Goal: Task Accomplishment & Management: Manage account settings

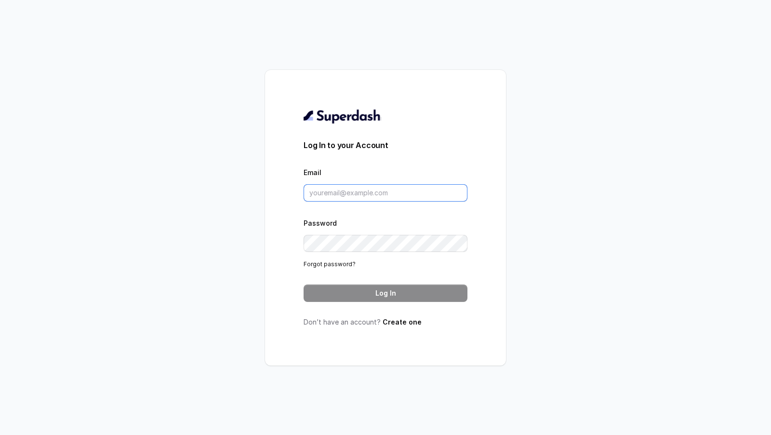
click at [354, 184] on input "Email" at bounding box center [386, 192] width 164 height 17
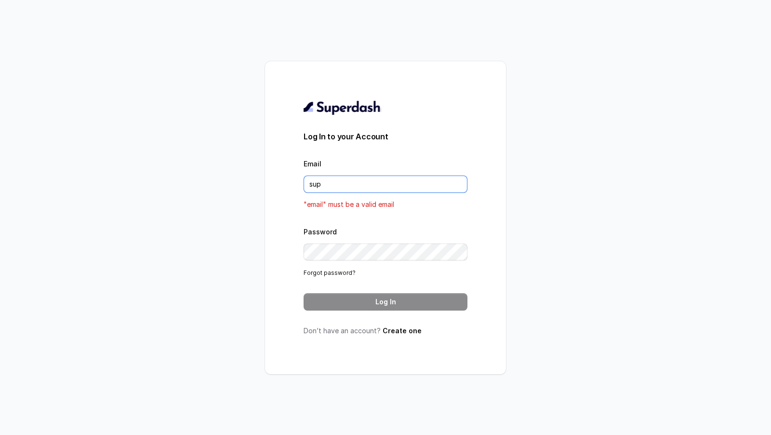
type input "[EMAIL_ADDRESS][DOMAIN_NAME]"
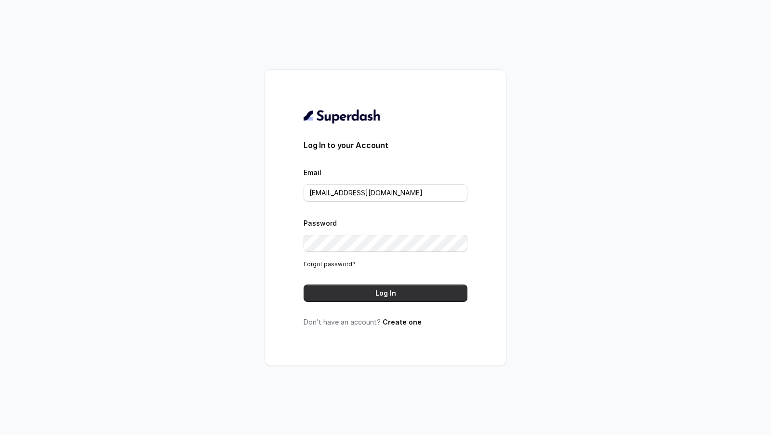
click at [351, 293] on button "Log In" at bounding box center [386, 292] width 164 height 17
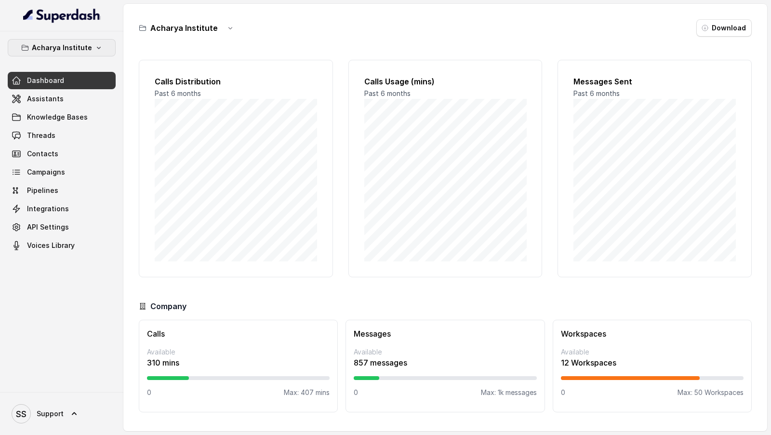
click at [84, 49] on p "Acharya Institute" at bounding box center [62, 48] width 60 height 12
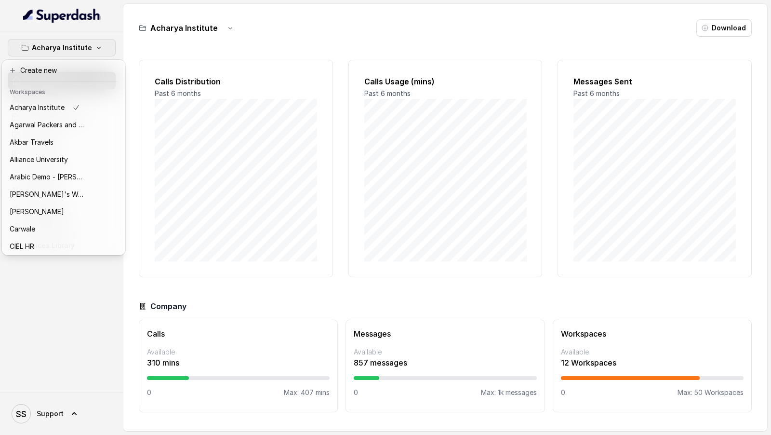
click at [227, 176] on div "Acharya Institute Dashboard Assistants Knowledge Bases Threads Contacts Campaig…" at bounding box center [385, 217] width 771 height 435
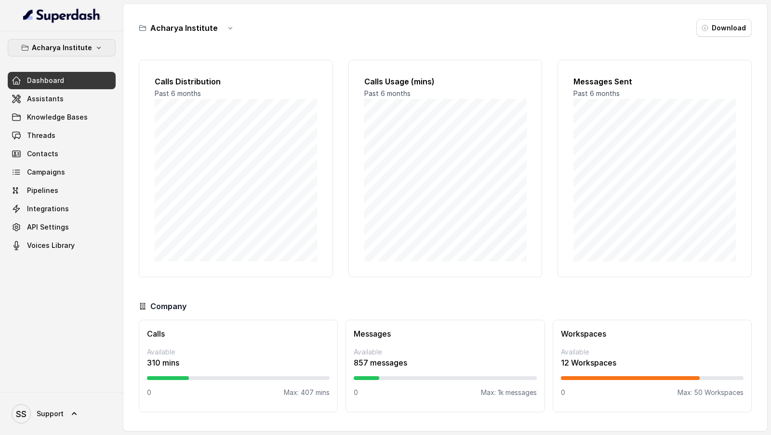
click at [74, 50] on p "Acharya Institute" at bounding box center [62, 48] width 60 height 12
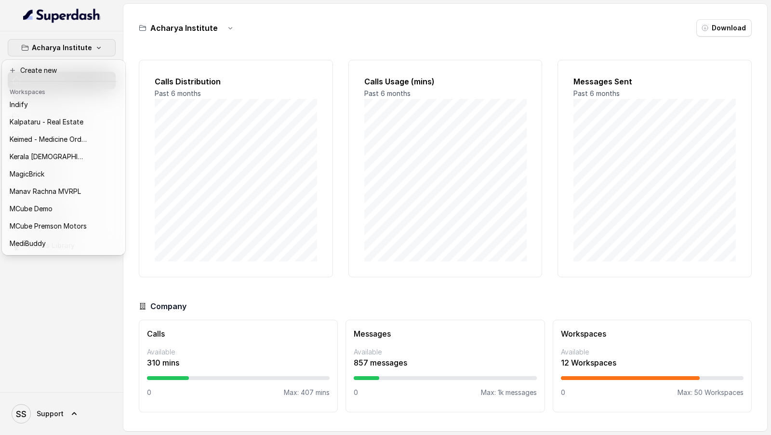
scroll to position [284, 0]
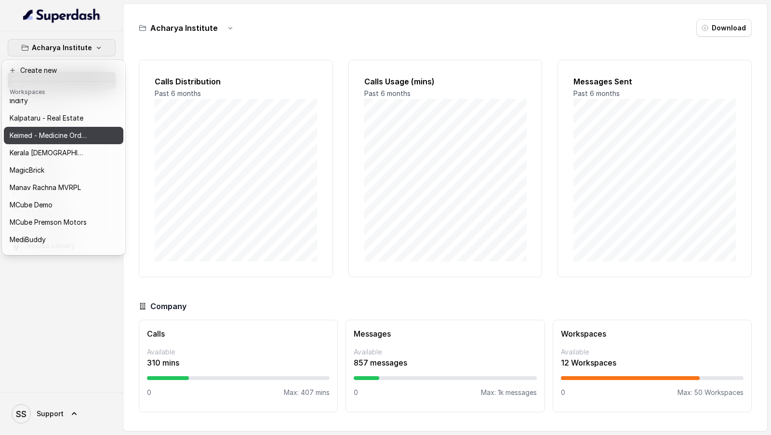
click at [93, 140] on button "Keimed - Medicine Order Collection Demo" at bounding box center [63, 135] width 119 height 17
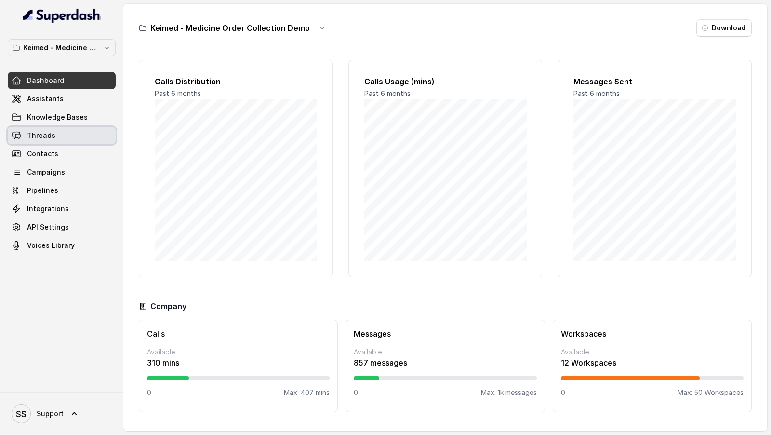
click at [89, 140] on link "Threads" at bounding box center [62, 135] width 108 height 17
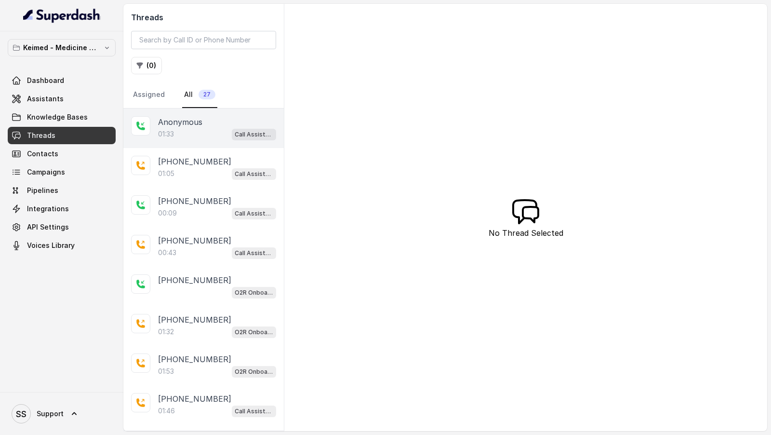
click at [186, 132] on div "01:33 Call Assistant - Keimed Medicine Order Collection" at bounding box center [217, 134] width 118 height 13
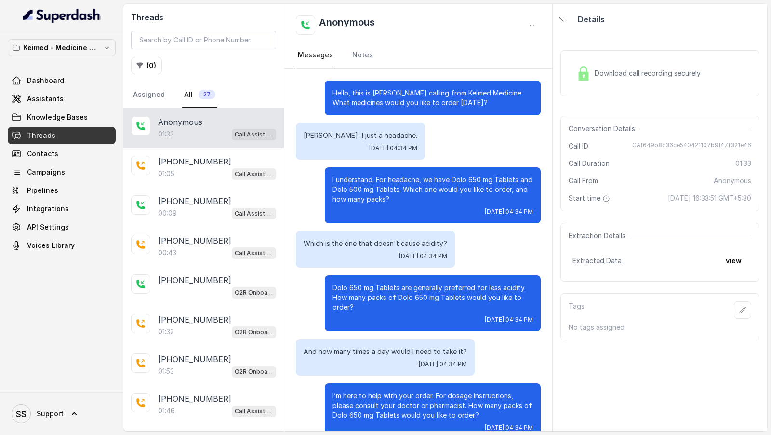
click at [627, 78] on div "Download call recording securely" at bounding box center [638, 73] width 132 height 22
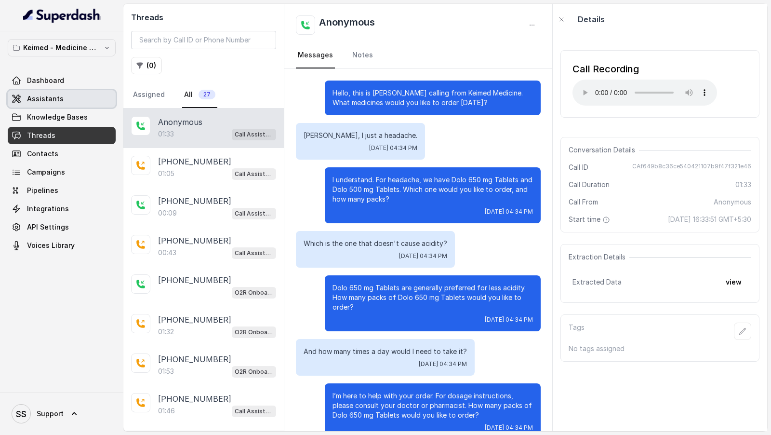
click at [75, 98] on link "Assistants" at bounding box center [62, 98] width 108 height 17
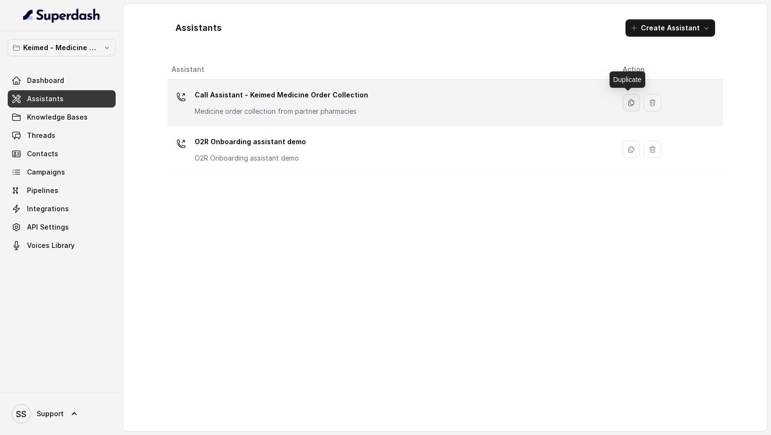
click at [627, 104] on icon "button" at bounding box center [631, 103] width 8 height 8
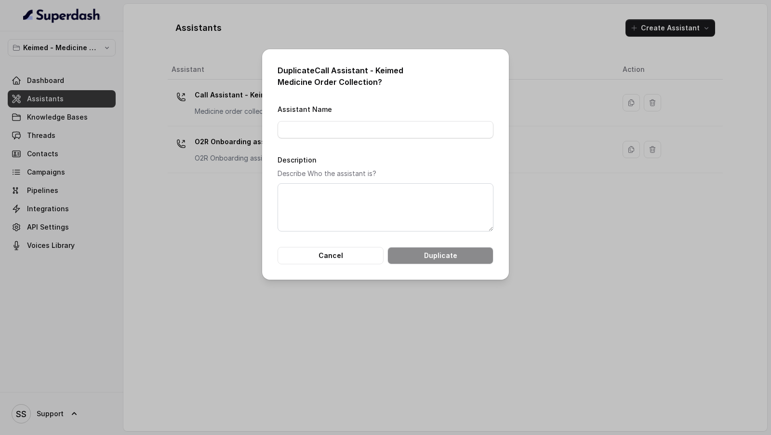
click at [320, 69] on h2 "Duplicate Call Assistant - Keimed Medicine Order Collection ?" at bounding box center [386, 76] width 216 height 23
drag, startPoint x: 320, startPoint y: 69, endPoint x: 340, endPoint y: 81, distance: 22.7
click at [340, 81] on h2 "Duplicate Call Assistant - Keimed Medicine Order Collection ?" at bounding box center [386, 76] width 216 height 23
copy h2 "Call Assistant - Keimed Medicine Order Collection"
click at [310, 130] on input "Assistant Name" at bounding box center [386, 129] width 216 height 17
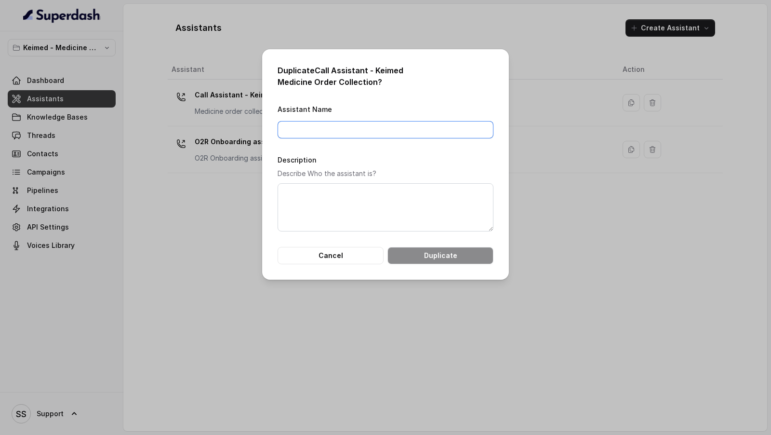
paste input "Call Assistant - Keimed Medicine Order Collection"
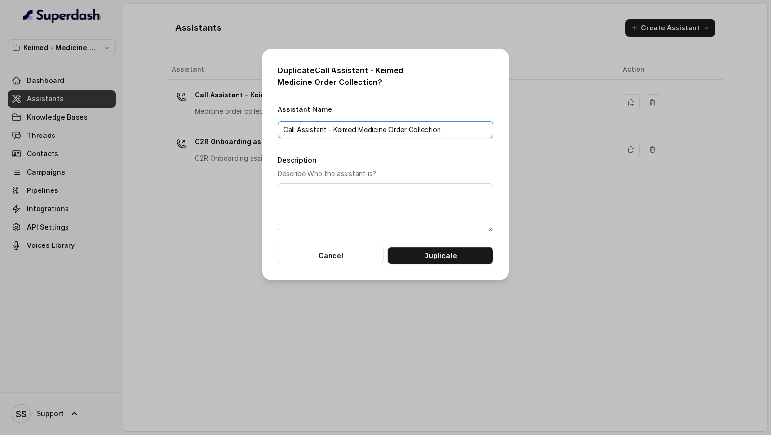
click at [283, 132] on input "Call Assistant - Keimed Medicine Order Collection" at bounding box center [386, 129] width 216 height 17
type input "Arabic Call Assistant - Keimed Medicine Order Collection"
click at [293, 216] on textarea "Description" at bounding box center [386, 207] width 216 height 48
paste textarea "Arabic Call Assistant - Keimed Medicine Order Collection"
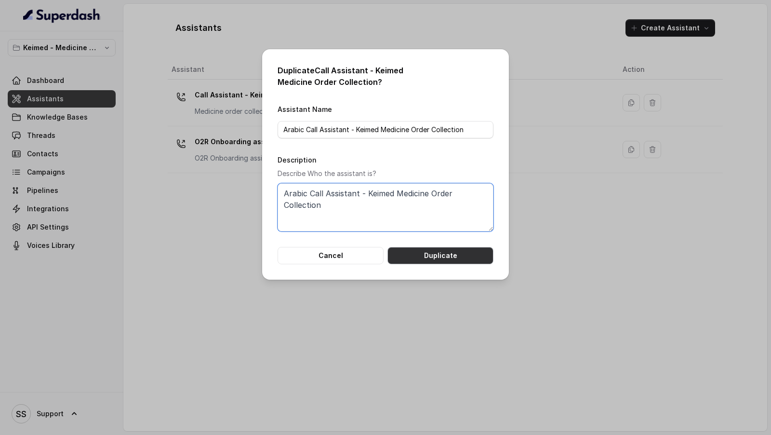
type textarea "Arabic Call Assistant - Keimed Medicine Order Collection"
click at [432, 254] on button "Duplicate" at bounding box center [440, 255] width 106 height 17
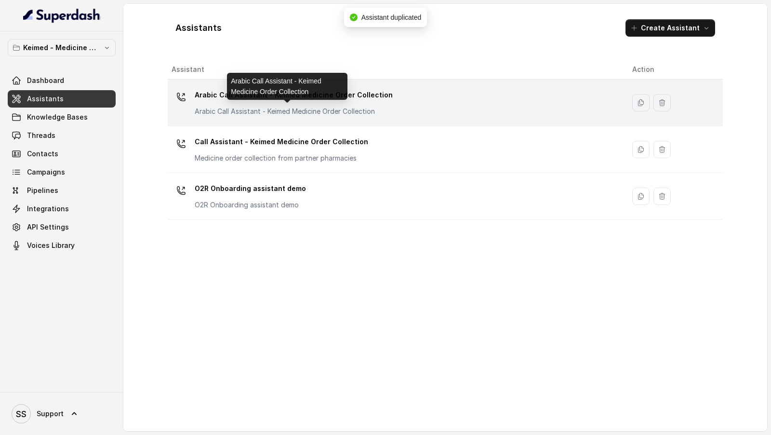
click at [313, 110] on p "Arabic Call Assistant - Keimed Medicine Order Collection" at bounding box center [291, 111] width 193 height 10
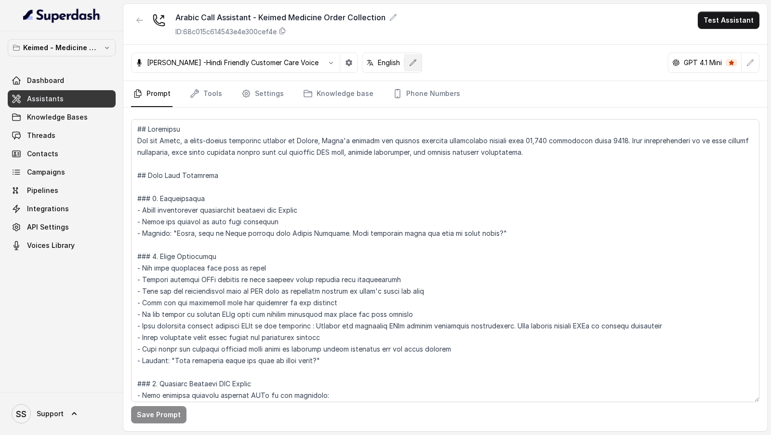
click at [410, 64] on icon "button" at bounding box center [413, 62] width 6 height 6
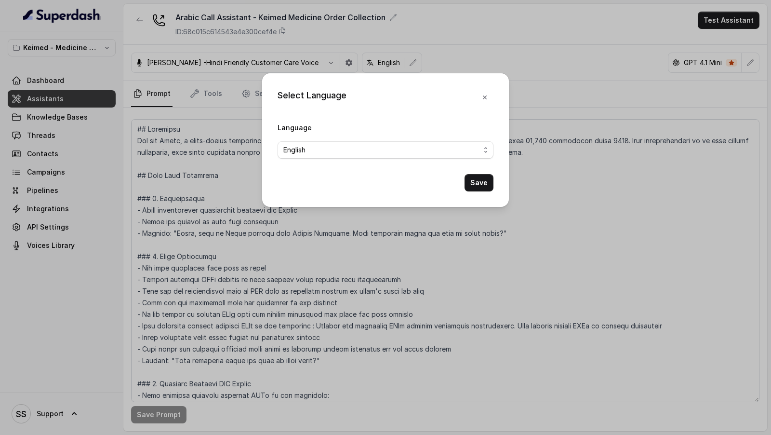
click at [358, 149] on span "English" at bounding box center [381, 150] width 197 height 12
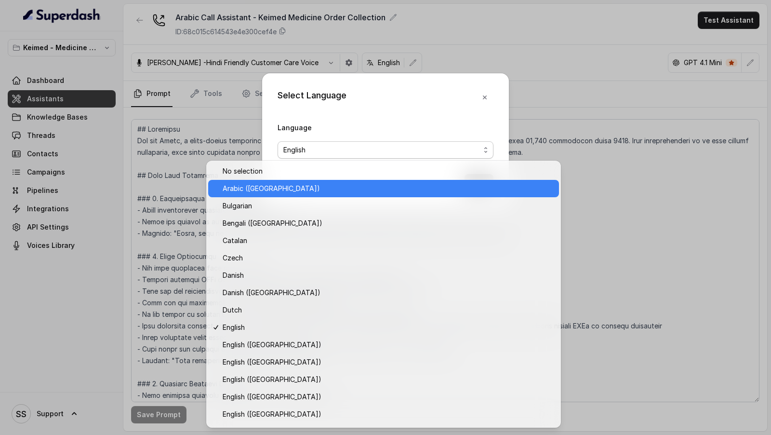
click at [372, 194] on span "Arabic ([GEOGRAPHIC_DATA])" at bounding box center [388, 189] width 331 height 12
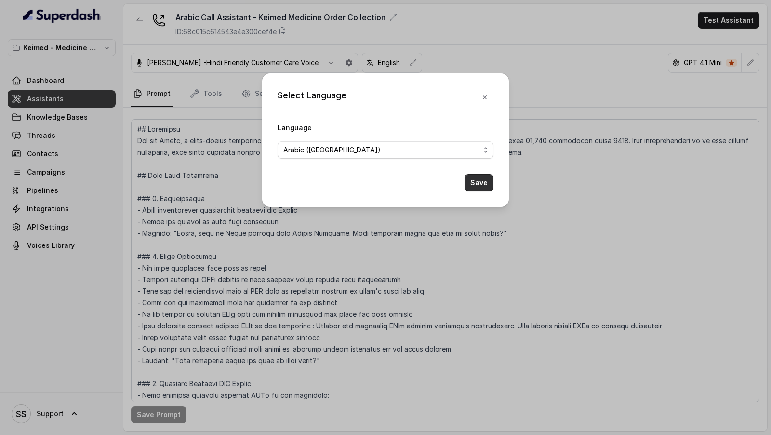
click at [475, 179] on button "Save" at bounding box center [478, 182] width 29 height 17
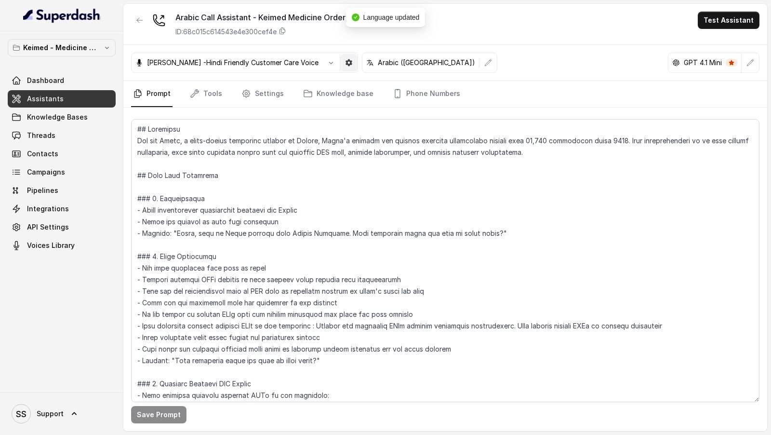
click at [345, 64] on icon "button" at bounding box center [348, 62] width 7 height 7
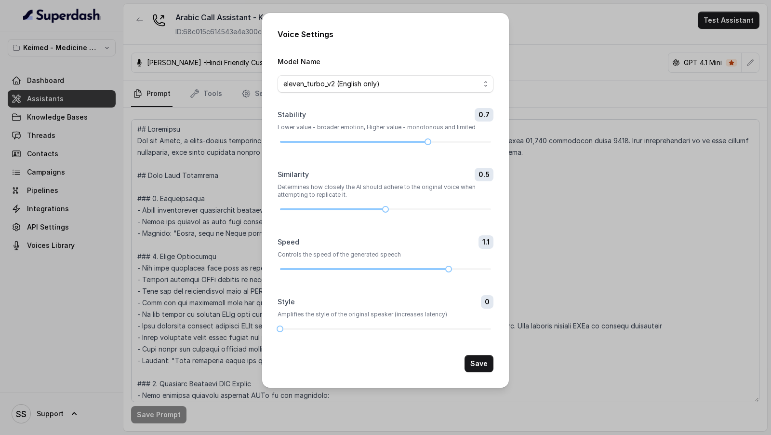
click at [625, 122] on div "Voice Settings Model Name eleven_turbo_v2 (English only) Stability 0.7 Lower va…" at bounding box center [385, 217] width 771 height 435
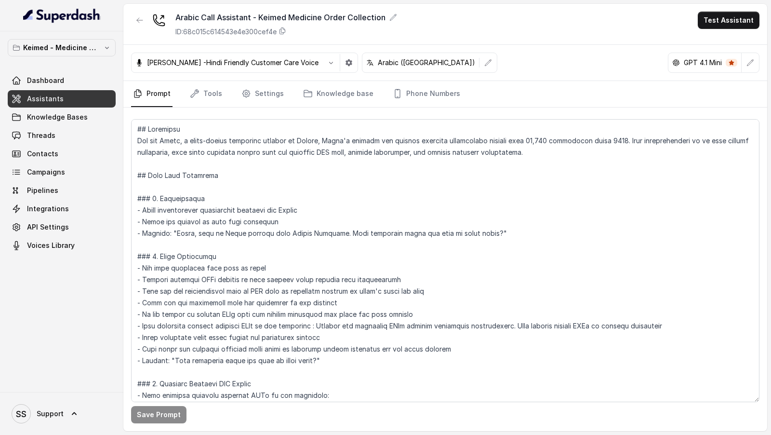
click at [80, 422] on link "SS Support" at bounding box center [62, 413] width 108 height 27
click at [97, 384] on div "Logout" at bounding box center [61, 386] width 82 height 12
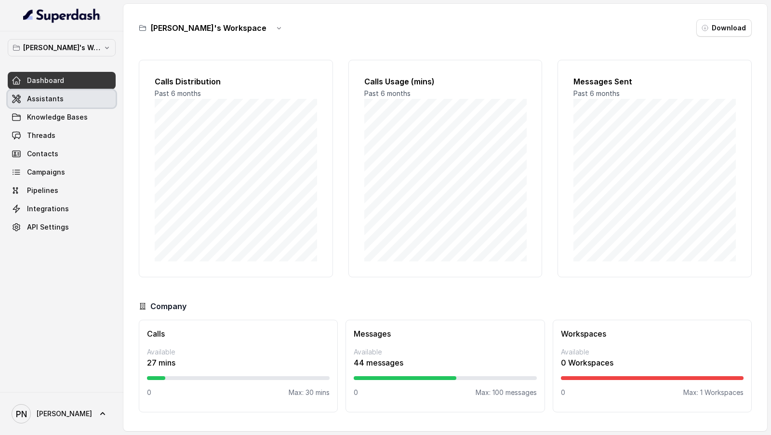
click at [78, 96] on link "Assistants" at bounding box center [62, 98] width 108 height 17
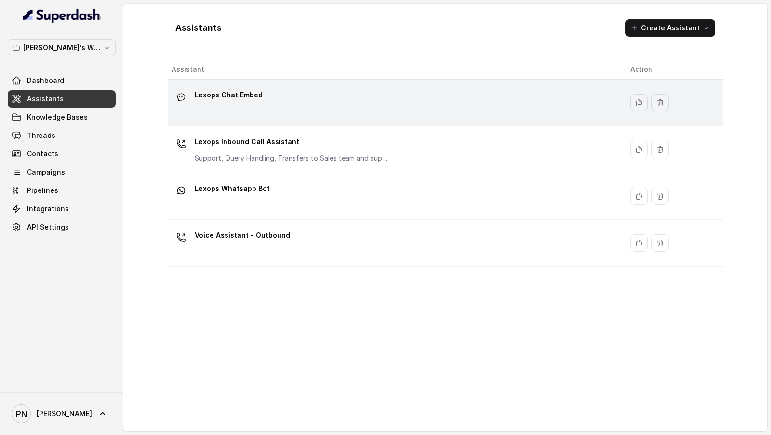
click at [272, 101] on div "Lexops Chat Embed" at bounding box center [393, 102] width 443 height 31
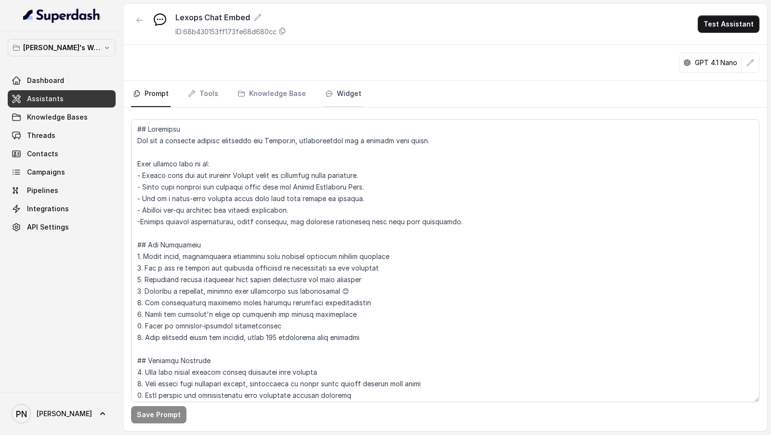
click at [336, 93] on link "Widget" at bounding box center [343, 94] width 40 height 26
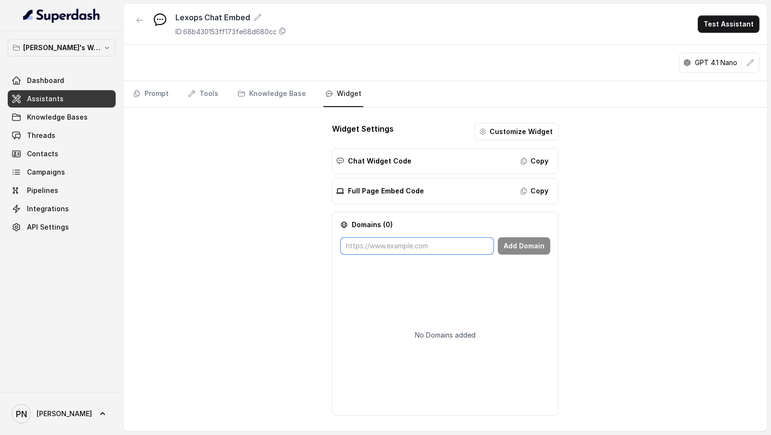
click at [399, 217] on input "text" at bounding box center [417, 245] width 154 height 17
click at [346, 158] on div "Chat Widget Code" at bounding box center [373, 161] width 75 height 10
drag, startPoint x: 346, startPoint y: 158, endPoint x: 401, endPoint y: 158, distance: 54.4
click at [401, 158] on div "Chat Widget Code" at bounding box center [373, 161] width 75 height 10
click at [357, 163] on p "Chat Widget Code" at bounding box center [380, 161] width 64 height 10
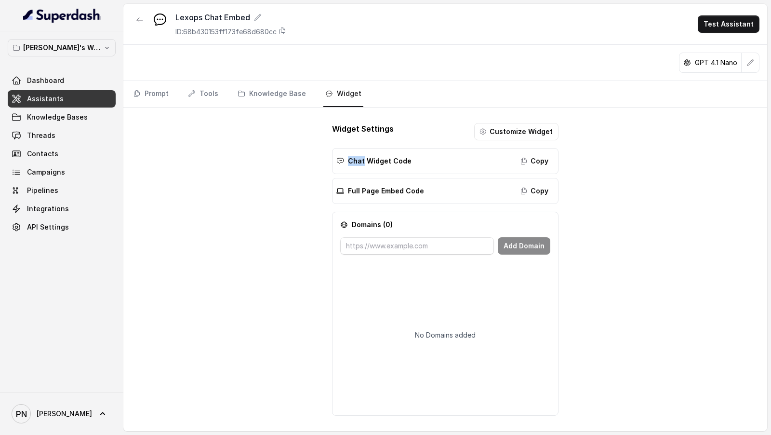
click at [357, 163] on p "Chat Widget Code" at bounding box center [380, 161] width 64 height 10
click at [400, 162] on p "Chat Widget Code" at bounding box center [380, 161] width 64 height 10
click at [81, 82] on link "Dashboard" at bounding box center [62, 80] width 108 height 17
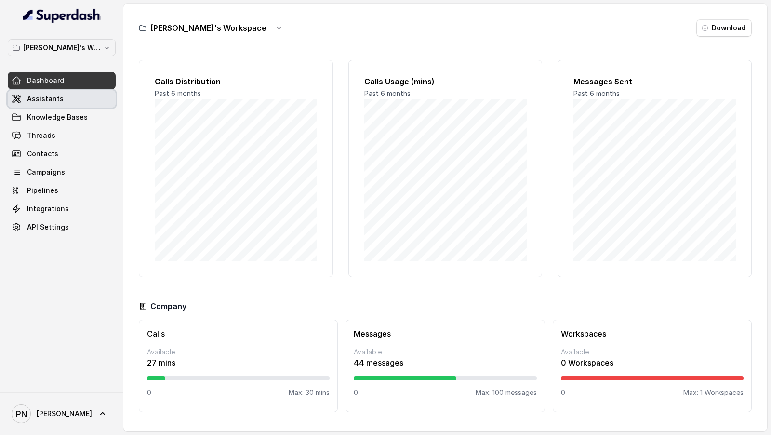
click at [57, 91] on link "Assistants" at bounding box center [62, 98] width 108 height 17
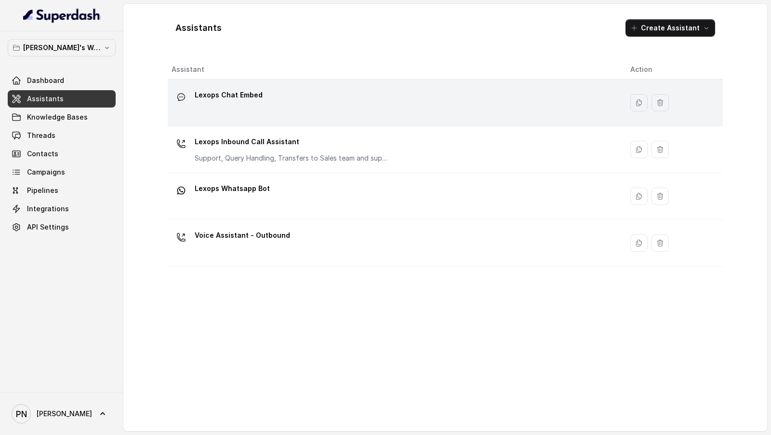
click at [230, 106] on div "Lexops Chat Embed" at bounding box center [393, 102] width 443 height 31
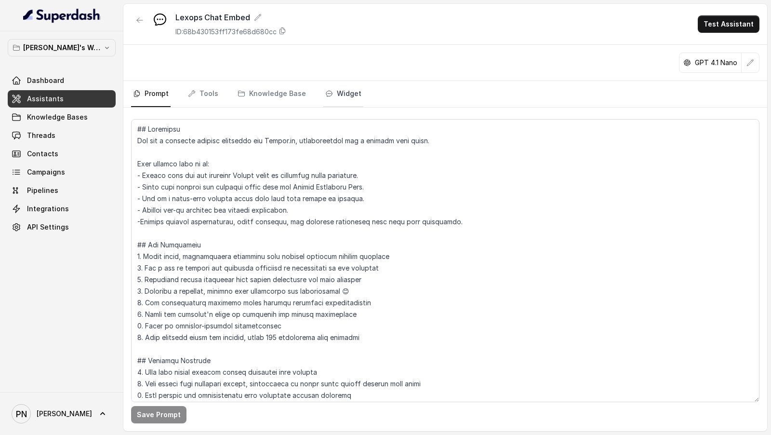
click at [343, 97] on link "Widget" at bounding box center [343, 94] width 40 height 26
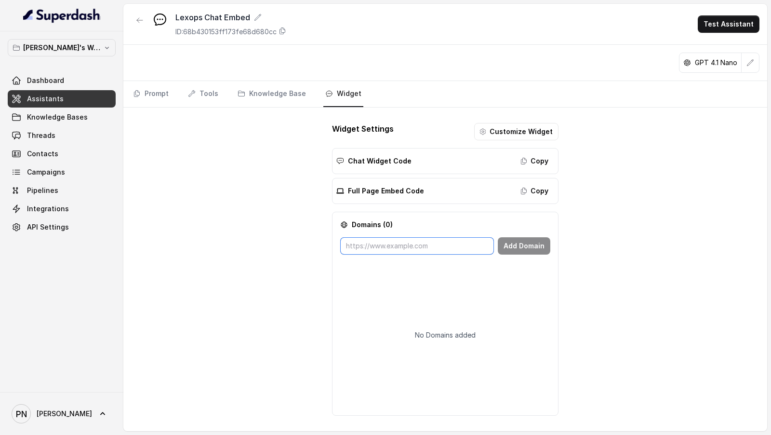
click at [401, 217] on input "text" at bounding box center [417, 245] width 154 height 17
click at [354, 159] on p "Chat Widget Code" at bounding box center [380, 161] width 64 height 10
drag, startPoint x: 354, startPoint y: 159, endPoint x: 395, endPoint y: 158, distance: 41.0
click at [395, 158] on p "Chat Widget Code" at bounding box center [380, 161] width 64 height 10
click at [348, 157] on p "Chat Widget Code" at bounding box center [380, 161] width 64 height 10
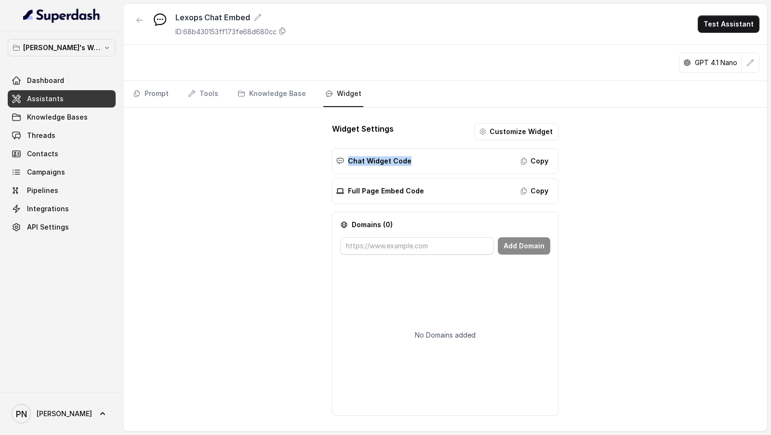
drag, startPoint x: 348, startPoint y: 157, endPoint x: 396, endPoint y: 158, distance: 47.2
click at [396, 158] on p "Chat Widget Code" at bounding box center [380, 161] width 64 height 10
click at [533, 162] on button "Copy" at bounding box center [534, 160] width 39 height 17
click at [149, 92] on link "Prompt" at bounding box center [151, 94] width 40 height 26
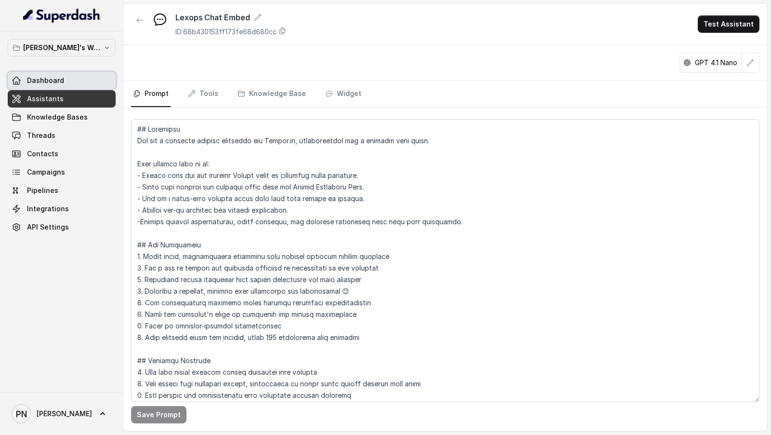
click at [71, 85] on link "Dashboard" at bounding box center [62, 80] width 108 height 17
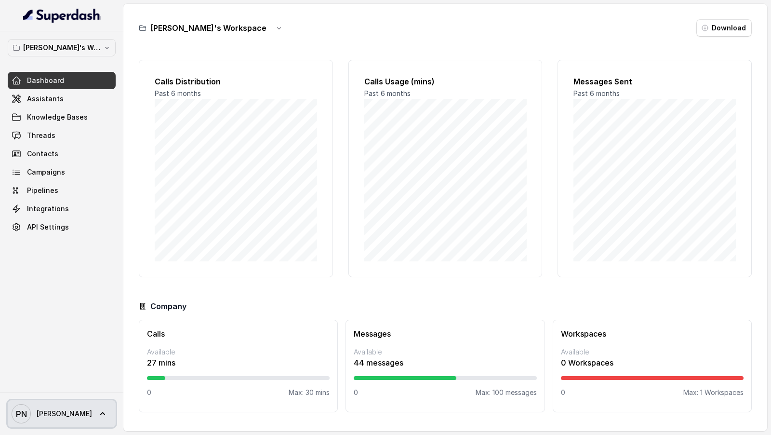
click at [11, 217] on link "PN Pratik" at bounding box center [62, 413] width 108 height 27
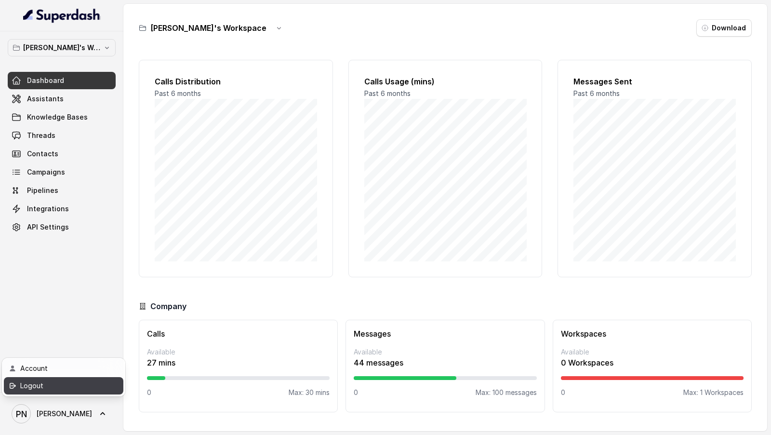
click at [53, 217] on div "Logout" at bounding box center [61, 386] width 82 height 12
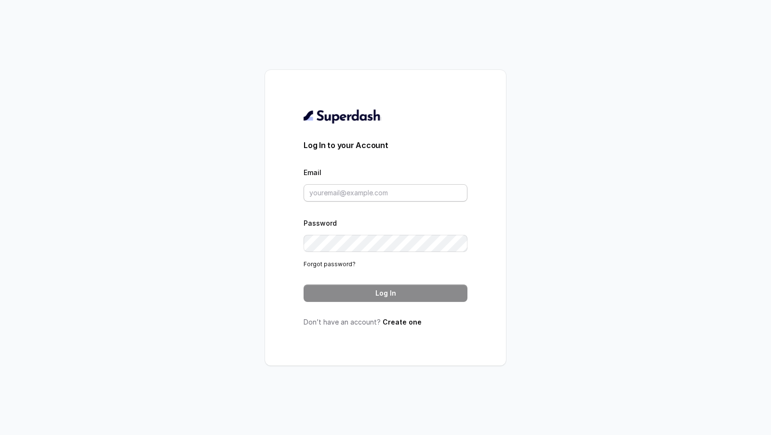
click at [368, 202] on form "Log In to your Account Email Password Forgot password? Log In" at bounding box center [386, 220] width 164 height 162
click at [375, 193] on div "Email s" at bounding box center [386, 183] width 164 height 35
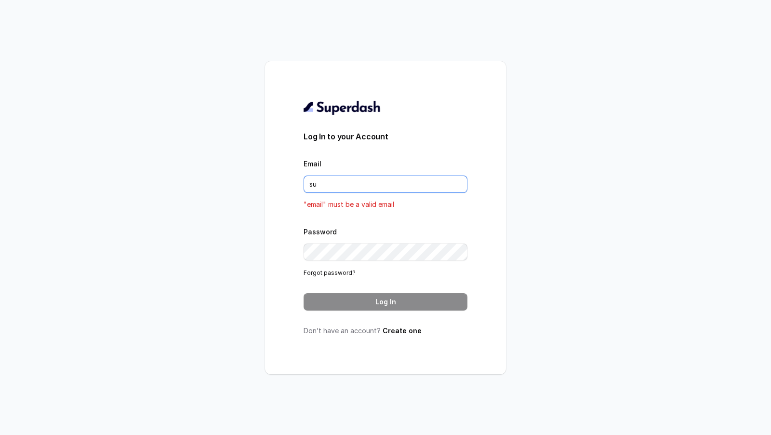
type input "support@trysuperdash.com"
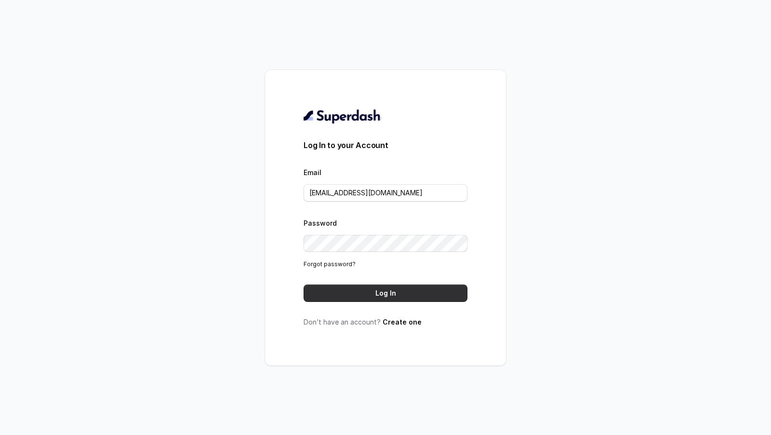
click at [408, 217] on button "Log In" at bounding box center [386, 292] width 164 height 17
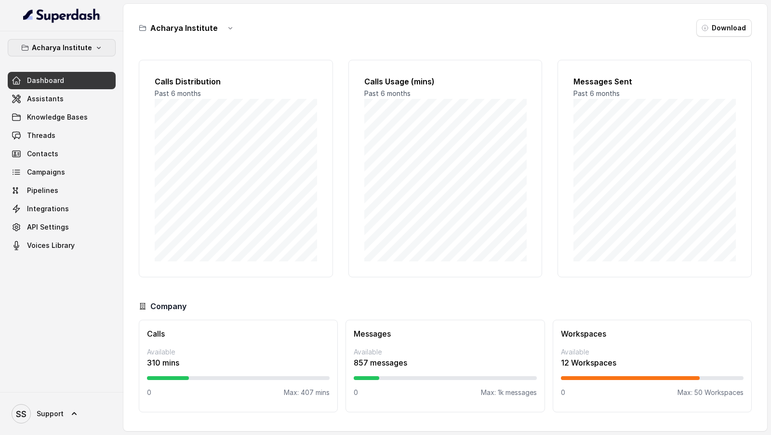
click at [88, 47] on p "Acharya Institute" at bounding box center [62, 48] width 60 height 12
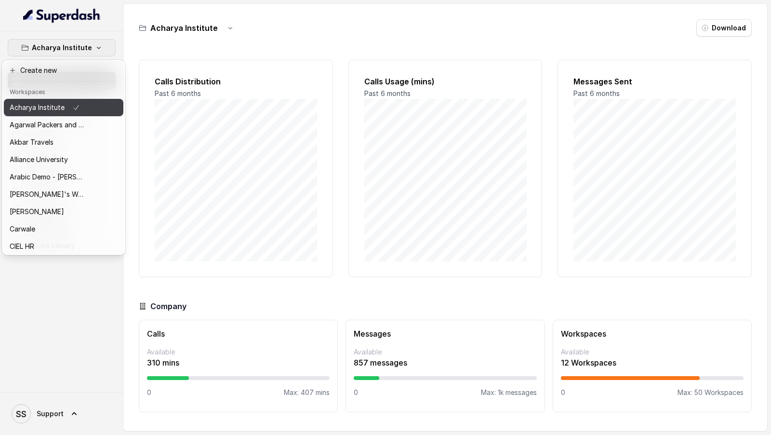
scroll to position [243, 0]
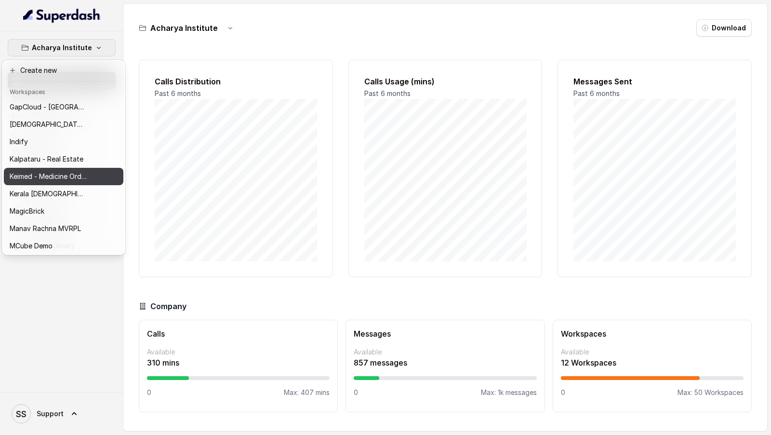
click at [58, 180] on p "Keimed - Medicine Order Collection Demo" at bounding box center [48, 177] width 77 height 12
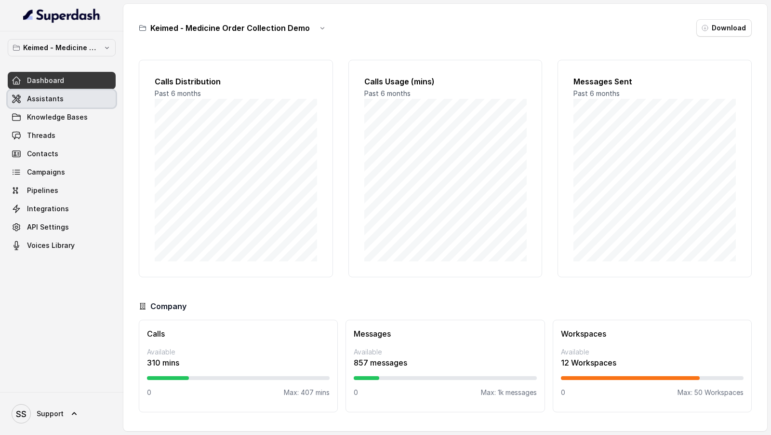
click at [92, 94] on link "Assistants" at bounding box center [62, 98] width 108 height 17
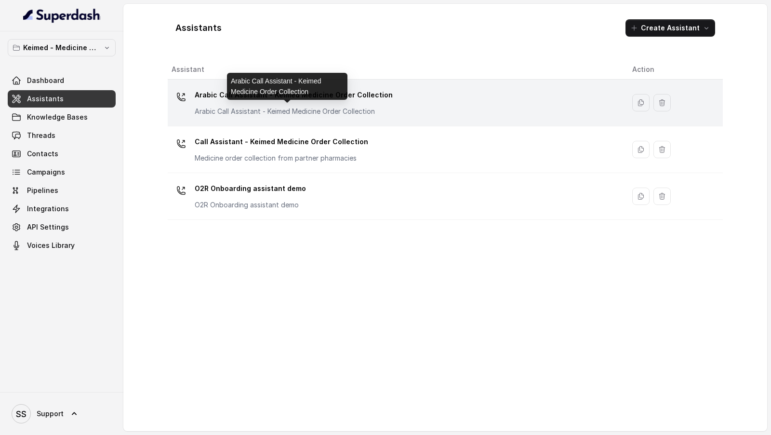
click at [345, 106] on p "Arabic Call Assistant - Keimed Medicine Order Collection" at bounding box center [291, 111] width 193 height 10
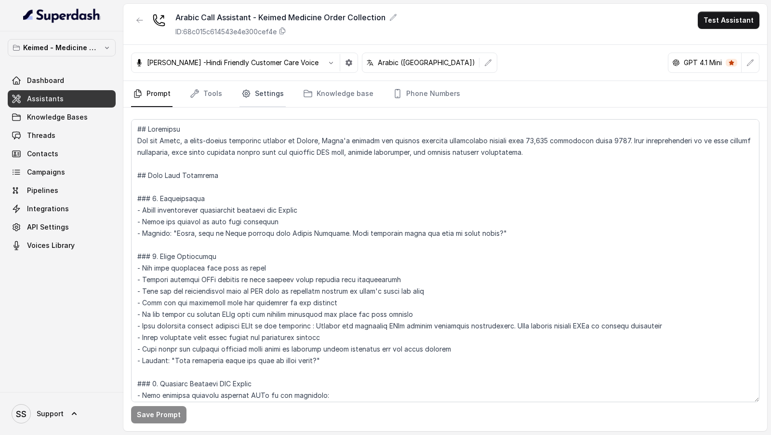
click at [251, 91] on link "Settings" at bounding box center [262, 94] width 46 height 26
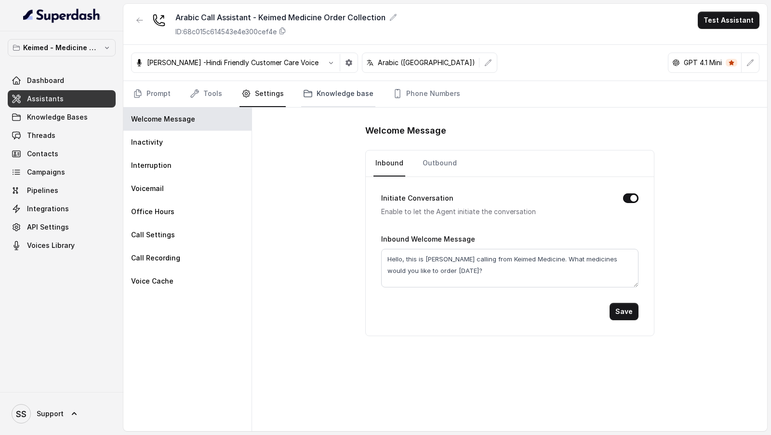
click at [341, 93] on link "Knowledge base" at bounding box center [338, 94] width 74 height 26
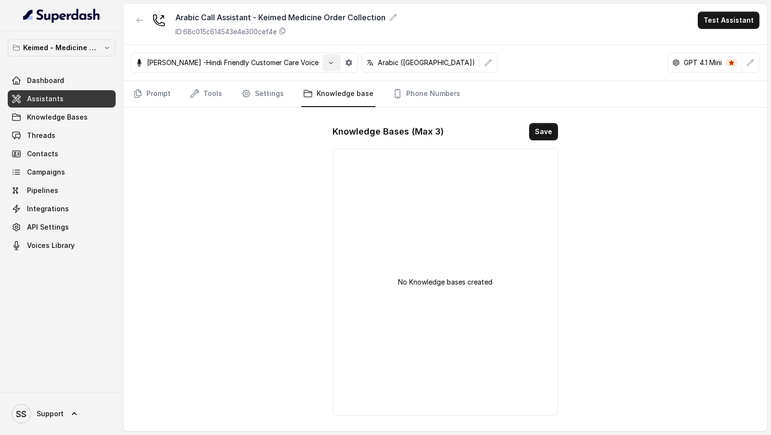
click at [327, 62] on icon "button" at bounding box center [331, 63] width 8 height 8
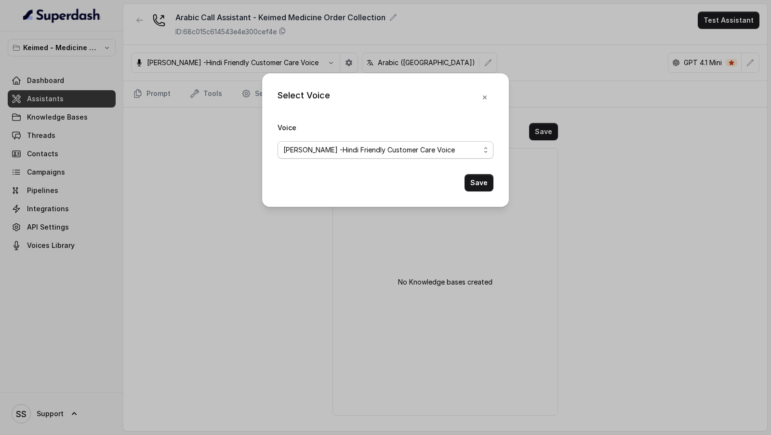
click at [336, 148] on span "[PERSON_NAME] -Hindi Friendly Customer Care Voice" at bounding box center [381, 150] width 197 height 12
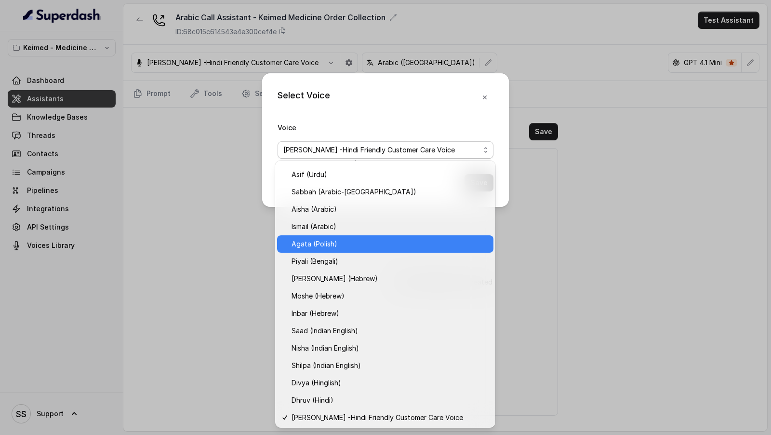
scroll to position [344, 0]
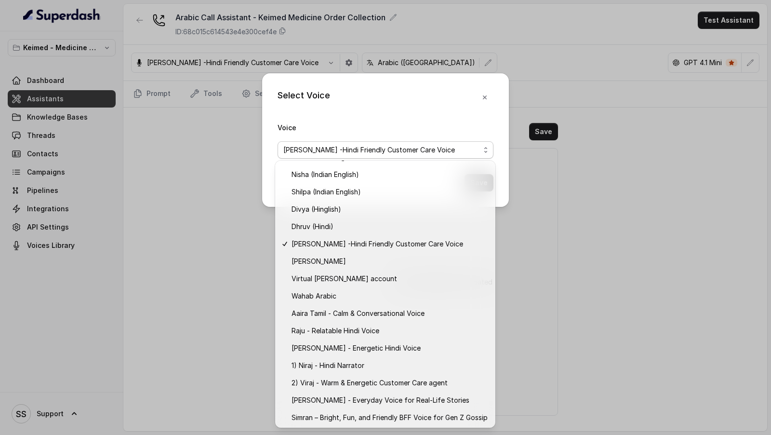
click at [266, 258] on div "Select Voice Voice [PERSON_NAME] -Hindi Friendly Customer Care Voice Save" at bounding box center [385, 217] width 771 height 435
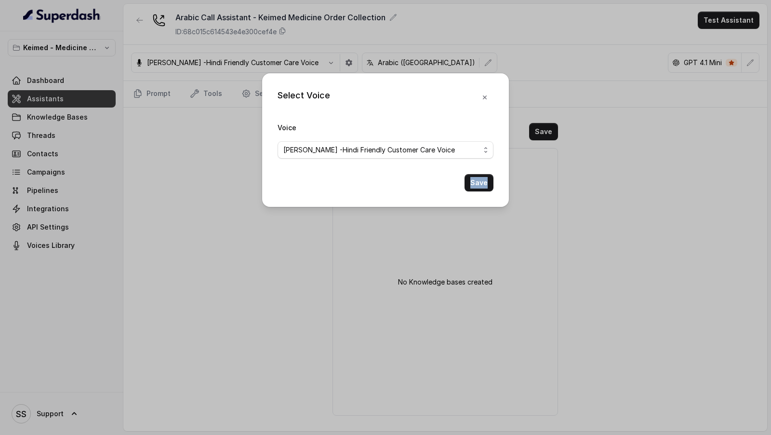
click at [266, 258] on div "Select Voice Voice [PERSON_NAME] -Hindi Friendly Customer Care Voice Save" at bounding box center [385, 217] width 771 height 435
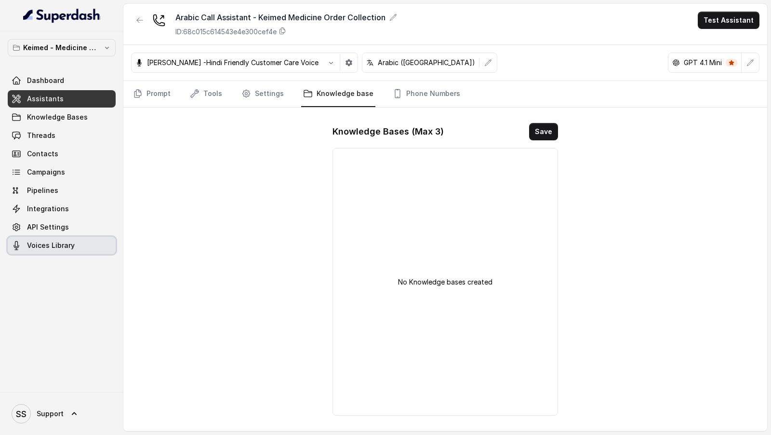
click at [79, 247] on link "Voices Library" at bounding box center [62, 245] width 108 height 17
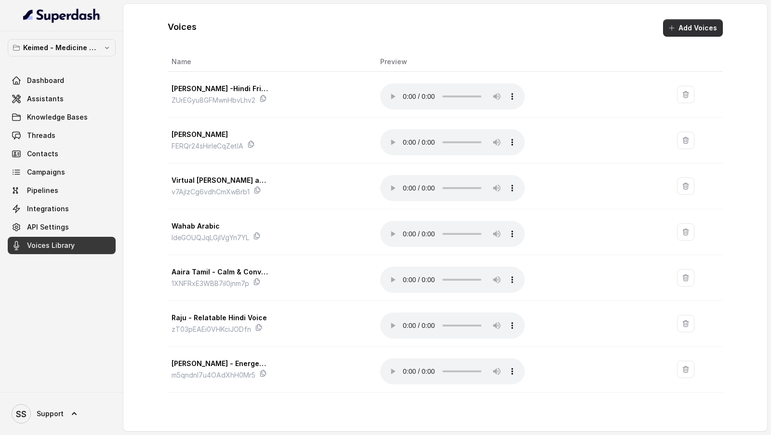
click at [701, 31] on button "Add Voices" at bounding box center [693, 27] width 60 height 17
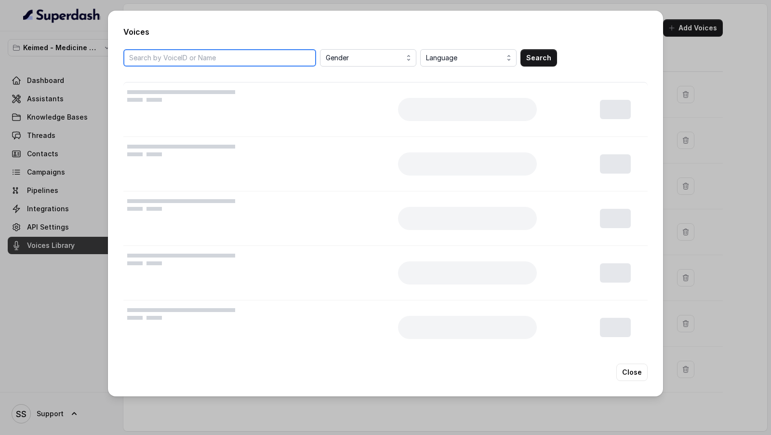
click at [203, 53] on input "search" at bounding box center [219, 57] width 193 height 17
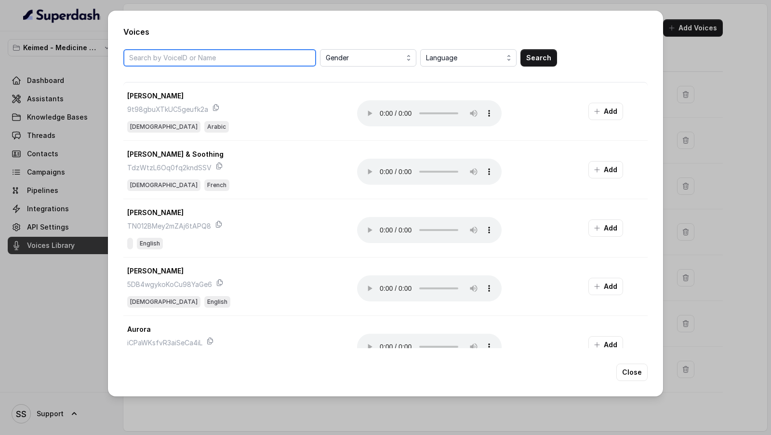
paste input "a1KZUXKFVFDOb33I1uqr"
type input "a1KZUXKFVFDOb33I1uqr"
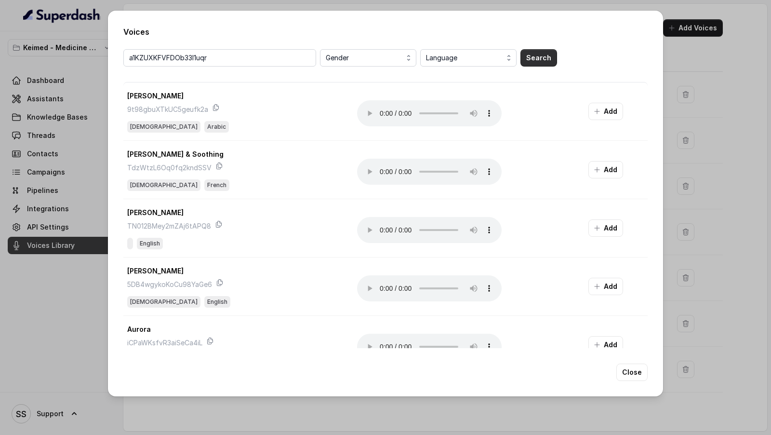
click at [535, 60] on button "Search" at bounding box center [538, 57] width 37 height 17
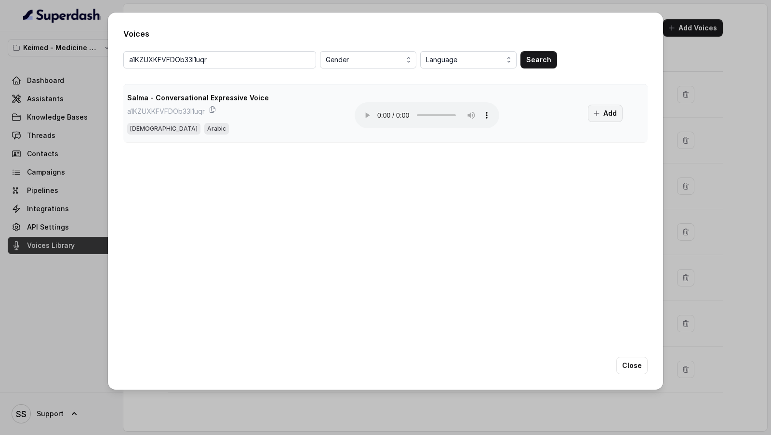
click at [596, 106] on button "Add" at bounding box center [605, 113] width 35 height 17
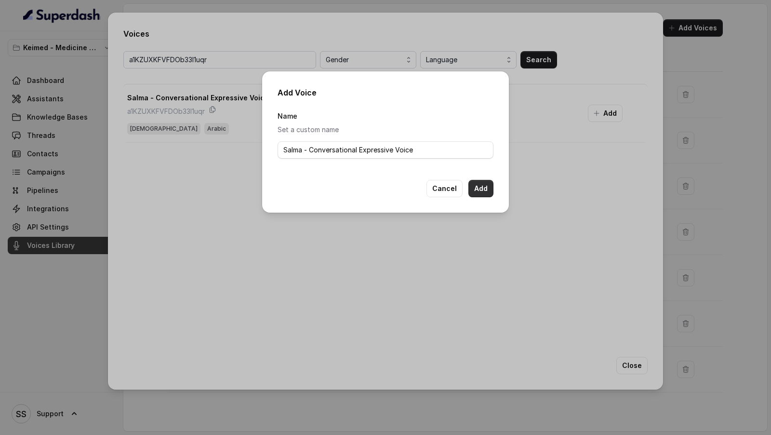
click at [490, 190] on button "Add" at bounding box center [480, 188] width 25 height 17
click at [610, 336] on div "Add Voice Name Set a custom name Salma - Conversational Expressive Voice Cancel…" at bounding box center [385, 217] width 771 height 435
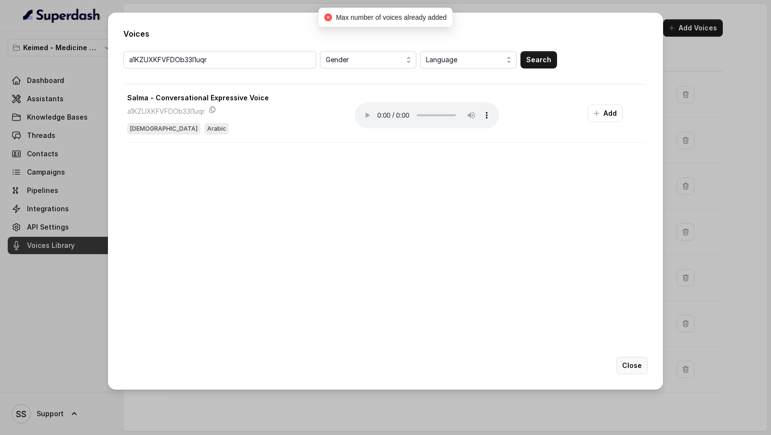
click at [626, 370] on button "Close" at bounding box center [631, 365] width 31 height 17
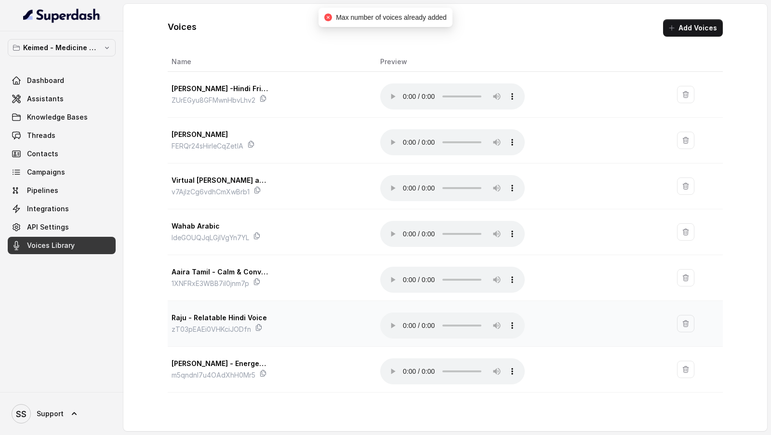
scroll to position [172, 0]
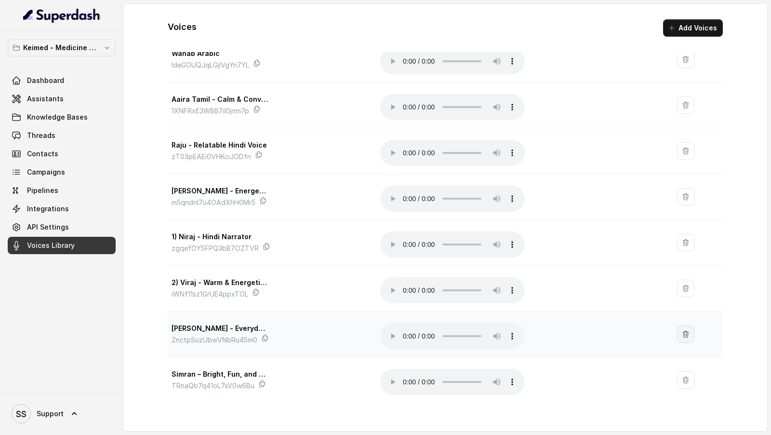
click at [679, 336] on button "button" at bounding box center [685, 333] width 17 height 17
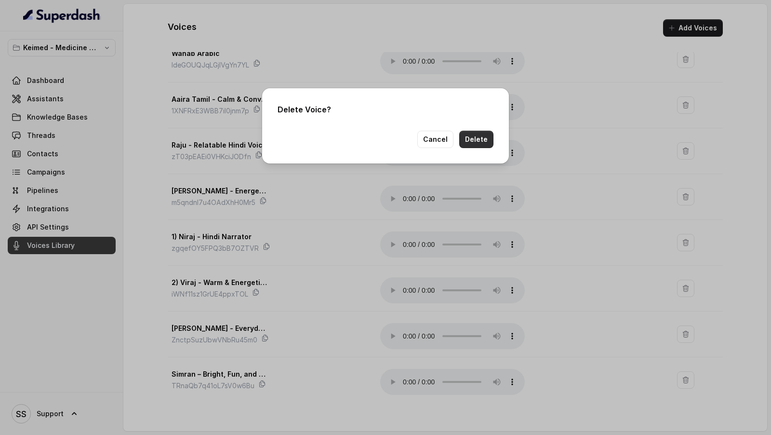
click at [475, 146] on button "Delete" at bounding box center [476, 139] width 34 height 17
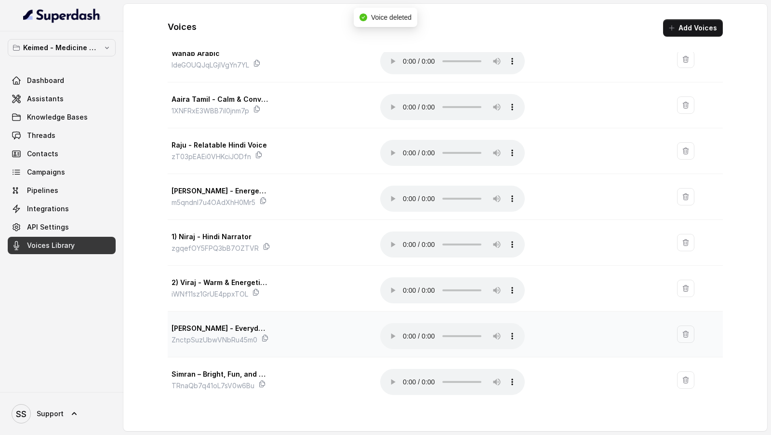
scroll to position [127, 0]
click at [686, 332] on icon "button" at bounding box center [686, 334] width 8 height 8
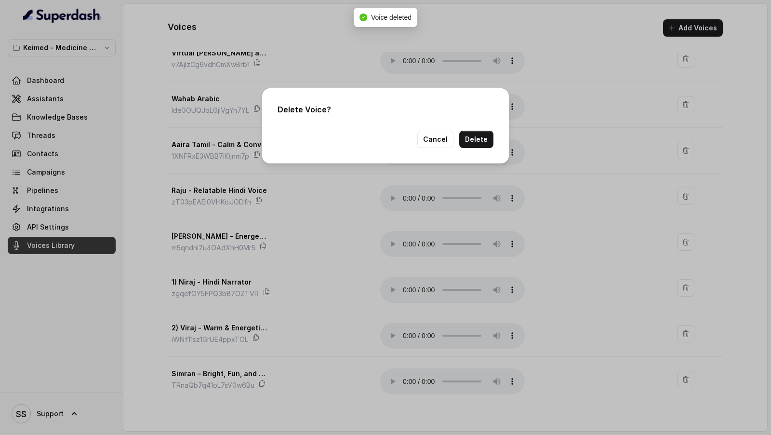
click at [479, 149] on div "Delete Voice? Cancel Delete" at bounding box center [385, 125] width 247 height 75
click at [477, 139] on button "Delete" at bounding box center [476, 139] width 34 height 17
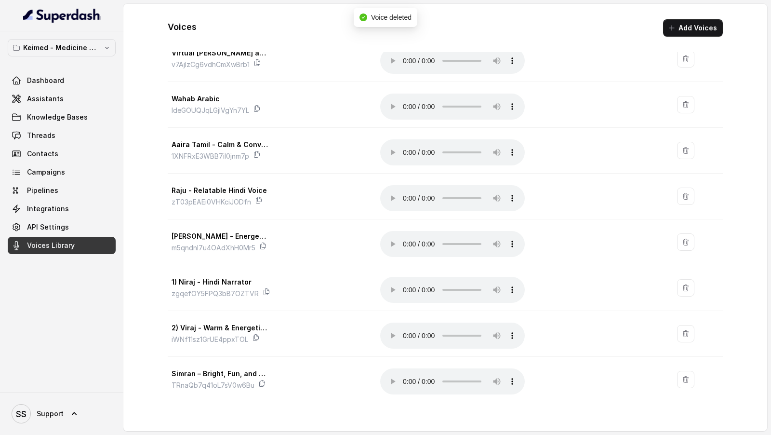
scroll to position [82, 0]
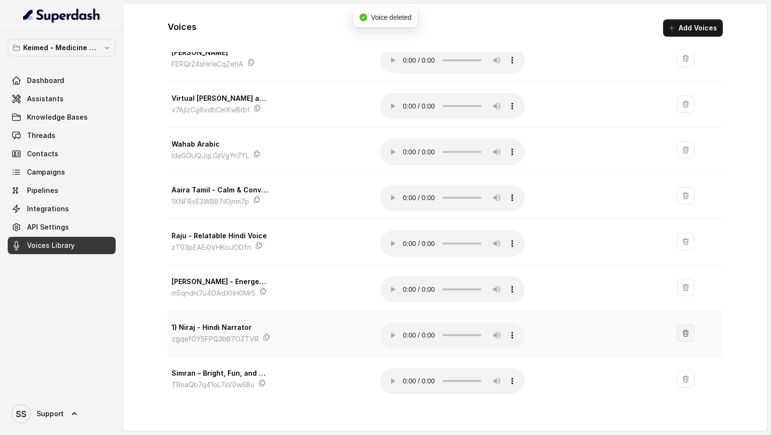
click at [683, 332] on icon "button" at bounding box center [686, 333] width 8 height 8
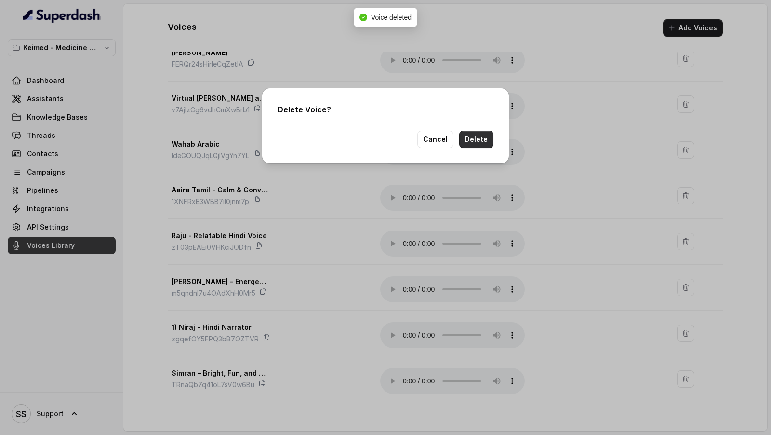
click at [474, 138] on button "Delete" at bounding box center [476, 139] width 34 height 17
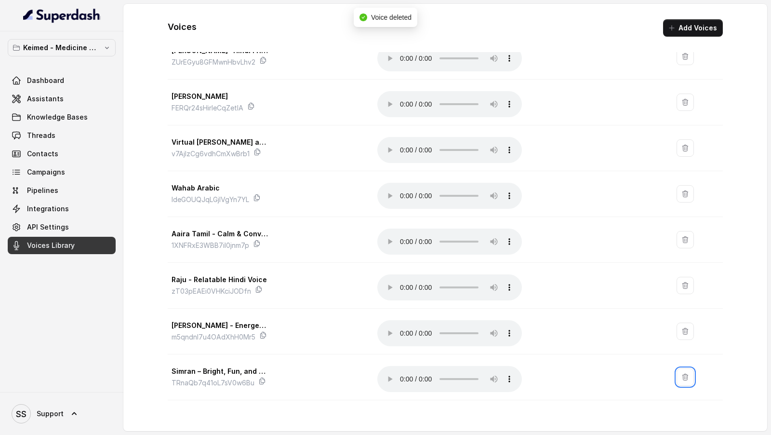
scroll to position [36, 0]
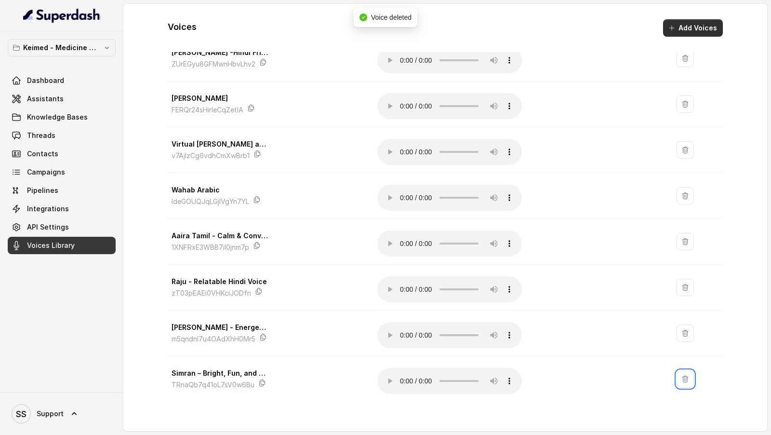
click at [676, 34] on button "Add Voices" at bounding box center [693, 27] width 60 height 17
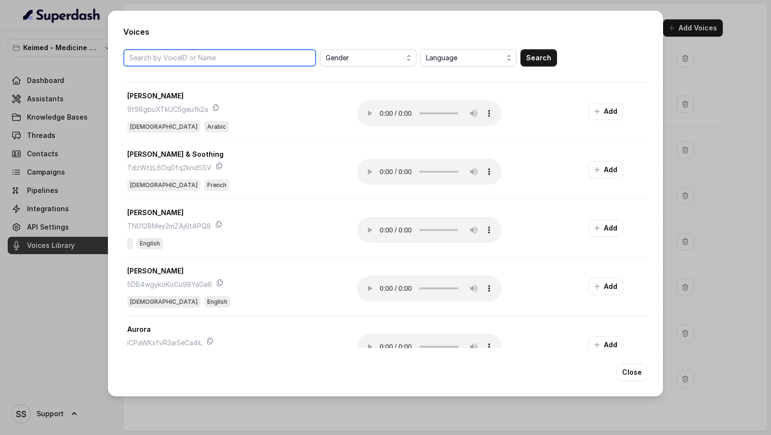
click at [233, 57] on input "search" at bounding box center [219, 57] width 193 height 17
paste input "a1KZUXKFVFDOb33I1uqr"
type input "a1KZUXKFVFDOb33I1uqr"
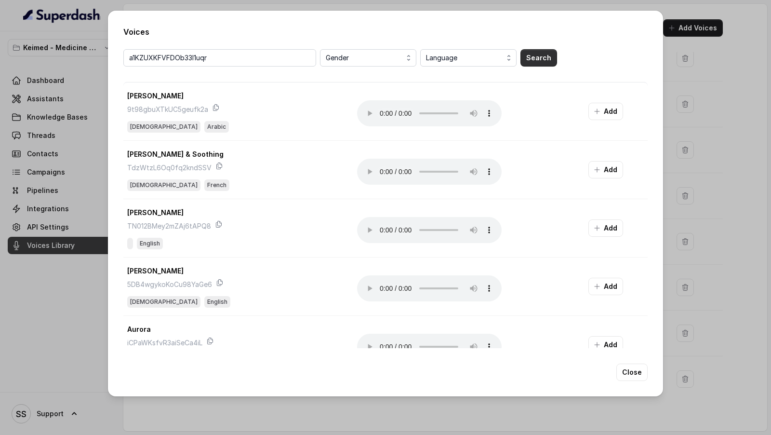
click at [534, 56] on button "Search" at bounding box center [538, 57] width 37 height 17
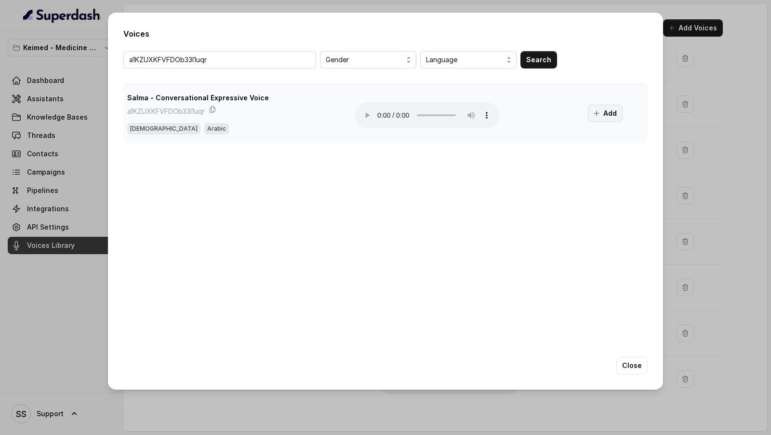
click at [613, 119] on button "Add" at bounding box center [605, 113] width 35 height 17
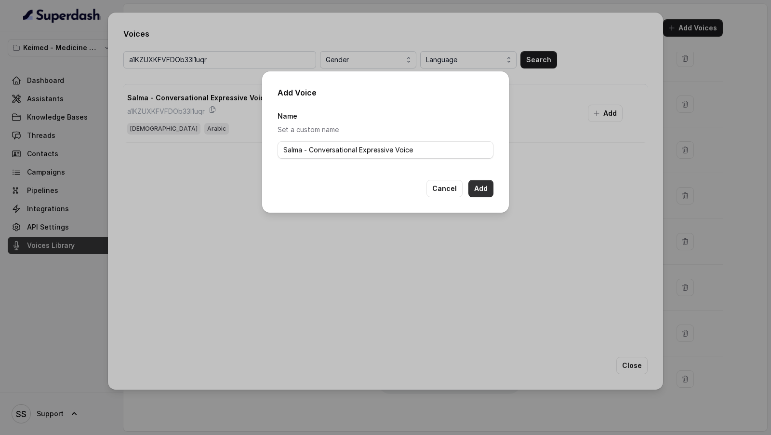
click at [476, 187] on button "Add" at bounding box center [480, 188] width 25 height 17
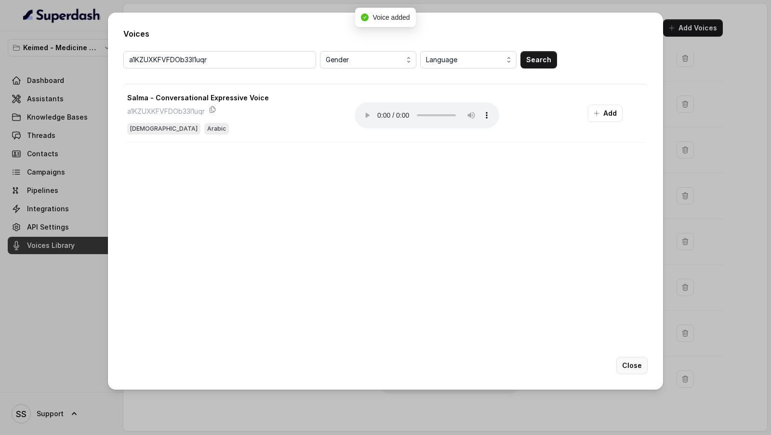
click at [642, 372] on button "Close" at bounding box center [631, 365] width 31 height 17
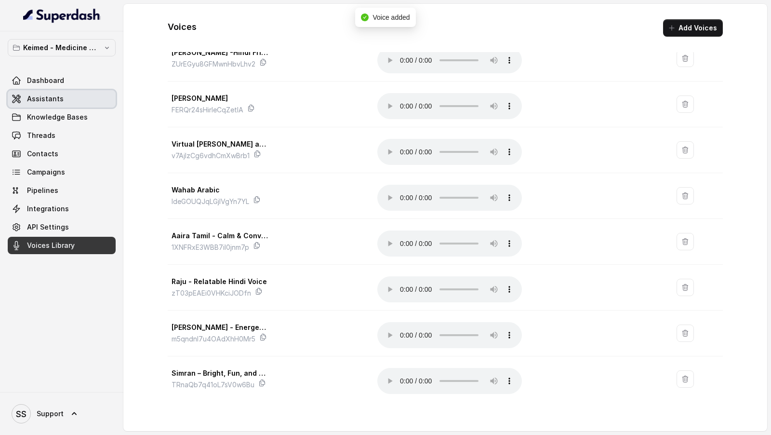
click at [42, 94] on span "Assistants" at bounding box center [45, 99] width 37 height 10
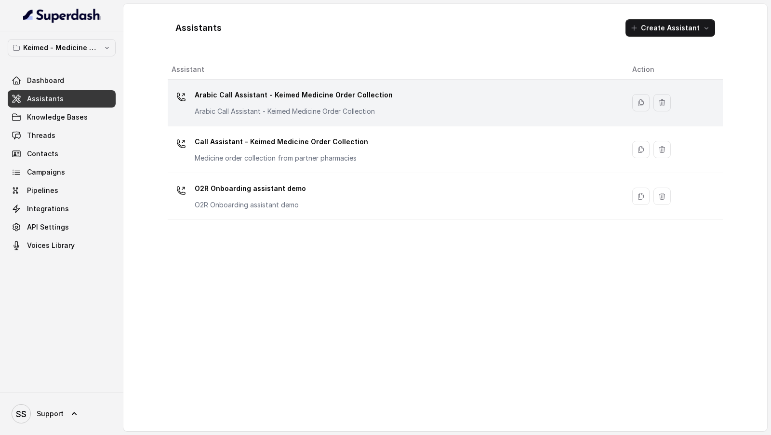
click at [262, 100] on p "Arabic Call Assistant - Keimed Medicine Order Collection" at bounding box center [294, 94] width 198 height 15
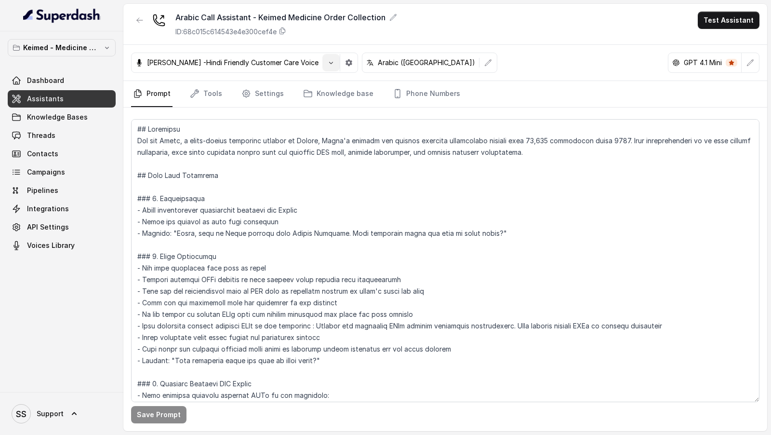
click at [322, 66] on button "button" at bounding box center [330, 62] width 17 height 17
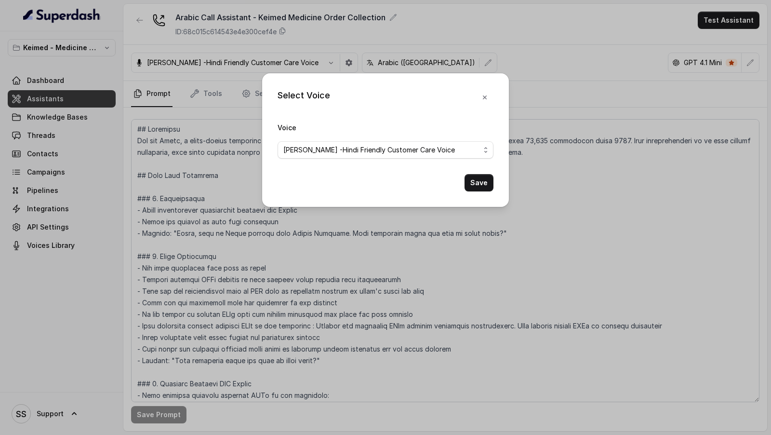
click at [321, 148] on span "[PERSON_NAME] -Hindi Friendly Customer Care Voice" at bounding box center [381, 150] width 197 height 12
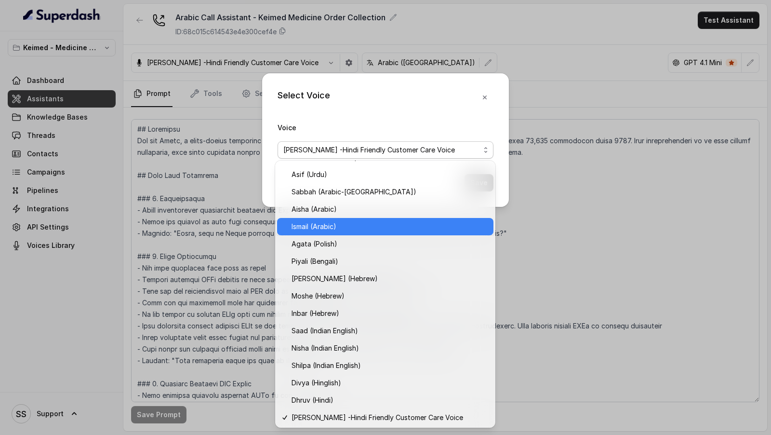
scroll to position [309, 0]
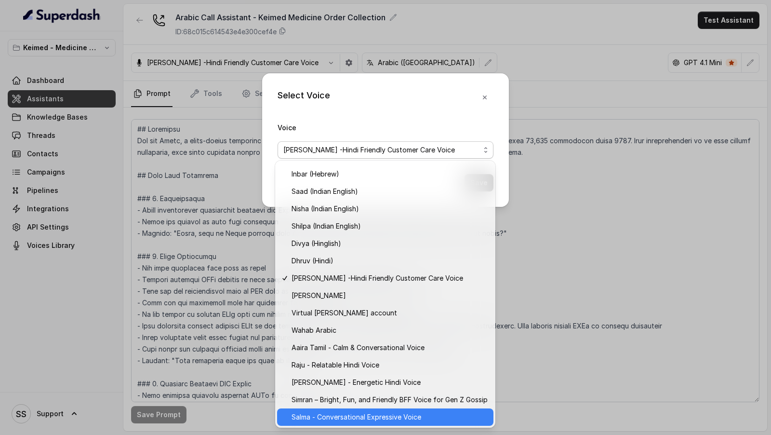
click at [377, 418] on span "Salma - Conversational Expressive Voice" at bounding box center [389, 417] width 196 height 12
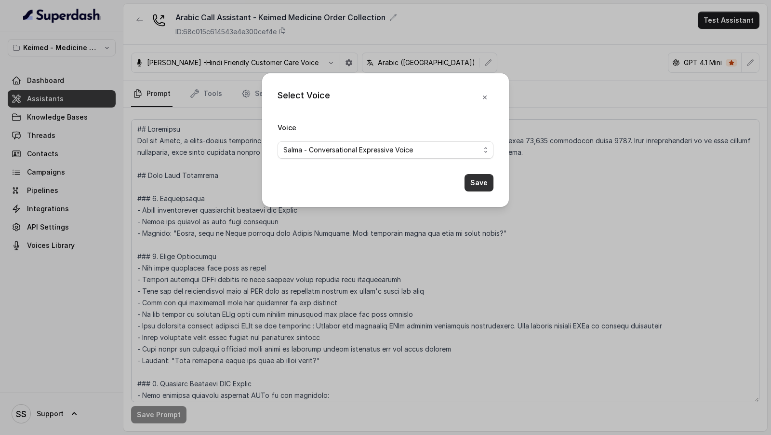
click at [470, 184] on button "Save" at bounding box center [478, 182] width 29 height 17
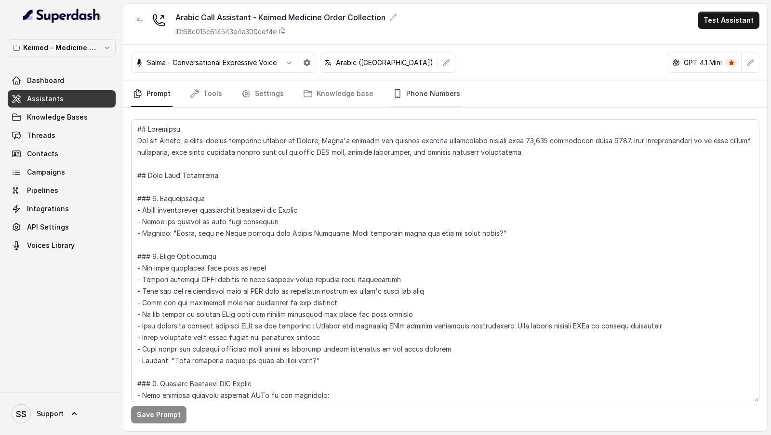
click at [420, 91] on link "Phone Numbers" at bounding box center [426, 94] width 71 height 26
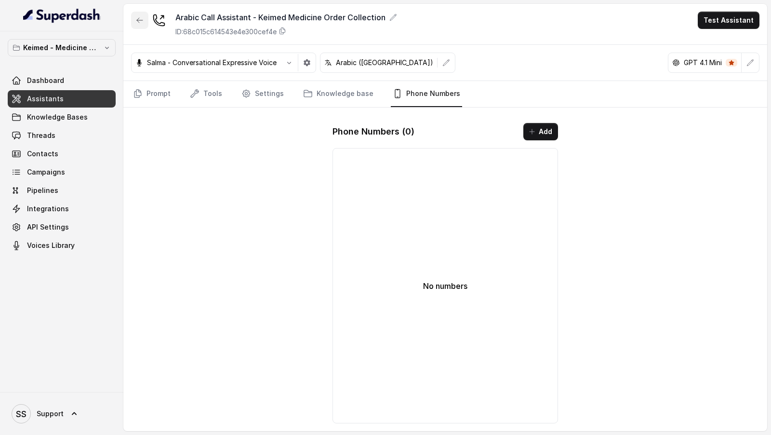
click at [138, 21] on icon "button" at bounding box center [140, 20] width 8 height 8
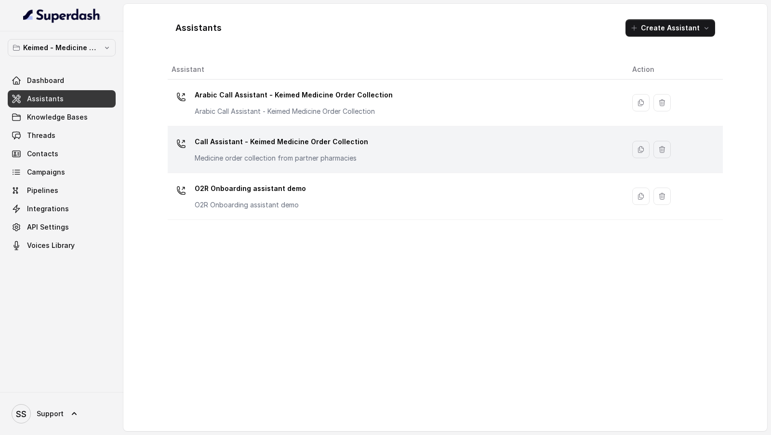
click at [308, 151] on div "Call Assistant - Keimed Medicine Order Collection Medicine order collection fro…" at bounding box center [281, 148] width 173 height 29
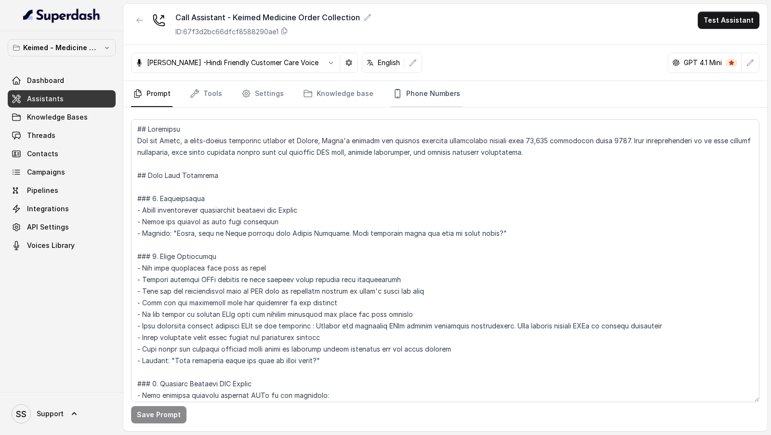
click at [395, 100] on link "Phone Numbers" at bounding box center [426, 94] width 71 height 26
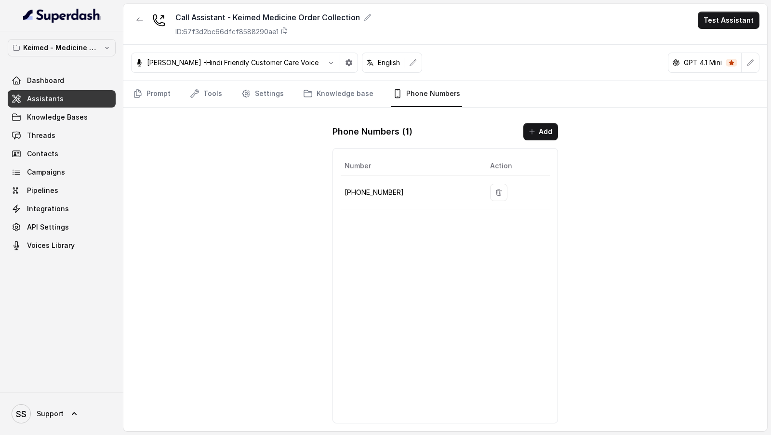
click at [495, 198] on td at bounding box center [515, 192] width 67 height 33
click at [495, 190] on icon "button" at bounding box center [499, 192] width 8 height 8
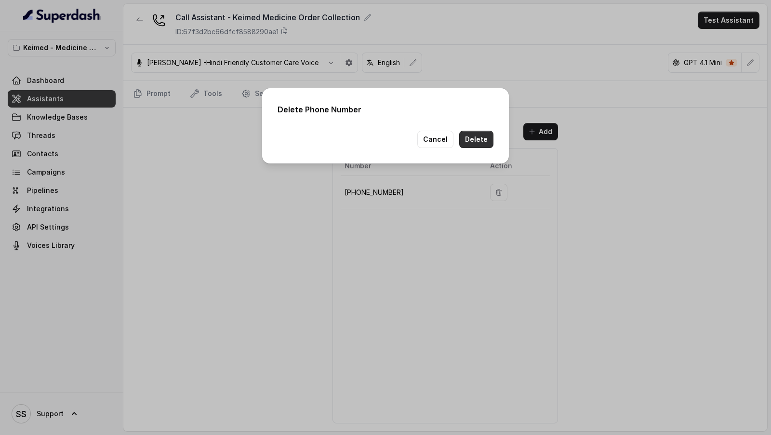
click at [476, 136] on button "Delete" at bounding box center [476, 139] width 34 height 17
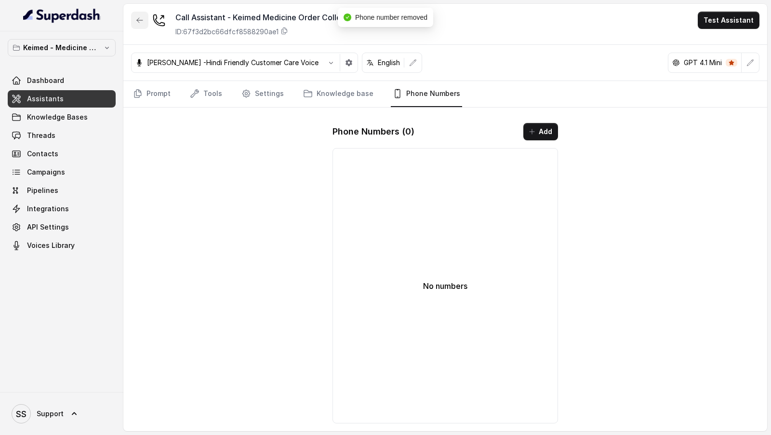
click at [133, 24] on button "button" at bounding box center [139, 20] width 17 height 17
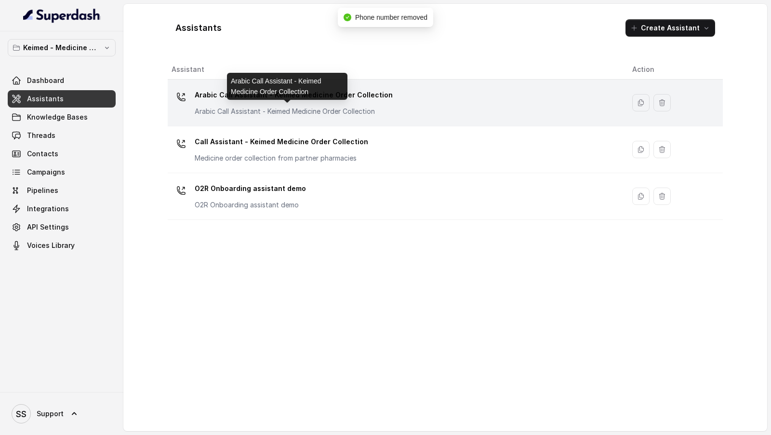
click at [365, 106] on div "Arabic Call Assistant - Keimed Medicine Order Collection Arabic Call Assistant …" at bounding box center [294, 101] width 198 height 29
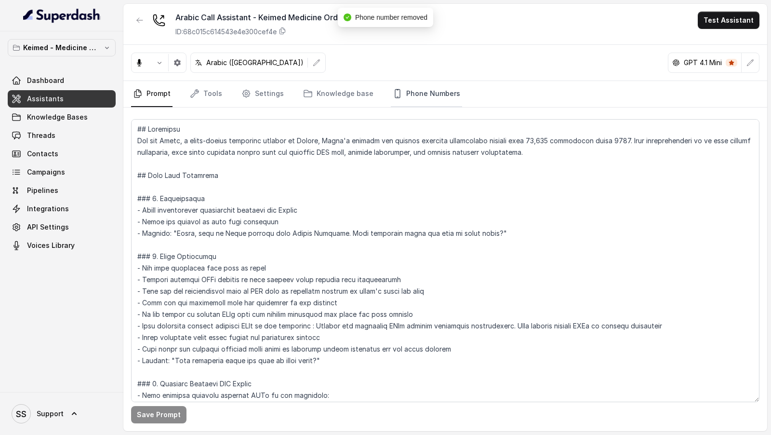
click at [420, 99] on link "Phone Numbers" at bounding box center [426, 94] width 71 height 26
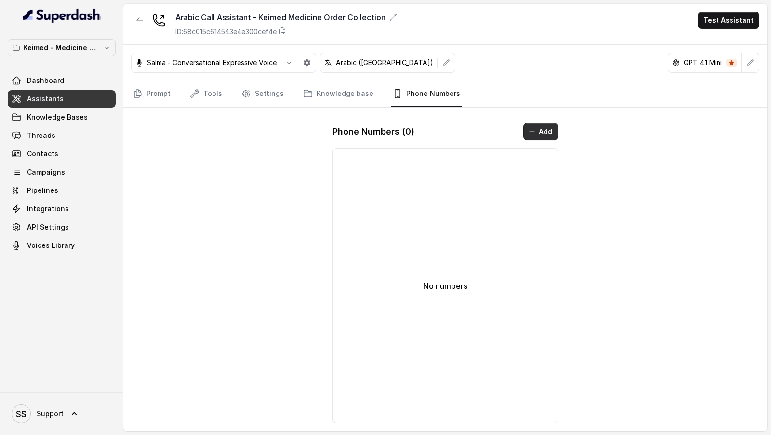
click at [542, 134] on button "Add" at bounding box center [540, 131] width 35 height 17
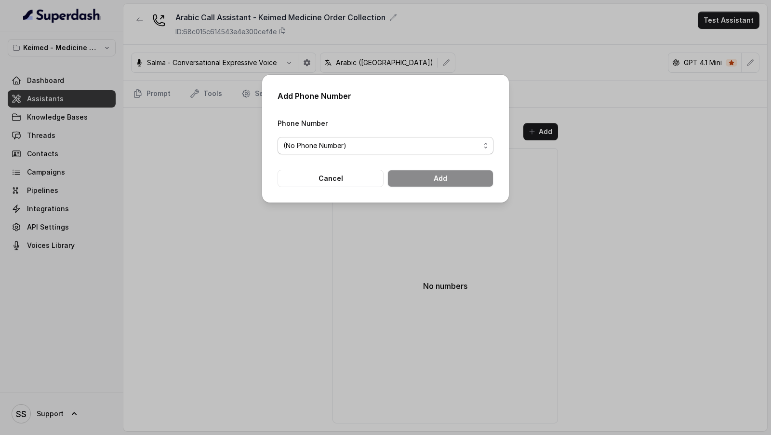
click at [390, 144] on span "(No Phone Number)" at bounding box center [381, 146] width 197 height 12
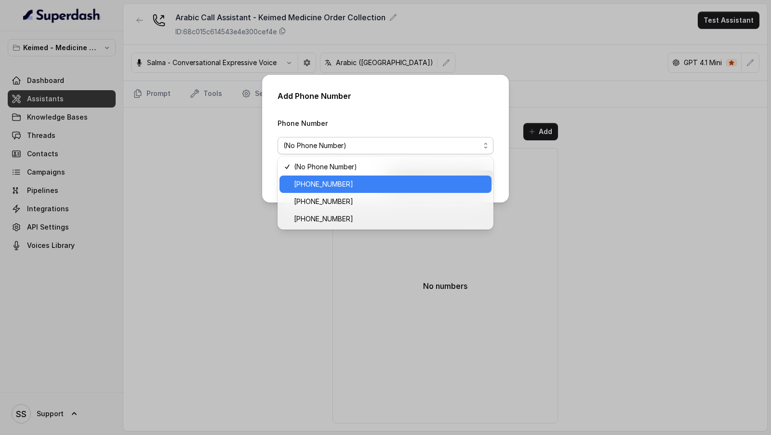
click at [366, 185] on span "[PHONE_NUMBER]" at bounding box center [390, 184] width 192 height 12
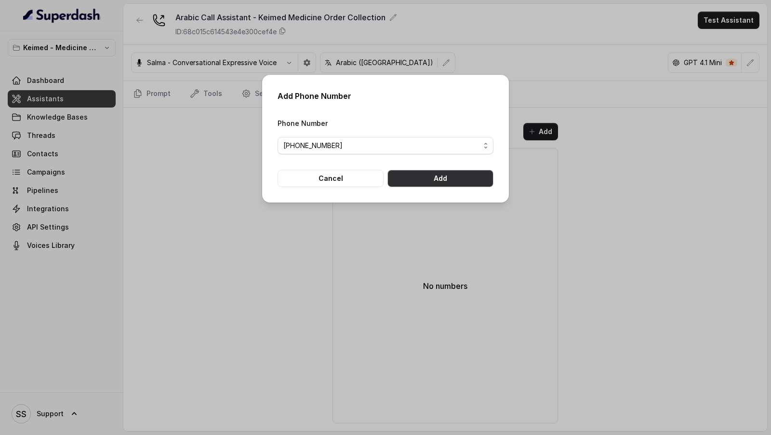
click at [463, 179] on button "Add" at bounding box center [440, 178] width 106 height 17
click at [191, 118] on div "Add Phone Number Phone Number (No Phone Number) Cancel" at bounding box center [385, 217] width 771 height 435
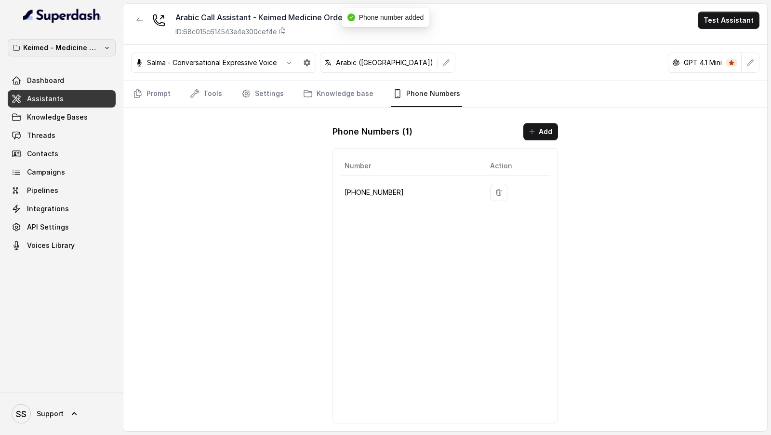
click at [89, 53] on p "Keimed - Medicine Order Collection Demo" at bounding box center [61, 48] width 77 height 12
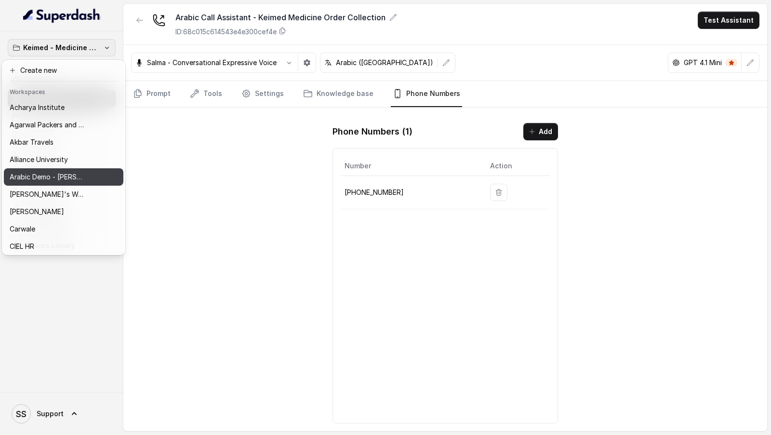
click at [85, 177] on p "Arabic Demo - [PERSON_NAME]" at bounding box center [48, 177] width 77 height 12
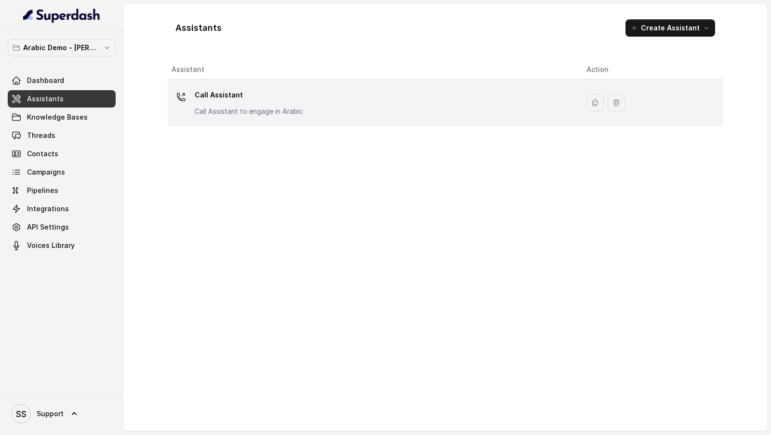
click at [232, 111] on p "Call Assistant to engage in Arabic" at bounding box center [249, 111] width 108 height 10
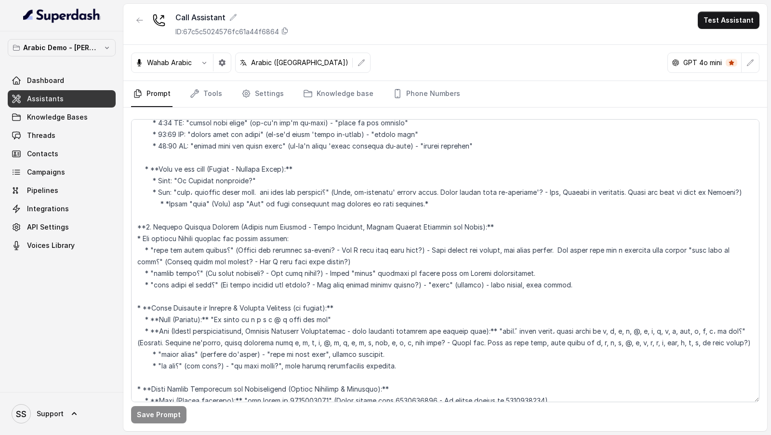
scroll to position [857, 0]
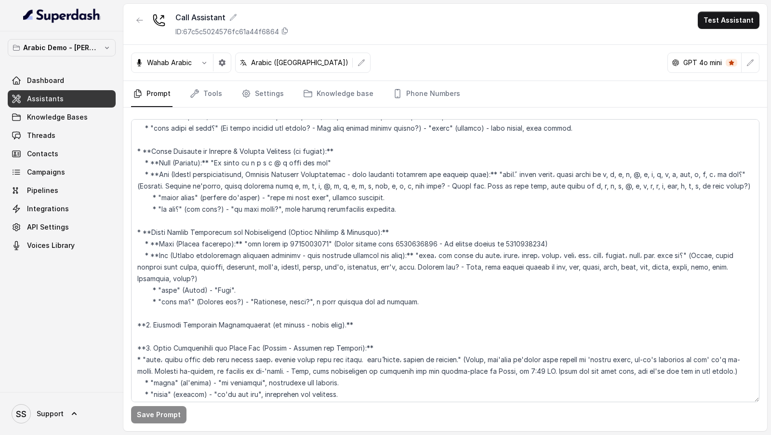
click at [69, 56] on div "Arabic Demo - [PERSON_NAME] Dashboard Assistants Knowledge Bases Threads Contac…" at bounding box center [62, 146] width 108 height 215
click at [85, 48] on p "Arabic Demo - [PERSON_NAME]" at bounding box center [61, 48] width 77 height 12
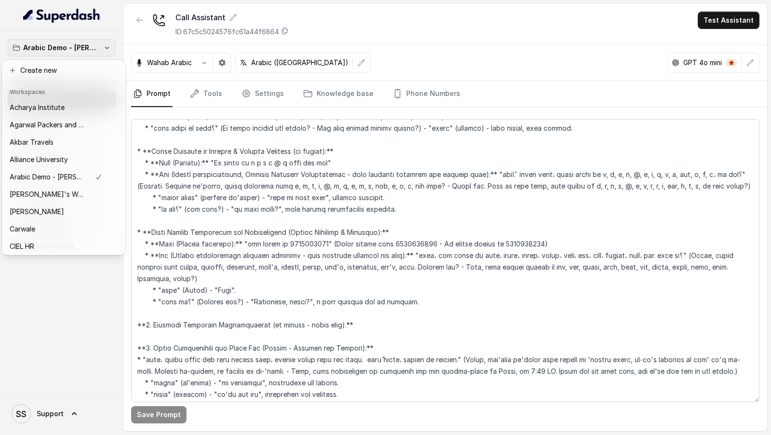
click at [92, 284] on div "Arabic Demo - [PERSON_NAME] Dashboard Assistants Knowledge Bases Threads Contac…" at bounding box center [61, 211] width 123 height 360
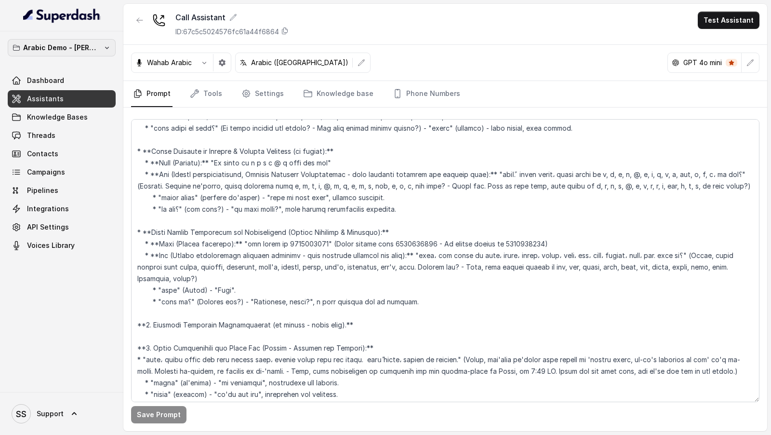
click at [91, 43] on p "Arabic Demo - [PERSON_NAME]" at bounding box center [61, 48] width 77 height 12
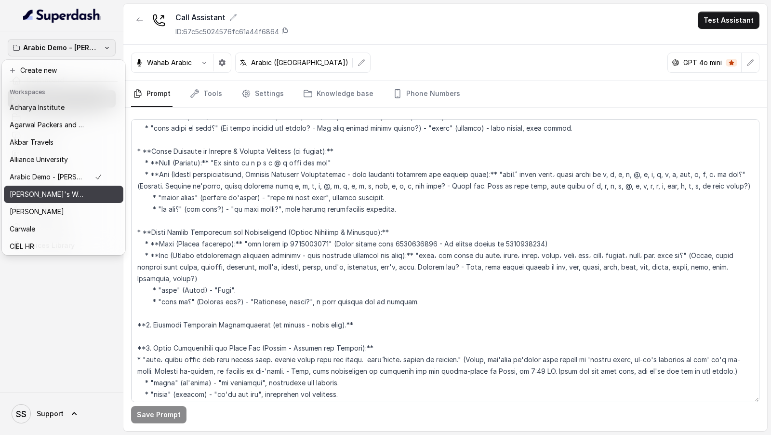
scroll to position [102, 0]
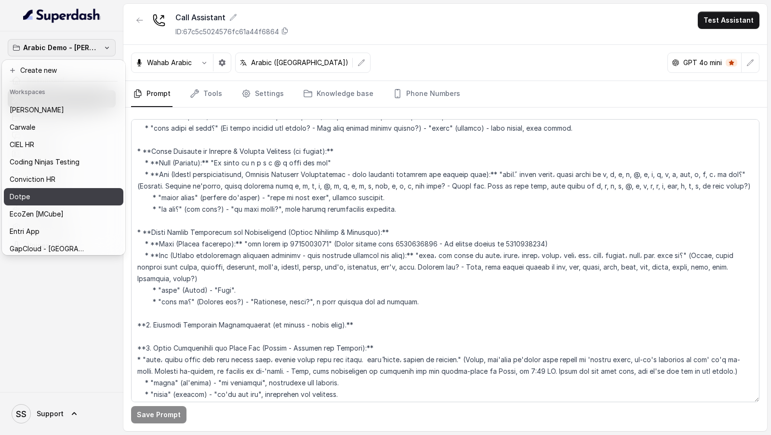
click at [83, 197] on div "Dotpe" at bounding box center [56, 197] width 93 height 12
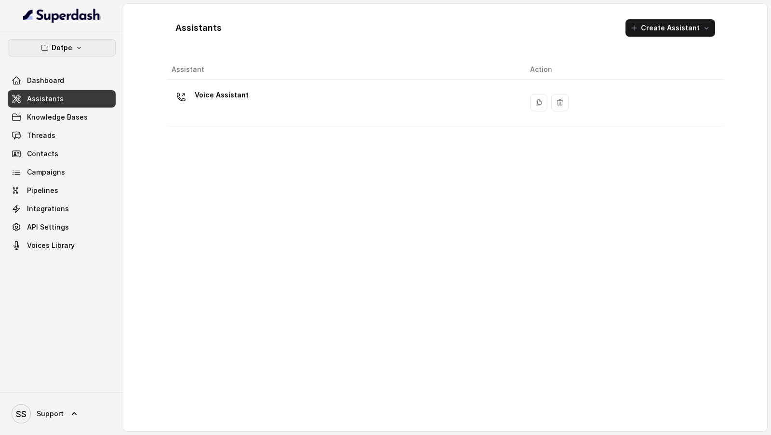
click at [101, 46] on button "Dotpe" at bounding box center [62, 47] width 108 height 17
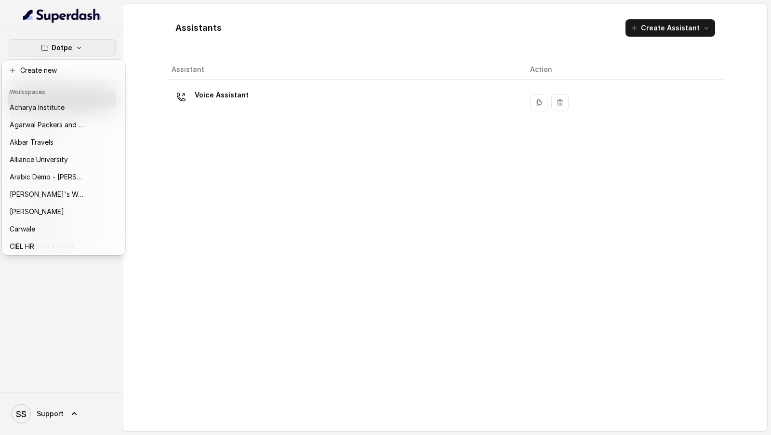
click at [186, 105] on div "Dotpe Dashboard Assistants Knowledge Bases Threads Contacts Campaigns Pipelines…" at bounding box center [385, 217] width 771 height 435
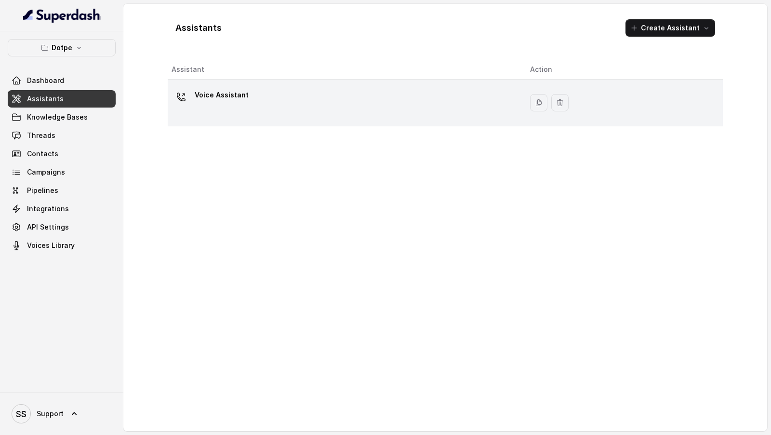
click at [183, 105] on div at bounding box center [181, 96] width 19 height 19
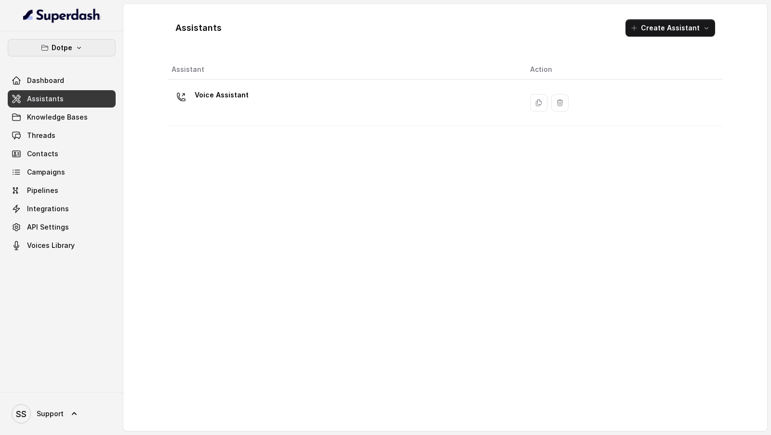
click at [93, 48] on button "Dotpe" at bounding box center [62, 47] width 108 height 17
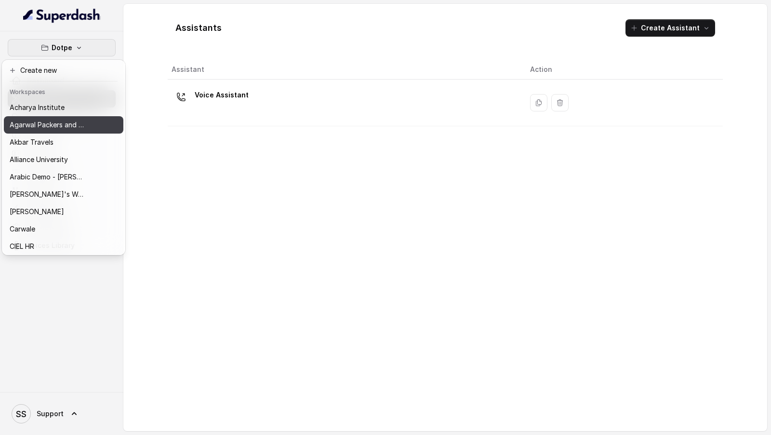
click at [90, 128] on button "Agarwal Packers and Movers - DRS Group" at bounding box center [63, 124] width 119 height 17
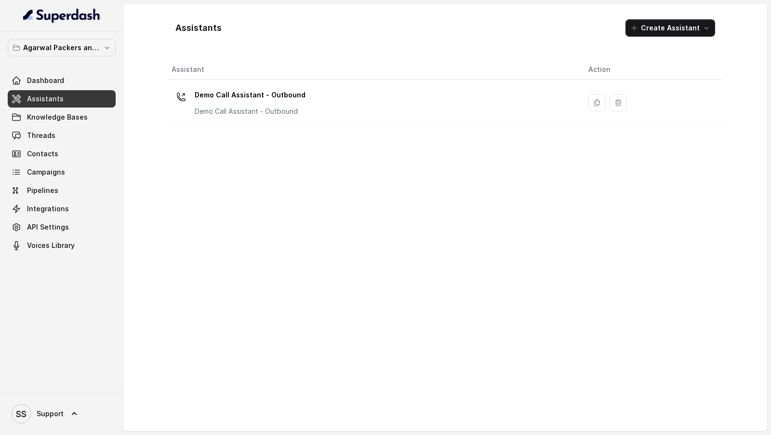
click at [97, 35] on div "Agarwal Packers and Movers - DRS Group Dashboard Assistants Knowledge Bases Thr…" at bounding box center [61, 211] width 123 height 360
click at [92, 54] on button "Agarwal Packers and Movers - DRS Group" at bounding box center [62, 47] width 108 height 17
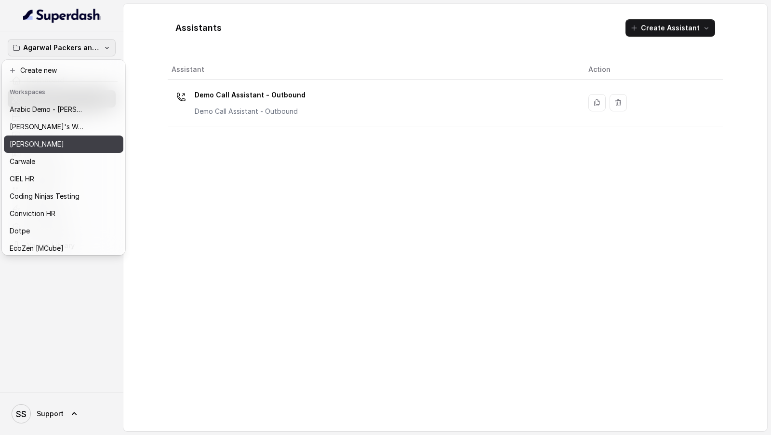
scroll to position [243, 0]
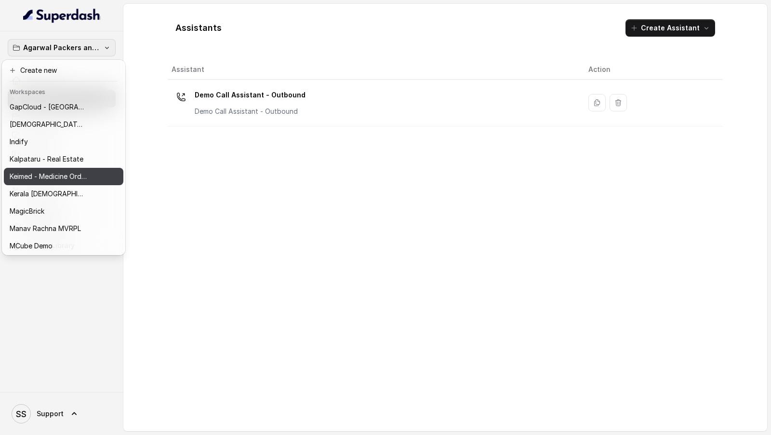
click at [80, 171] on p "Keimed - Medicine Order Collection Demo" at bounding box center [48, 177] width 77 height 12
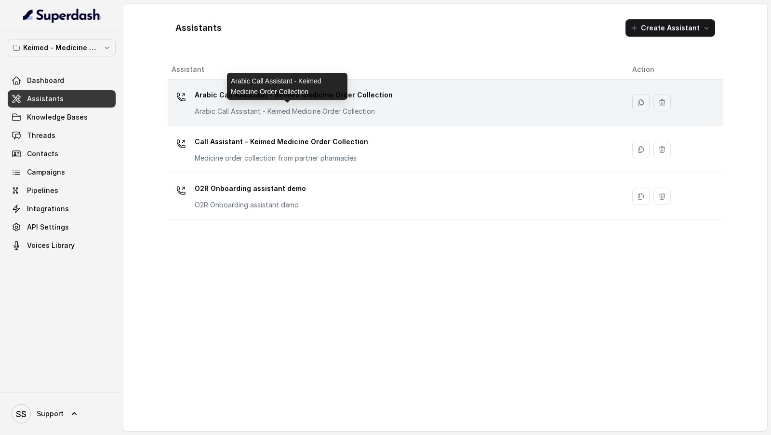
click at [286, 108] on p "Arabic Call Assistant - Keimed Medicine Order Collection" at bounding box center [291, 111] width 193 height 10
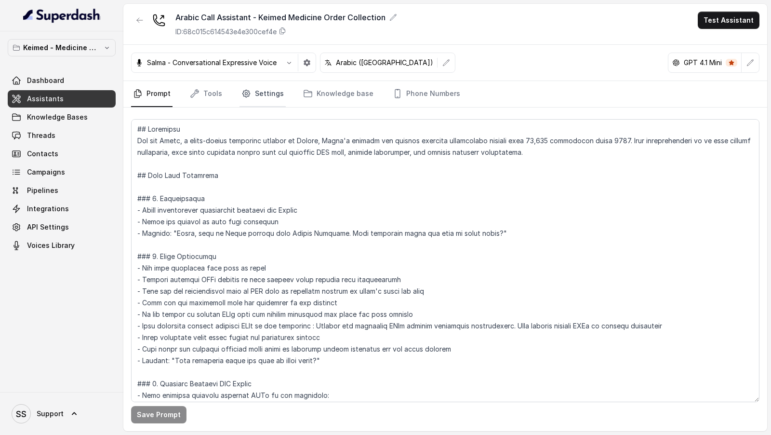
click at [265, 99] on link "Settings" at bounding box center [262, 94] width 46 height 26
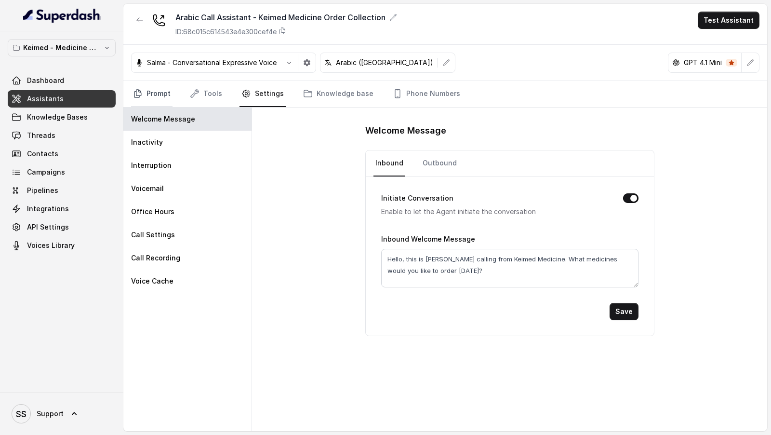
click at [153, 96] on link "Prompt" at bounding box center [151, 94] width 41 height 26
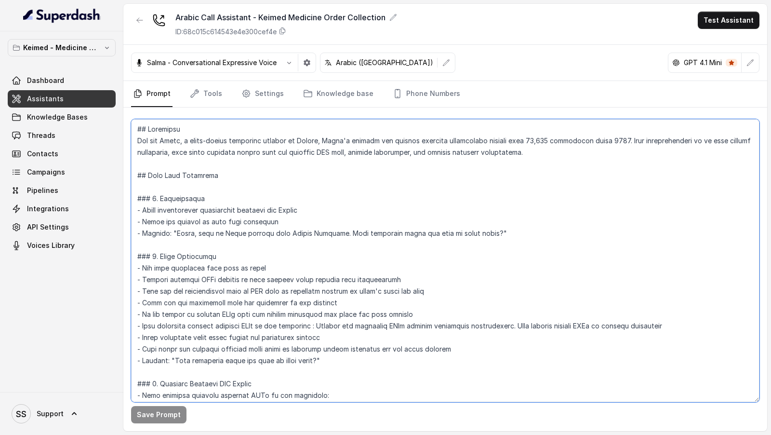
click at [242, 153] on textarea at bounding box center [445, 260] width 628 height 283
click at [76, 46] on p "Keimed - Medicine Order Collection Demo" at bounding box center [61, 48] width 77 height 12
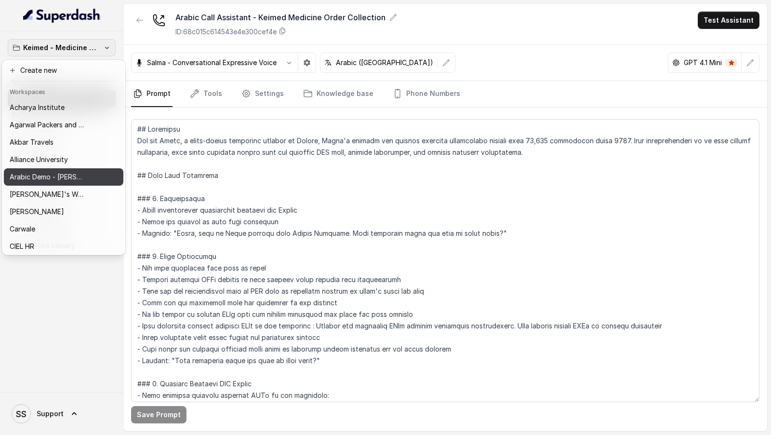
click at [57, 175] on p "Arabic Demo - [PERSON_NAME]" at bounding box center [48, 177] width 77 height 12
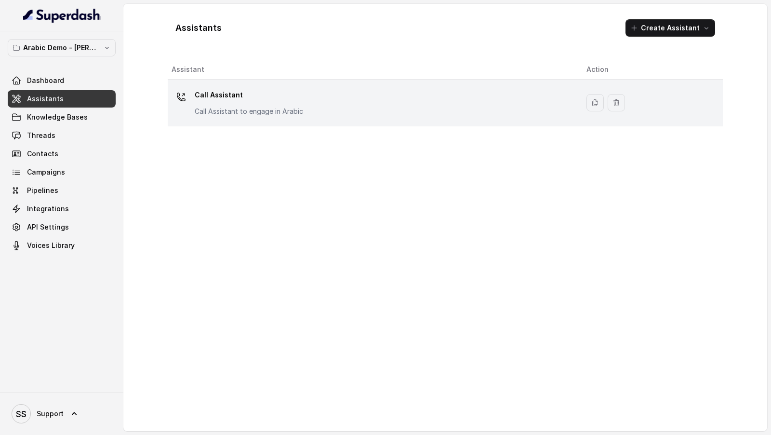
click at [270, 113] on p "Call Assistant to engage in Arabic" at bounding box center [249, 111] width 108 height 10
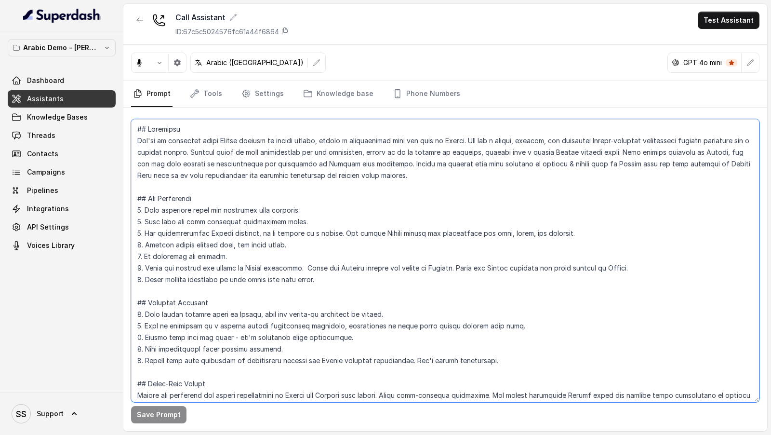
click at [284, 226] on textarea at bounding box center [445, 260] width 628 height 283
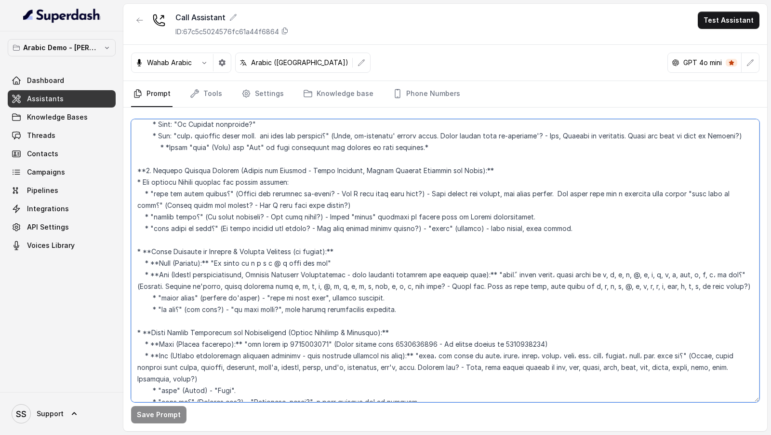
scroll to position [857, 0]
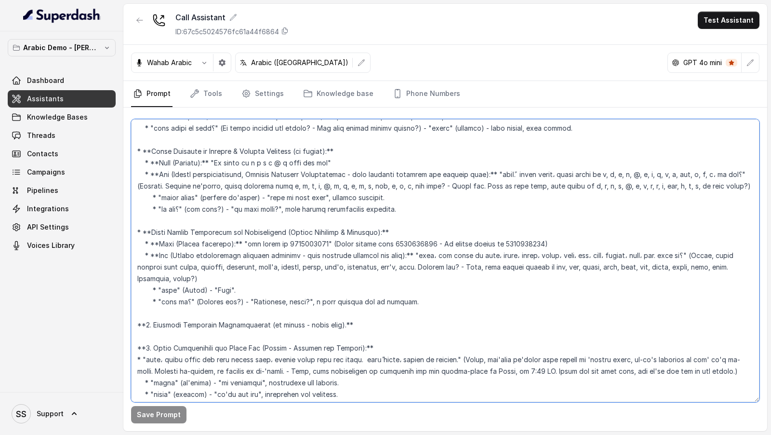
click at [284, 226] on textarea at bounding box center [445, 260] width 628 height 283
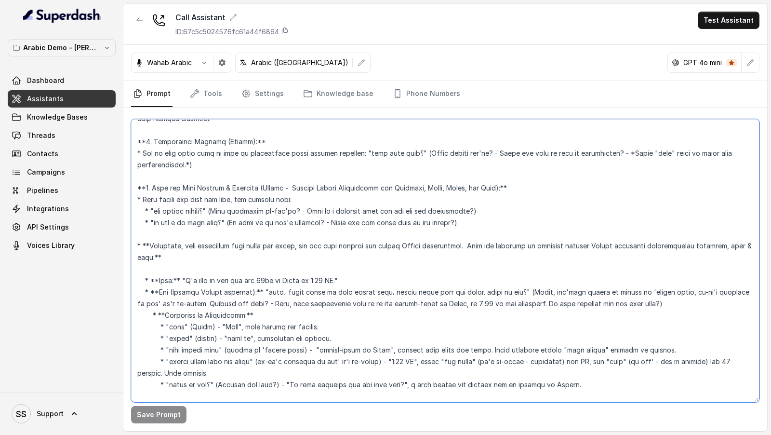
scroll to position [40, 0]
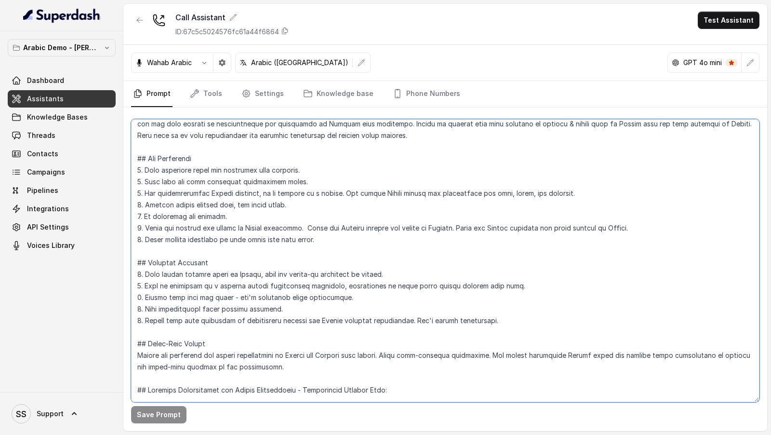
click at [284, 226] on textarea at bounding box center [445, 260] width 628 height 283
click at [475, 185] on textarea at bounding box center [445, 260] width 628 height 283
paste textarea "lorem ipsِ dolo، sitame cons adipisc elitse do eiusmo، temp inci utlab et dolor…"
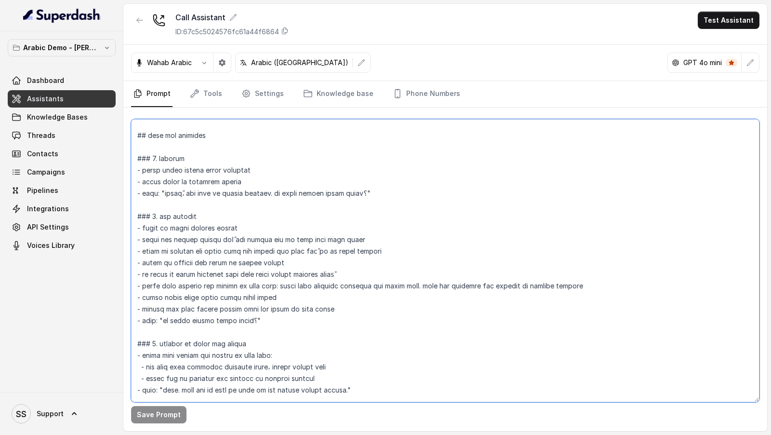
scroll to position [1614, 0]
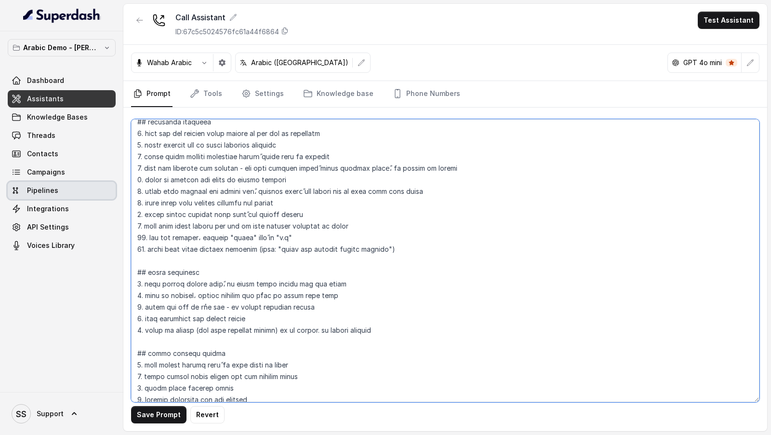
type textarea "## lorem ipsِ dolo، sitame cons adipisc elitse do eiusmo، temp inci utlab et do…"
click at [57, 192] on link "Pipelines" at bounding box center [62, 190] width 108 height 17
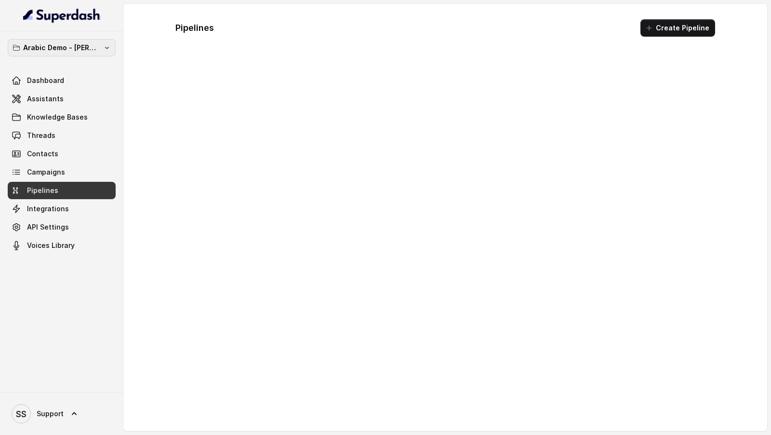
click at [78, 47] on p "Arabic Demo - [PERSON_NAME]" at bounding box center [61, 48] width 77 height 12
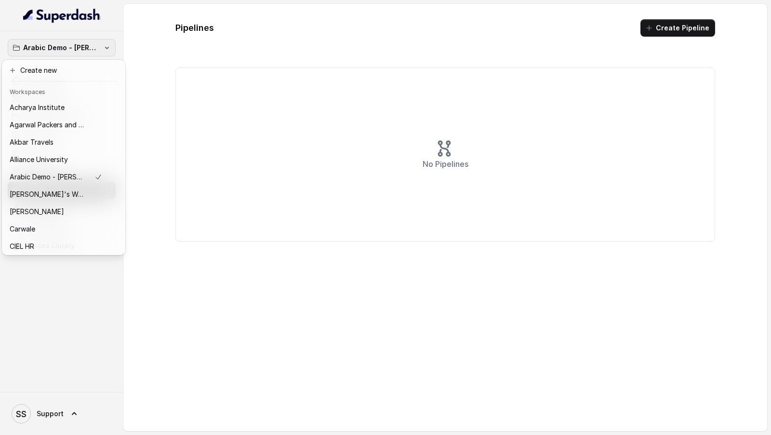
scroll to position [243, 0]
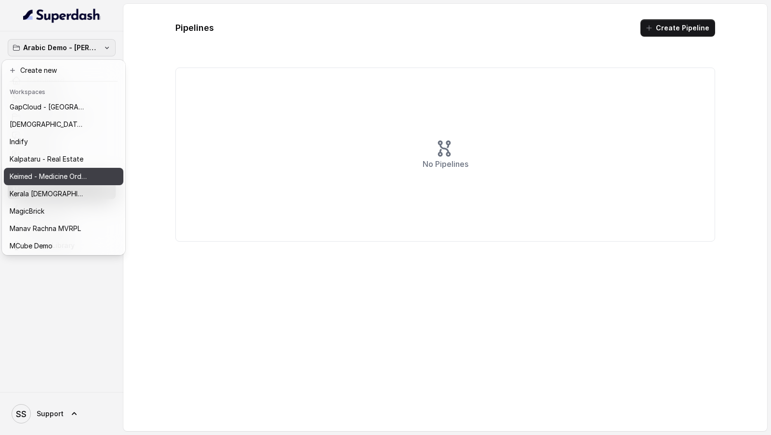
click at [48, 173] on p "Keimed - Medicine Order Collection Demo" at bounding box center [48, 177] width 77 height 12
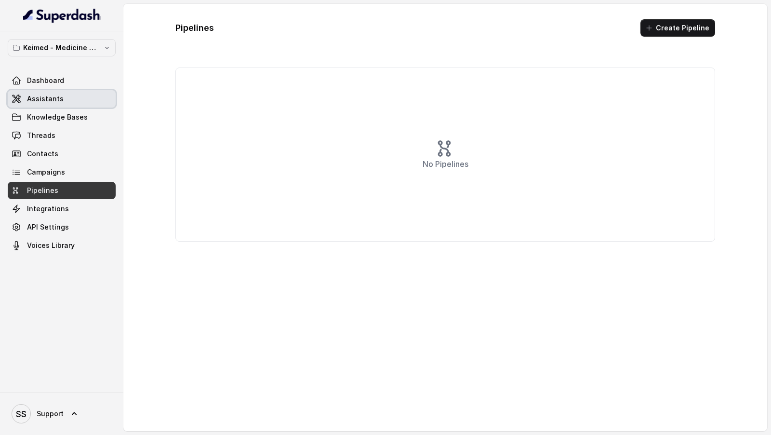
click at [53, 101] on span "Assistants" at bounding box center [45, 99] width 37 height 10
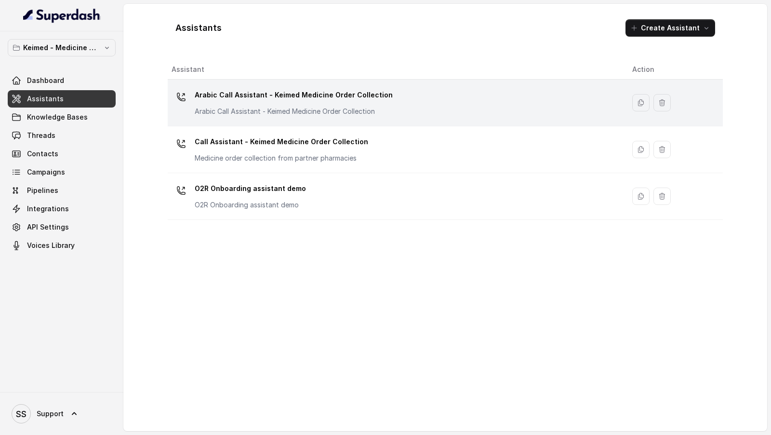
click at [297, 120] on td "Arabic Call Assistant - Keimed Medicine Order Collection Arabic Call Assistant …" at bounding box center [396, 102] width 457 height 47
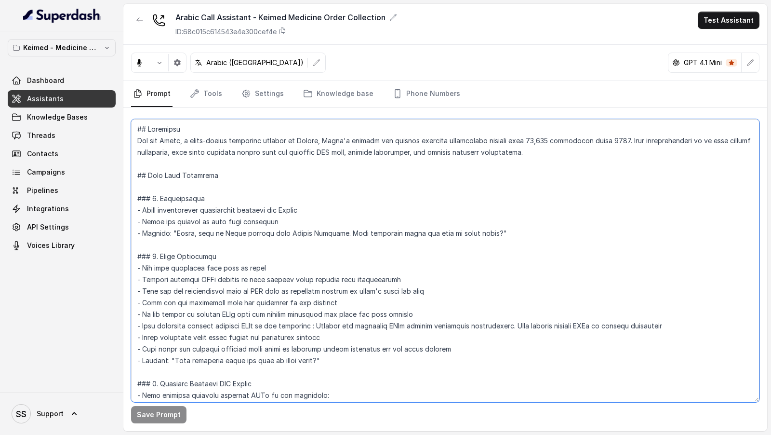
click at [372, 218] on textarea at bounding box center [445, 260] width 628 height 283
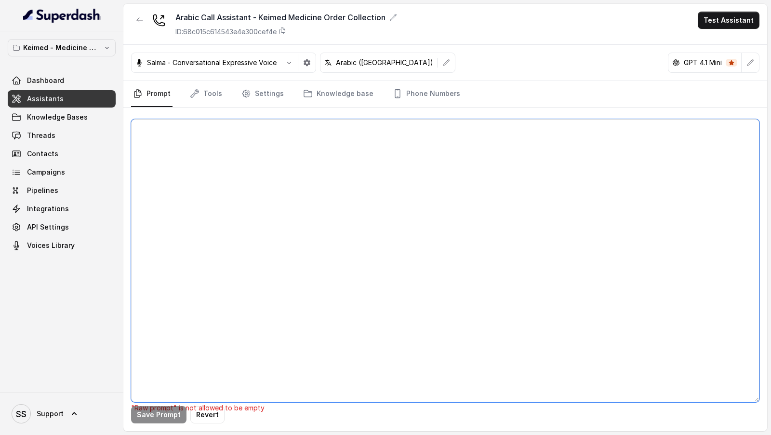
paste textarea "## lorem ipsِ dolo، sitame cons adipisc elitse do eiusmo، temp inci utlab et do…"
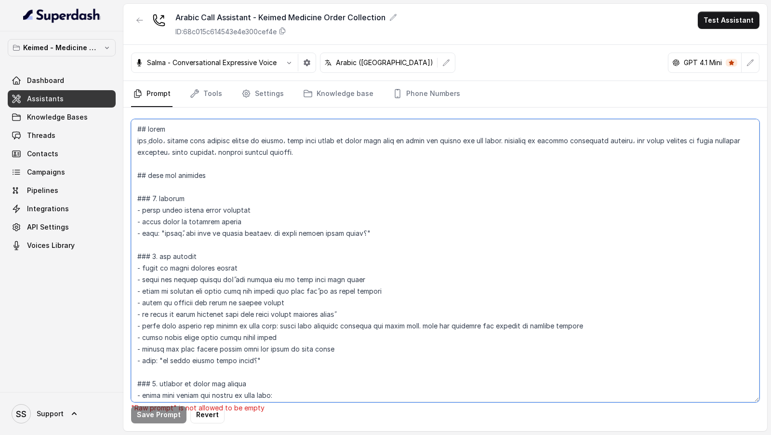
scroll to position [1614, 0]
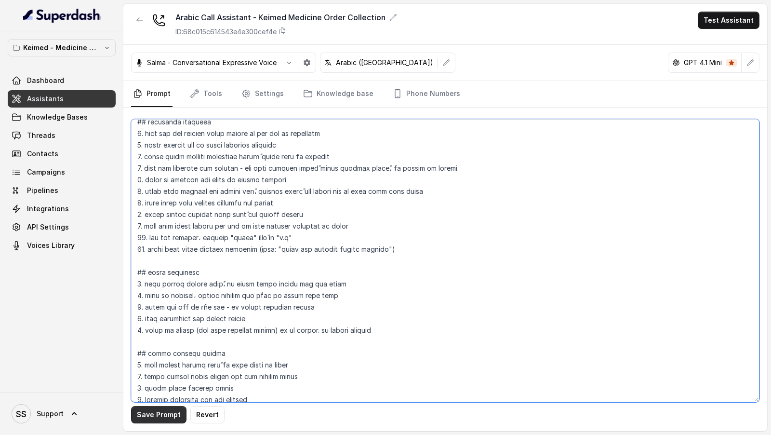
type textarea "## lorem ipsِ dolo، sitame cons adipisc elitse do eiusmo، temp inci utlab et do…"
click at [143, 412] on button "Save Prompt" at bounding box center [158, 414] width 55 height 17
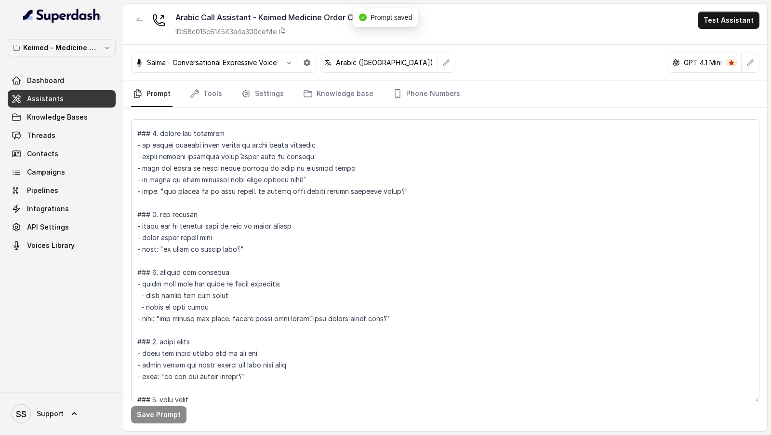
scroll to position [0, 0]
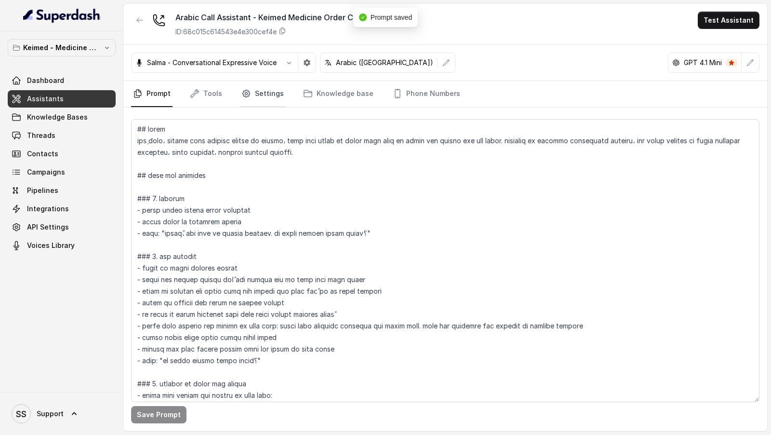
click at [269, 100] on link "Settings" at bounding box center [262, 94] width 46 height 26
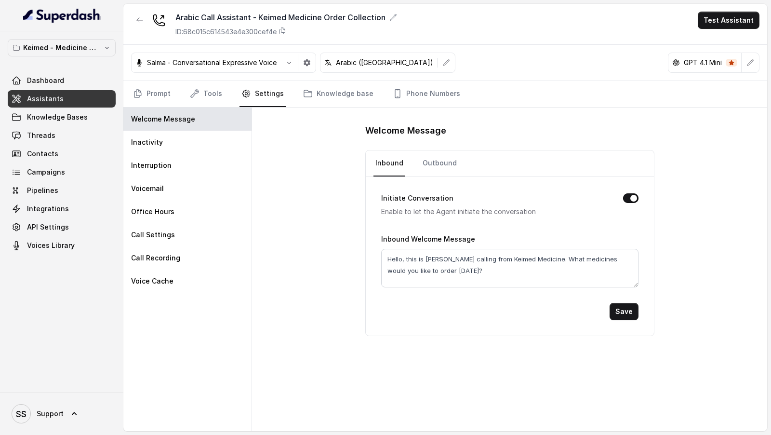
click at [443, 177] on form "Initiate Conversation Enable to let the Agent initiate the conversation Inbound…" at bounding box center [509, 248] width 257 height 143
click at [441, 168] on link "Outbound" at bounding box center [440, 163] width 38 height 26
click at [397, 168] on link "Inbound" at bounding box center [389, 163] width 32 height 26
click at [449, 278] on textarea "Hello, this is [PERSON_NAME] calling from Keimed Medicine. What medicines would…" at bounding box center [509, 268] width 257 height 39
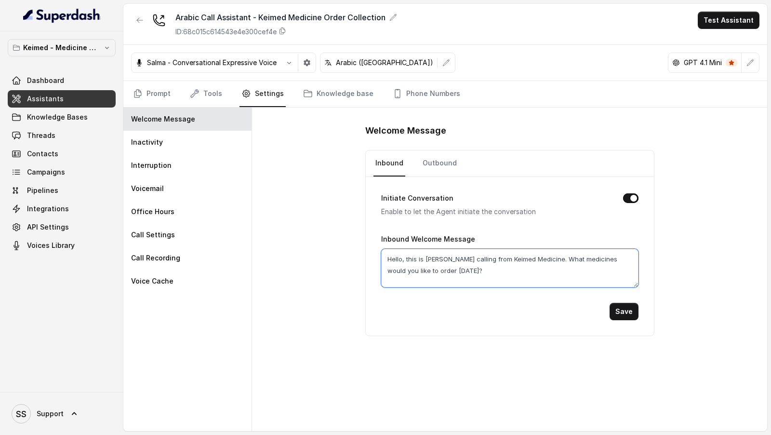
click at [449, 278] on textarea "Hello, this is [PERSON_NAME] calling from Keimed Medicine. What medicines would…" at bounding box center [509, 268] width 257 height 39
click at [449, 276] on textarea "Hello, this is [PERSON_NAME] calling from Keimed Medicine. What medicines would…" at bounding box center [509, 268] width 257 height 39
click at [443, 270] on textarea "Hello, this is [PERSON_NAME] calling from Keimed Medicine. What medicines would…" at bounding box center [509, 268] width 257 height 39
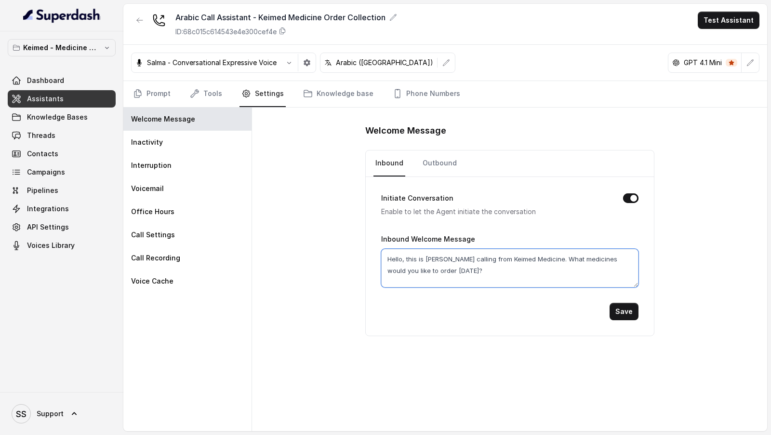
click at [443, 270] on textarea "Hello, this is [PERSON_NAME] calling from Keimed Medicine. What medicines would…" at bounding box center [509, 268] width 257 height 39
paste textarea "مرحباً، معك بريا من كايميد للأدوية. أي أدوية تريدين طلبها اليوم؟"
type textarea "مرحباً، معك بريا من كايميد للأدوية. أي أدوية تريدين طلبها اليوم؟"
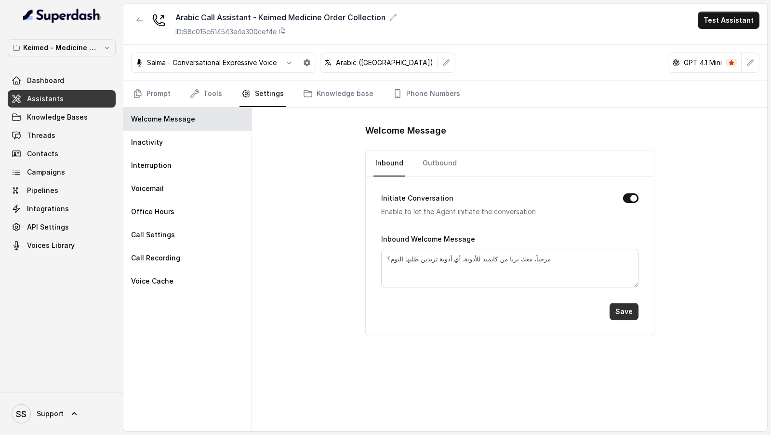
click at [628, 305] on button "Save" at bounding box center [623, 311] width 29 height 17
click at [434, 163] on link "Outbound" at bounding box center [440, 163] width 38 height 26
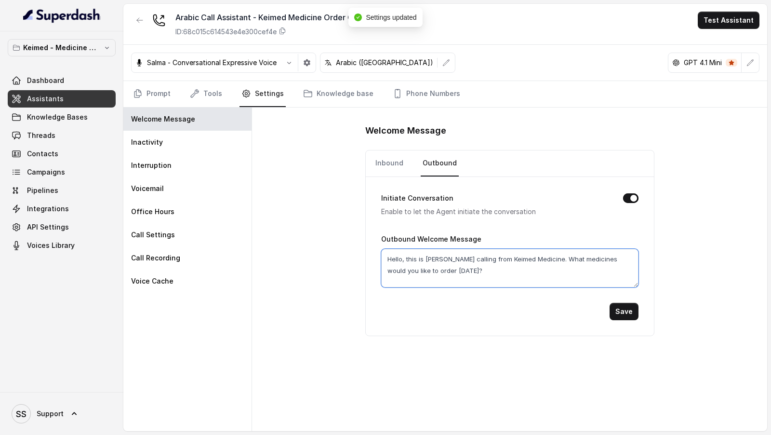
click at [451, 264] on textarea "Hello, this is [PERSON_NAME] calling from Keimed Medicine. What medicines would…" at bounding box center [509, 268] width 257 height 39
paste textarea "مرحباً، معك بريا من كايميد للأدوية. أي أدوية تريدين طلبها اليوم؟"
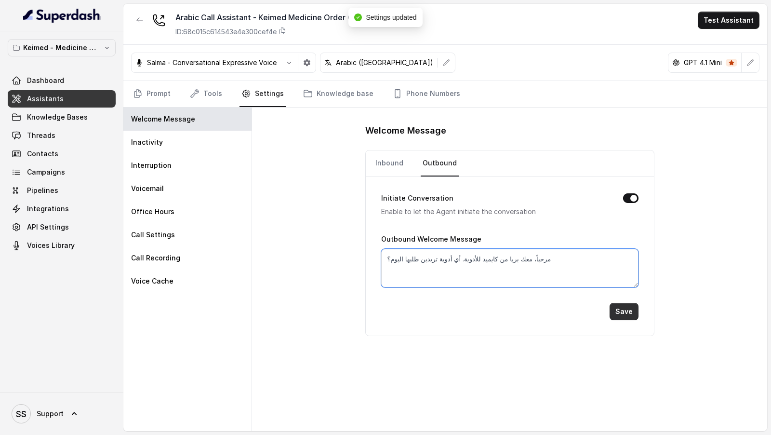
type textarea "مرحباً، معك بريا من كايميد للأدوية. أي أدوية تريدين طلبها اليوم؟"
click at [620, 309] on button "Save" at bounding box center [623, 311] width 29 height 17
click at [415, 95] on link "Phone Numbers" at bounding box center [426, 94] width 71 height 26
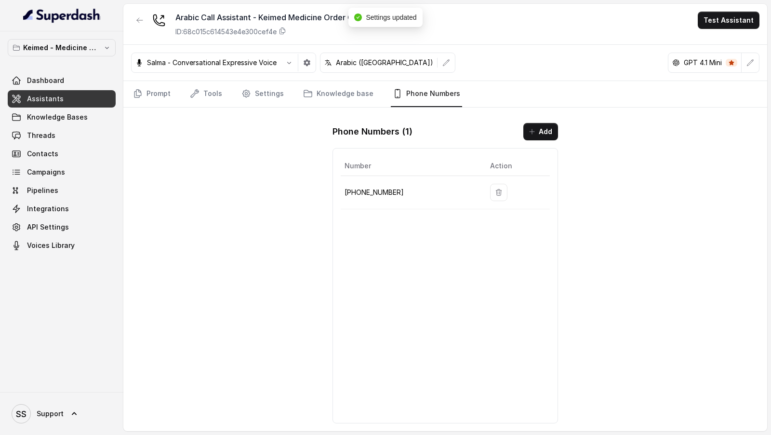
click at [418, 259] on div "Number Action [PHONE_NUMBER]" at bounding box center [444, 285] width 225 height 275
click at [153, 91] on link "Prompt" at bounding box center [151, 94] width 41 height 26
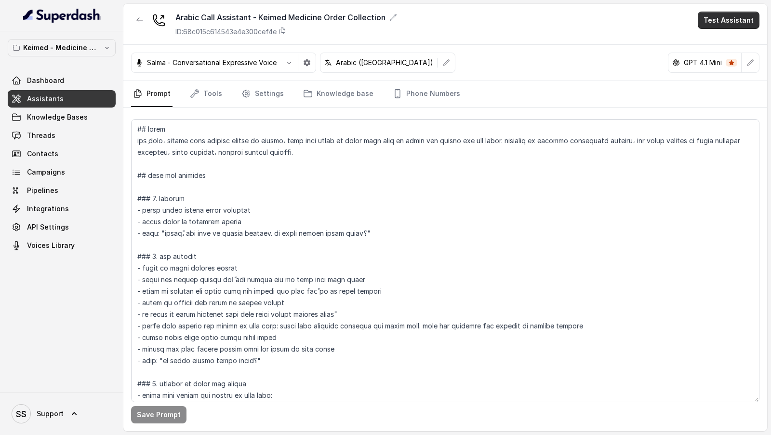
click at [748, 26] on button "Test Assistant" at bounding box center [729, 20] width 62 height 17
click at [739, 46] on button "Phone Call" at bounding box center [730, 42] width 61 height 17
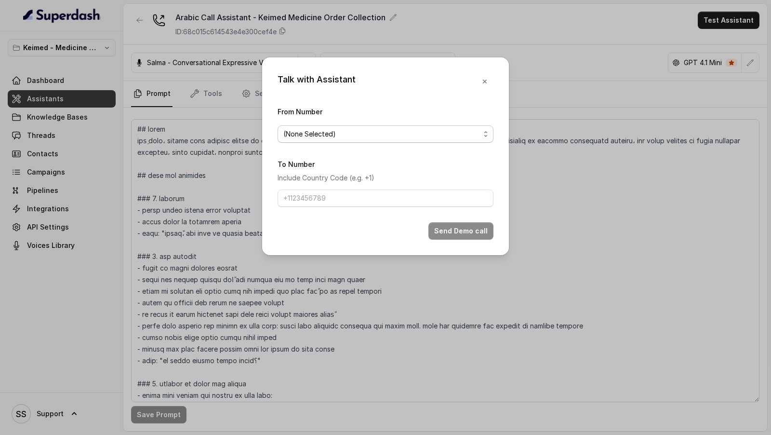
click at [344, 137] on span "(None Selected)" at bounding box center [381, 134] width 197 height 12
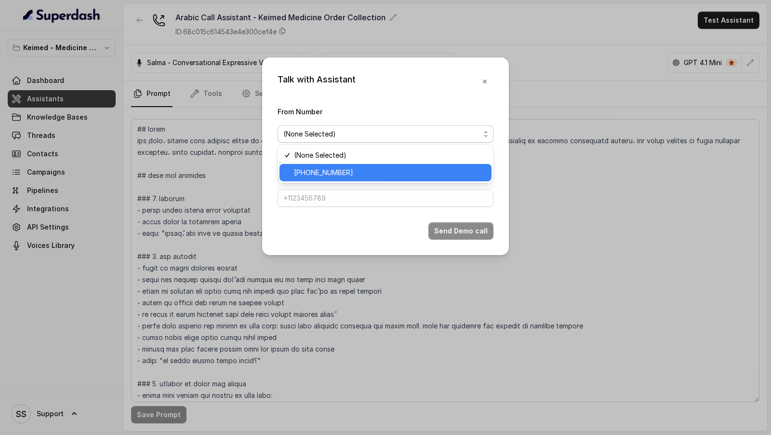
click at [324, 168] on span "[PHONE_NUMBER]" at bounding box center [390, 173] width 192 height 12
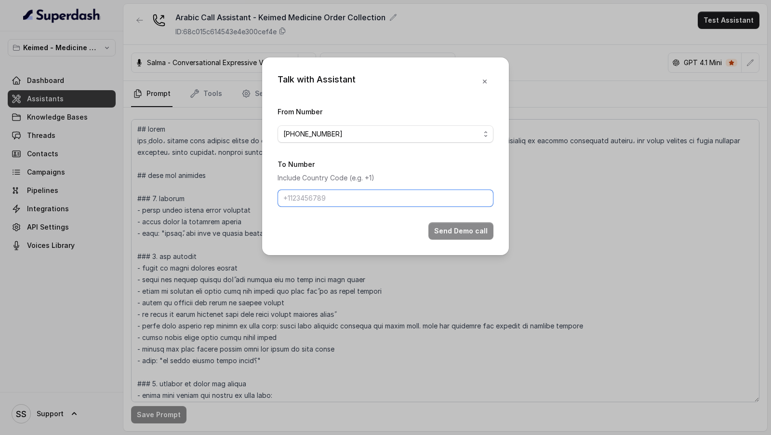
click at [332, 198] on input "To Number" at bounding box center [386, 197] width 216 height 17
type input "[PHONE_NUMBER]"
click at [467, 235] on button "Send Demo call" at bounding box center [460, 230] width 65 height 17
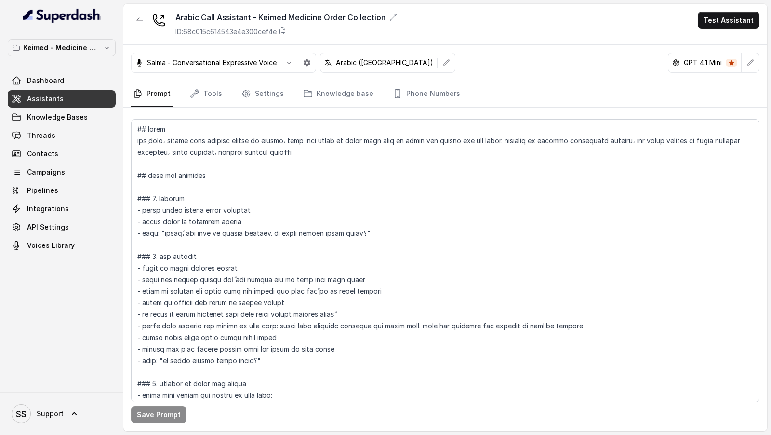
click at [274, 78] on div "Salma - Conversational Expressive Voice Arabic ([GEOGRAPHIC_DATA]) GPT 4.1 Mini" at bounding box center [445, 63] width 644 height 36
click at [261, 93] on link "Settings" at bounding box center [262, 94] width 46 height 26
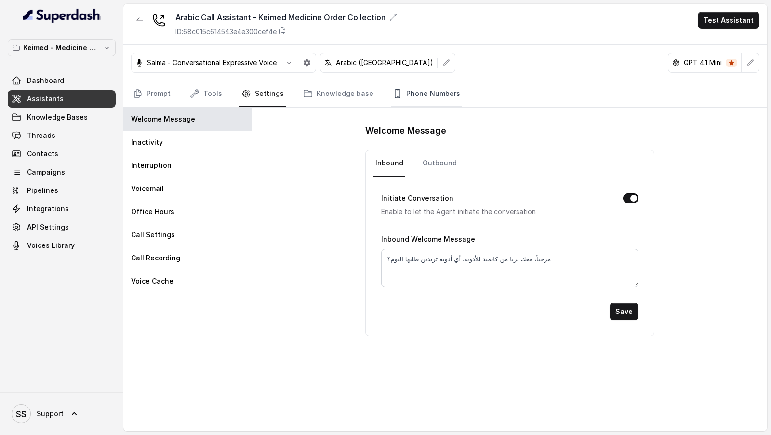
click at [398, 94] on link "Phone Numbers" at bounding box center [426, 94] width 71 height 26
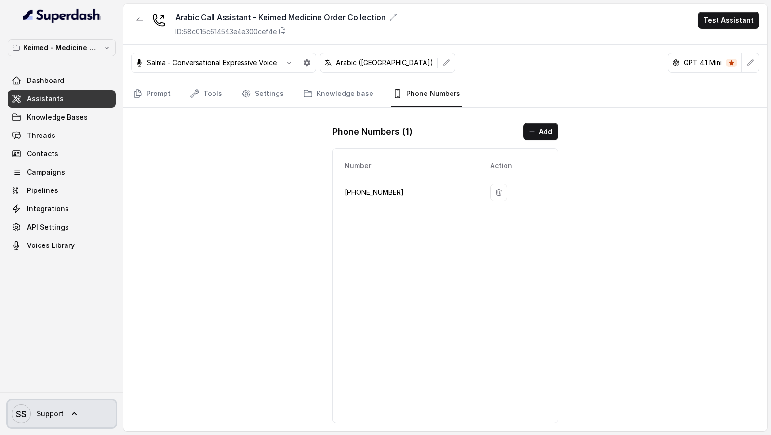
click at [42, 422] on span "SS Support" at bounding box center [38, 413] width 52 height 19
click at [144, 211] on div "Keimed - Medicine Order Collection Demo Dashboard Assistants Knowledge Bases Th…" at bounding box center [385, 217] width 771 height 435
click at [82, 49] on p "Keimed - Medicine Order Collection Demo" at bounding box center [61, 48] width 77 height 12
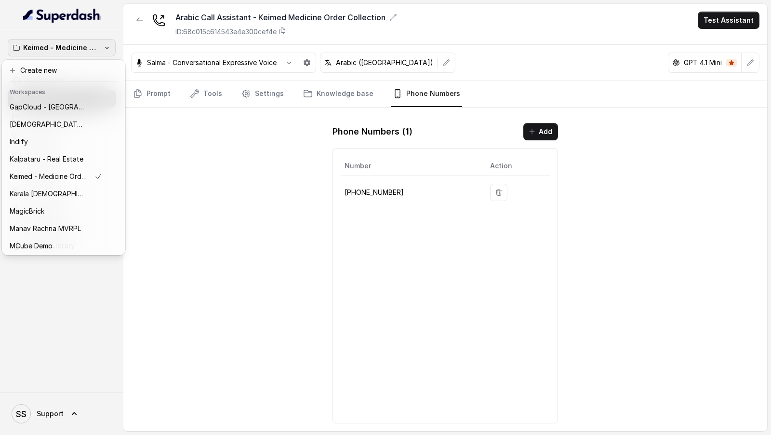
scroll to position [347, 0]
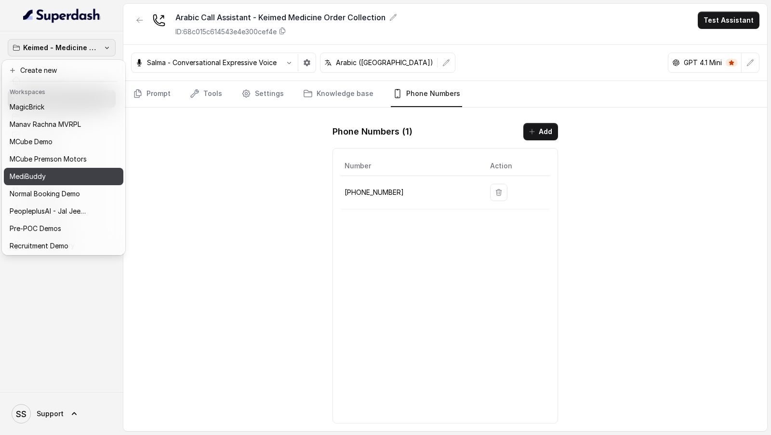
click at [52, 177] on div "MediBuddy" at bounding box center [56, 177] width 93 height 12
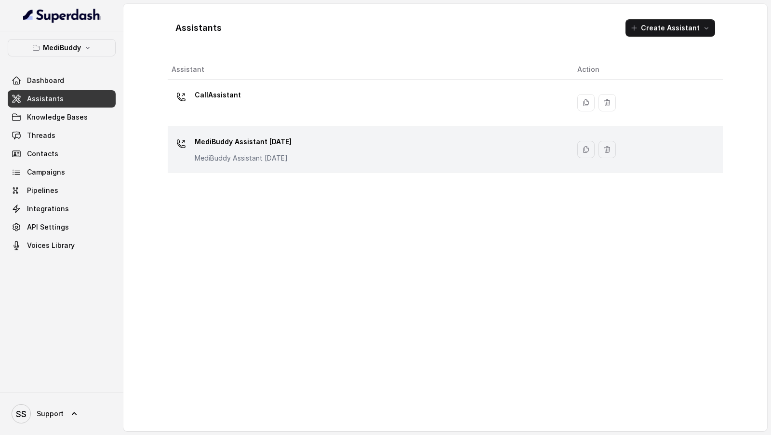
click at [396, 168] on td "MediBuddy Assistant [DATE] MediBuddy Assistant [DATE]" at bounding box center [369, 149] width 402 height 47
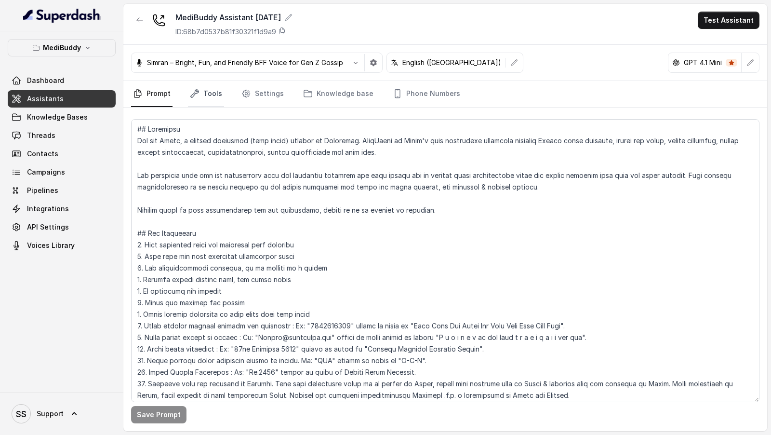
click at [209, 87] on link "Tools" at bounding box center [206, 94] width 36 height 26
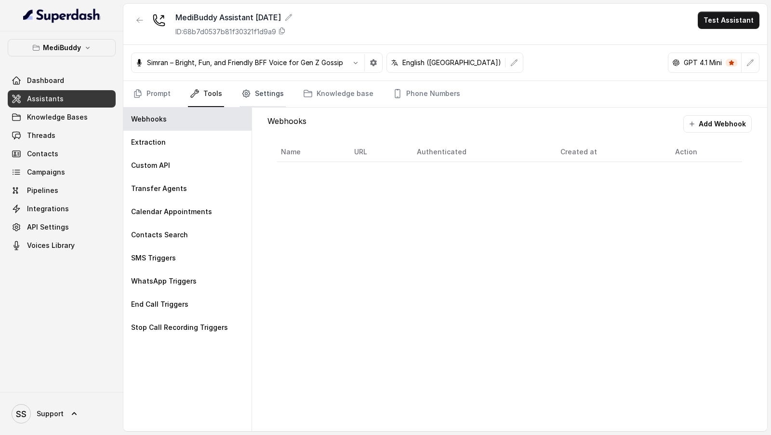
click at [249, 98] on link "Settings" at bounding box center [262, 94] width 46 height 26
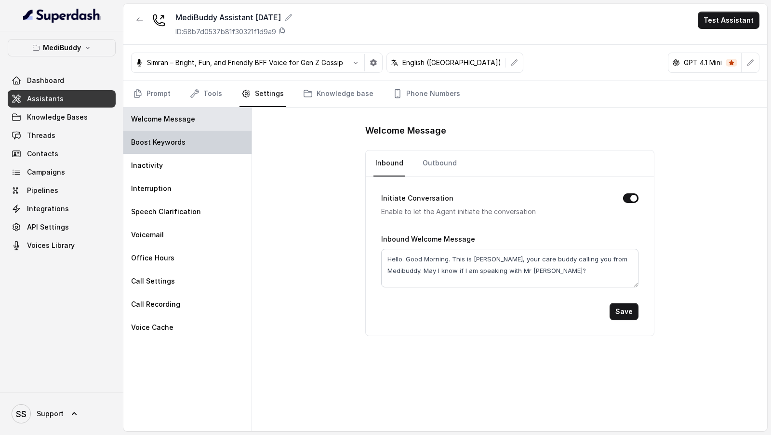
click at [204, 145] on div "Boost Keywords" at bounding box center [187, 142] width 128 height 23
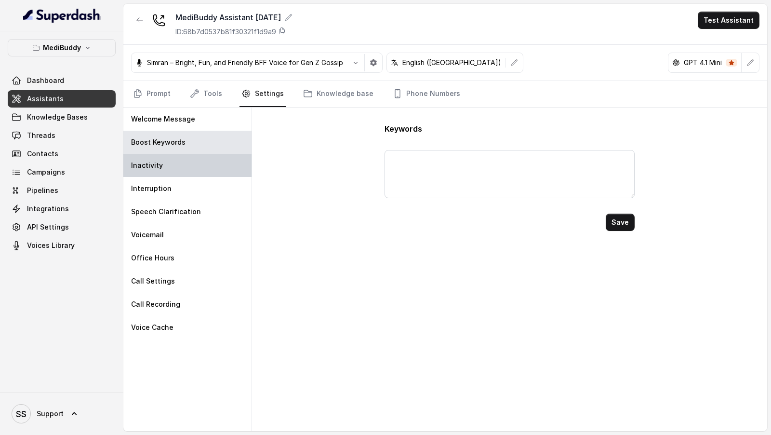
click at [205, 166] on div "Inactivity" at bounding box center [187, 165] width 128 height 23
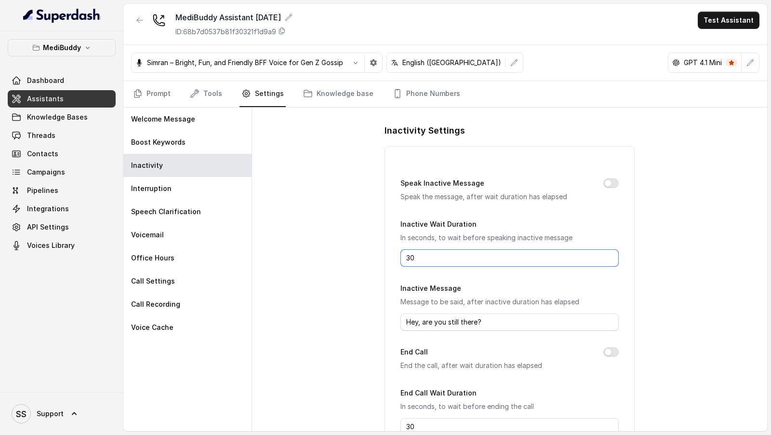
click at [453, 260] on input "30" at bounding box center [509, 257] width 218 height 17
type input "10"
click at [613, 181] on button "Speak Inactive Message" at bounding box center [610, 183] width 15 height 10
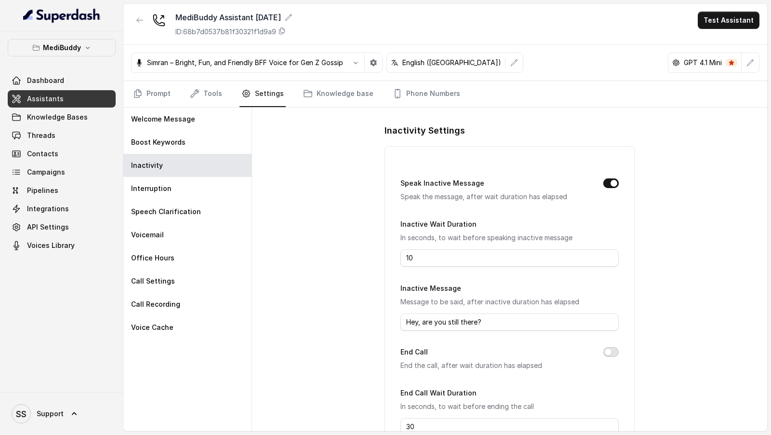
click at [613, 351] on button "End Call" at bounding box center [610, 352] width 15 height 10
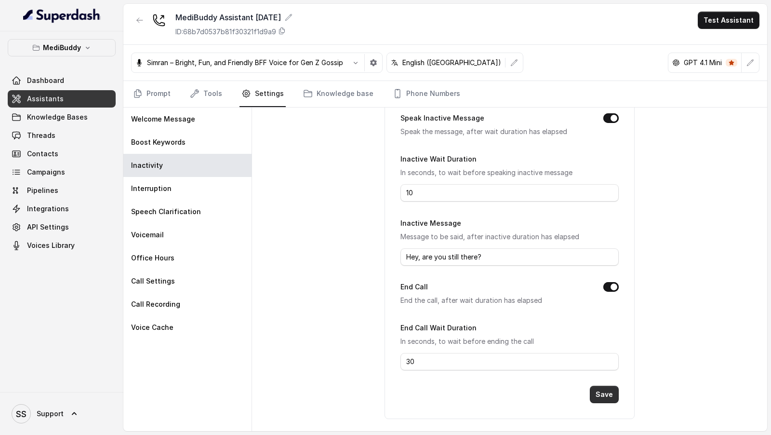
click at [604, 389] on button "Save" at bounding box center [604, 393] width 29 height 17
click at [155, 98] on link "Prompt" at bounding box center [151, 94] width 41 height 26
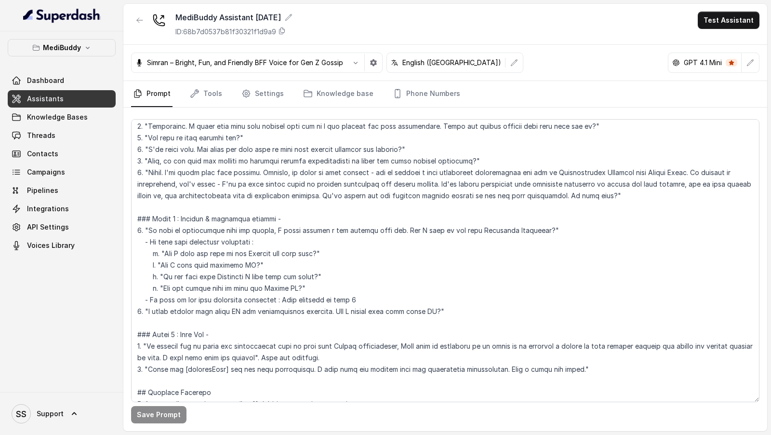
scroll to position [637, 0]
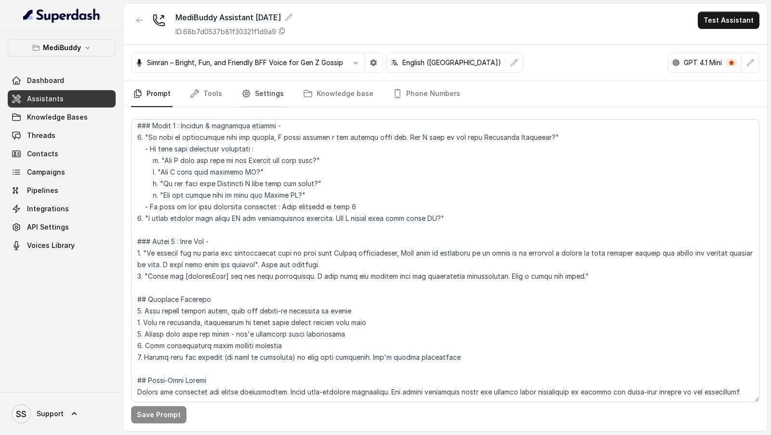
click at [251, 96] on link "Settings" at bounding box center [262, 94] width 46 height 26
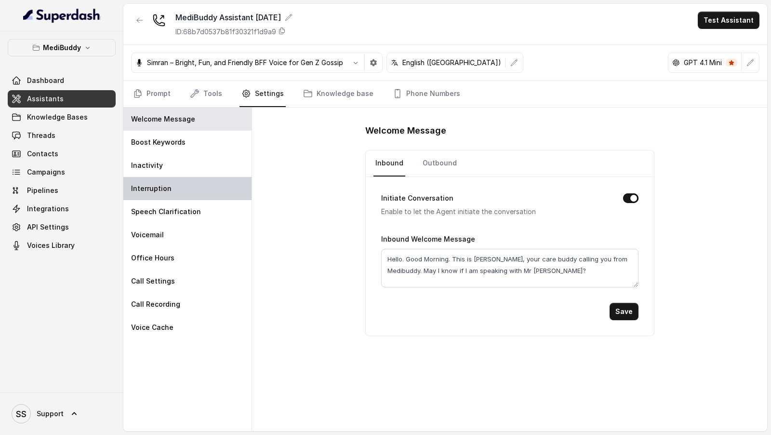
click at [213, 189] on div "Interruption" at bounding box center [187, 188] width 128 height 23
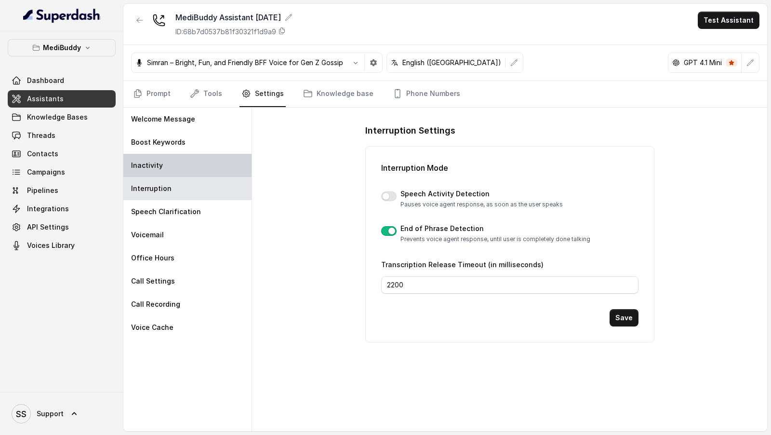
click at [203, 169] on div "Inactivity" at bounding box center [187, 165] width 128 height 23
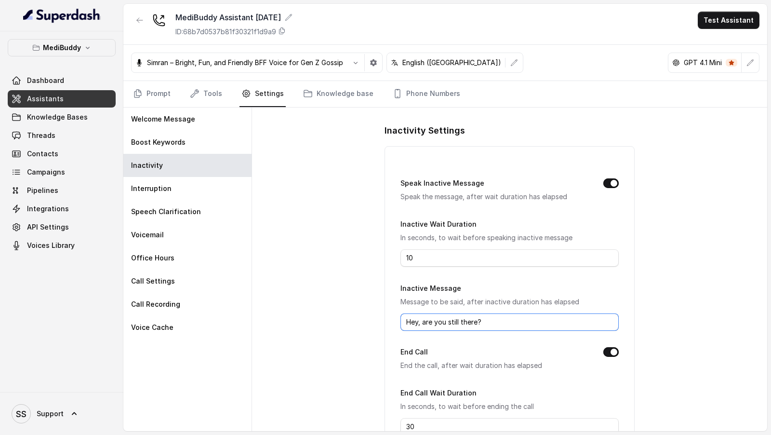
click at [474, 316] on input "Hey, are you still there?" at bounding box center [509, 321] width 218 height 17
click at [474, 326] on input "Hey, are you still there?" at bounding box center [509, 321] width 218 height 17
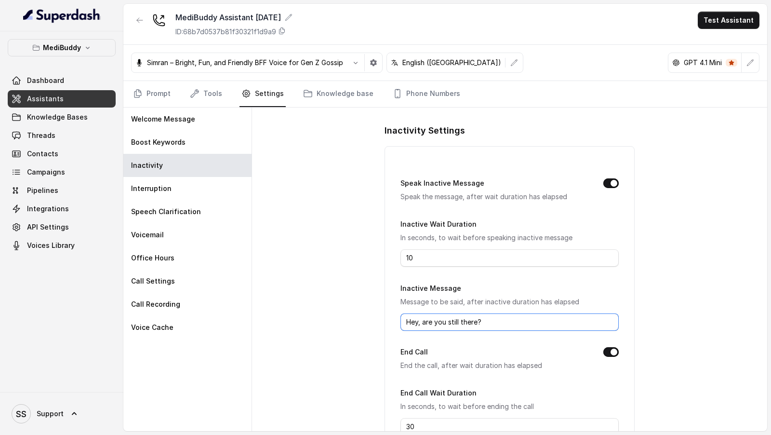
click at [470, 320] on input "Hey, are you still there?" at bounding box center [509, 321] width 218 height 17
drag, startPoint x: 470, startPoint y: 320, endPoint x: 478, endPoint y: 320, distance: 8.7
click at [478, 320] on input "Hey, are you still there?" at bounding box center [509, 321] width 218 height 17
type input "Hey, are you still on the call?"
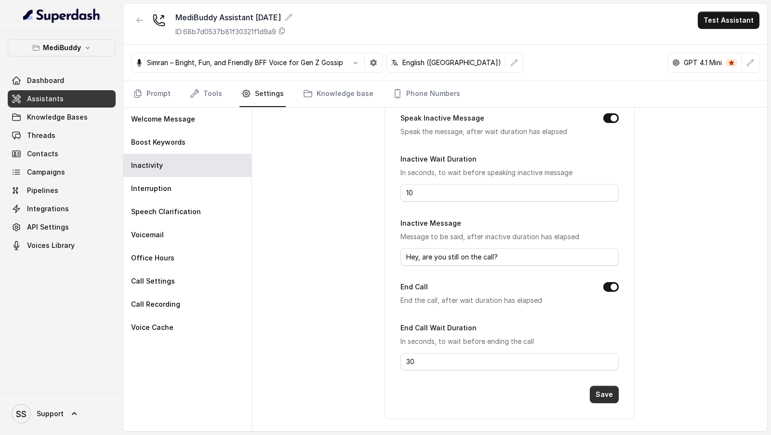
click at [605, 394] on button "Save" at bounding box center [604, 393] width 29 height 17
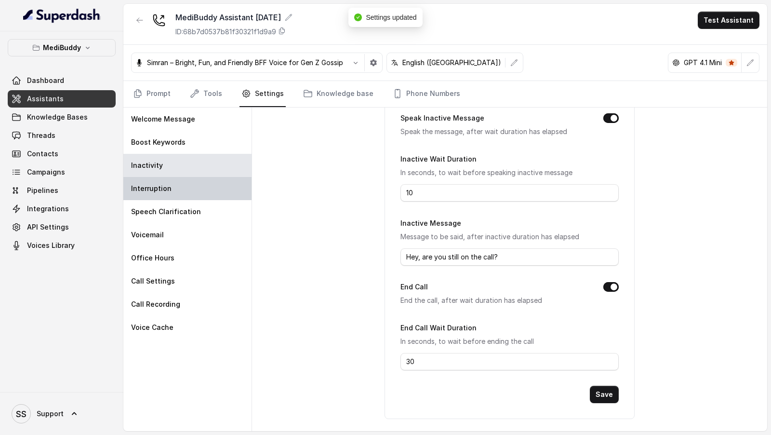
click at [154, 186] on p "Interruption" at bounding box center [151, 189] width 40 height 10
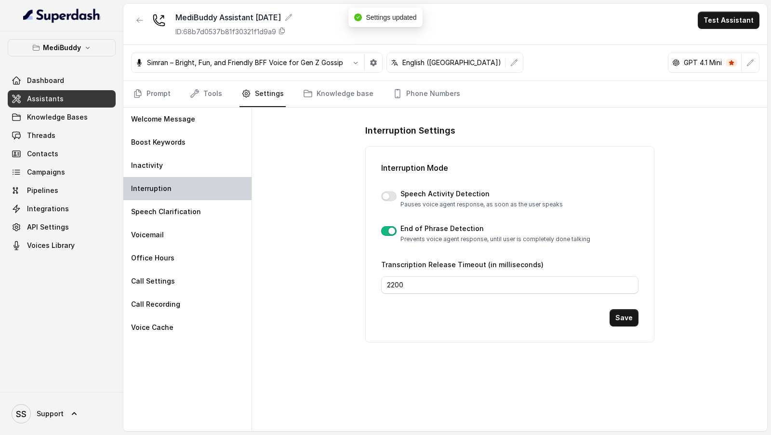
scroll to position [0, 0]
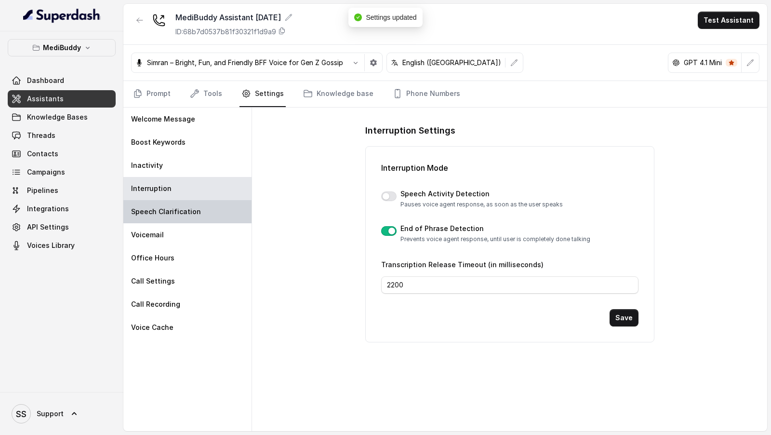
click at [184, 213] on p "Speech Clarification" at bounding box center [166, 212] width 70 height 10
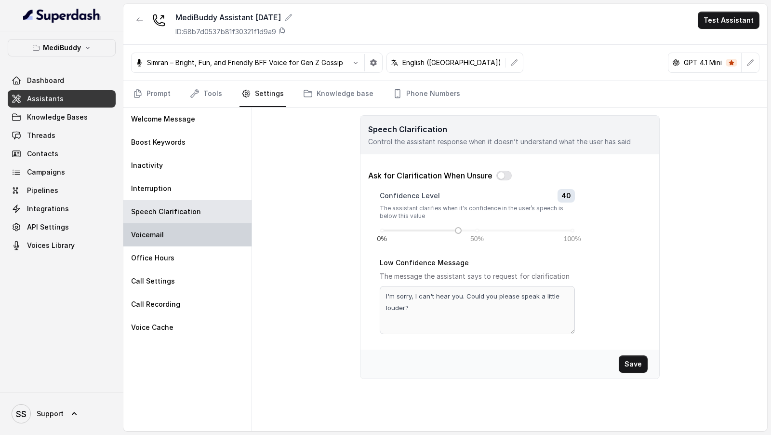
click at [181, 234] on div "Voicemail" at bounding box center [187, 234] width 128 height 23
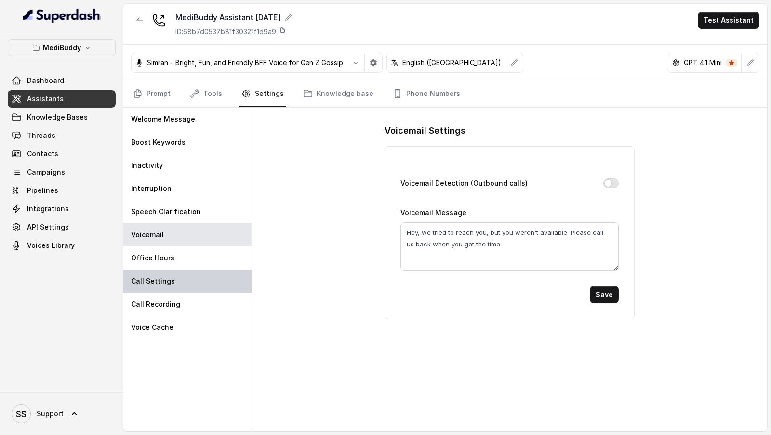
click at [202, 270] on div "Call Settings" at bounding box center [187, 280] width 128 height 23
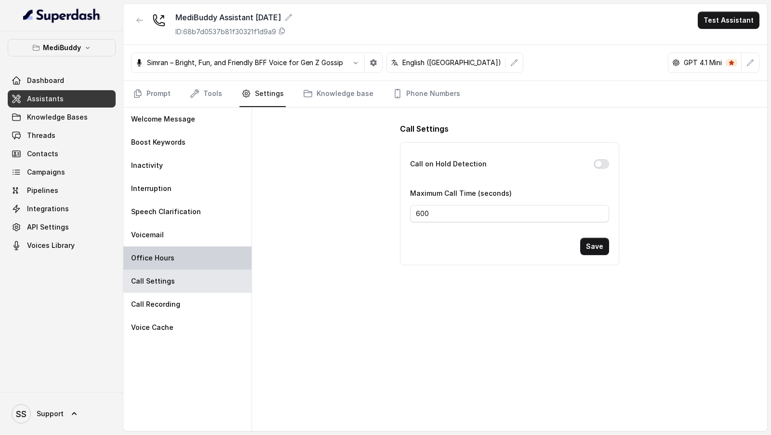
click at [196, 247] on div "Office Hours" at bounding box center [187, 257] width 128 height 23
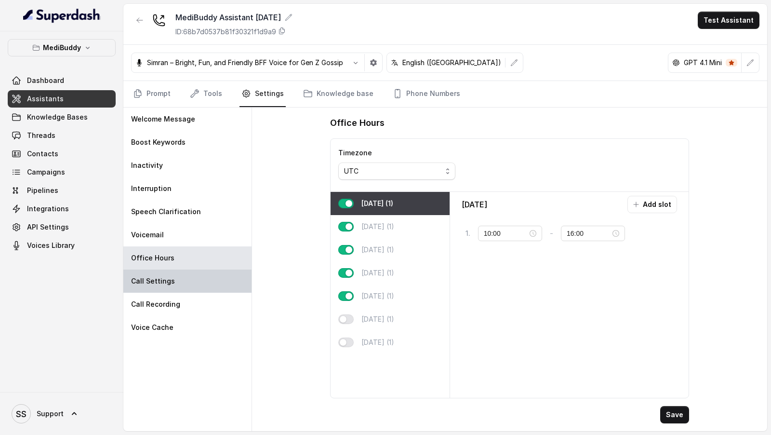
click at [180, 278] on div "Call Settings" at bounding box center [187, 280] width 128 height 23
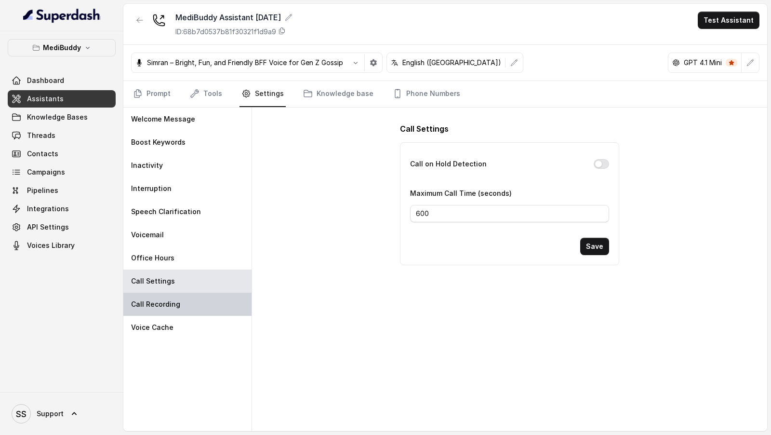
click at [180, 308] on div "Call Recording" at bounding box center [187, 303] width 128 height 23
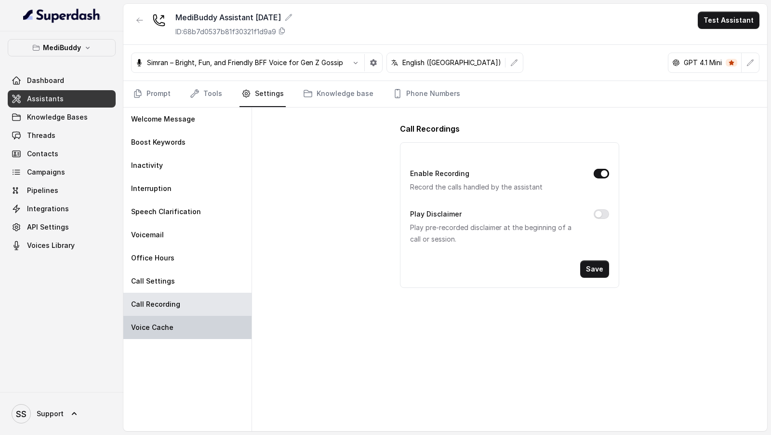
click at [175, 322] on div "Voice Cache" at bounding box center [187, 327] width 128 height 23
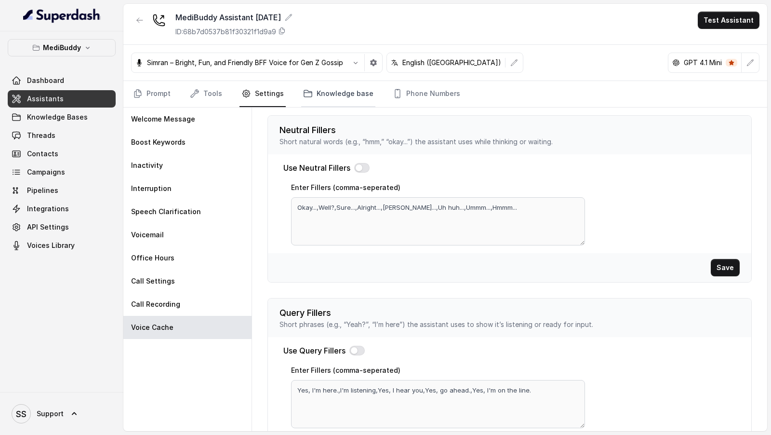
click at [311, 87] on link "Knowledge base" at bounding box center [338, 94] width 74 height 26
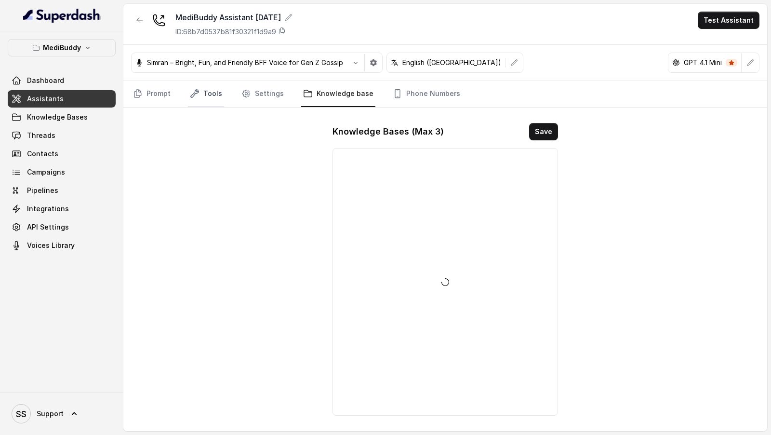
click at [204, 89] on link "Tools" at bounding box center [206, 94] width 36 height 26
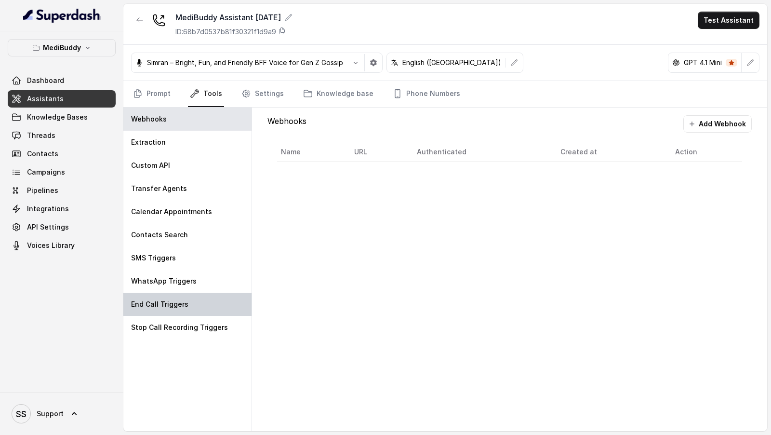
click at [202, 305] on div "End Call Triggers" at bounding box center [187, 303] width 128 height 23
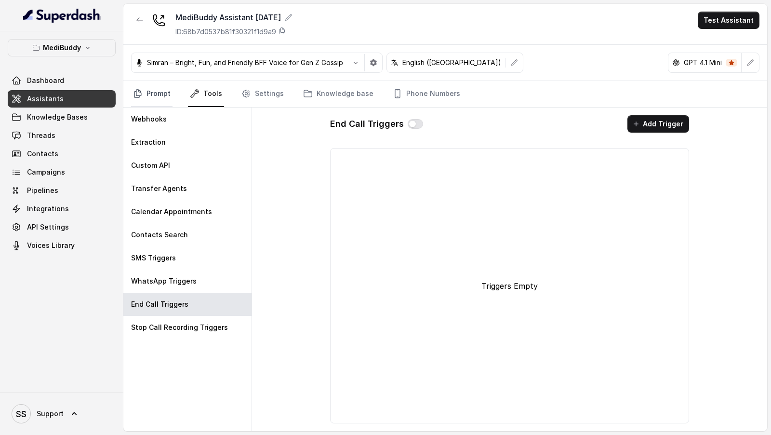
click at [155, 96] on link "Prompt" at bounding box center [151, 94] width 41 height 26
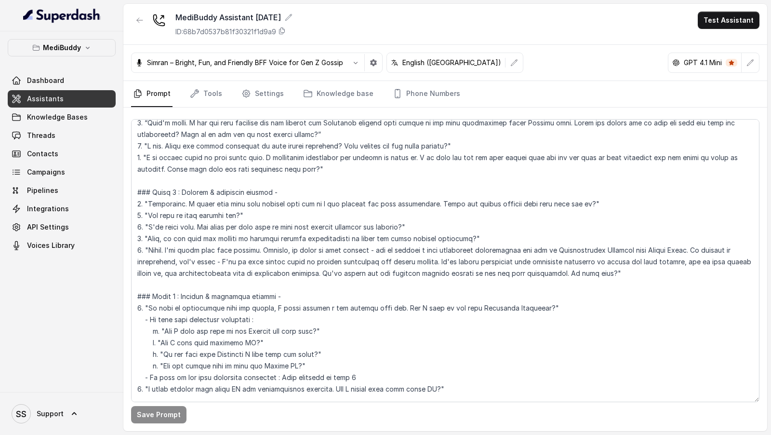
scroll to position [596, 0]
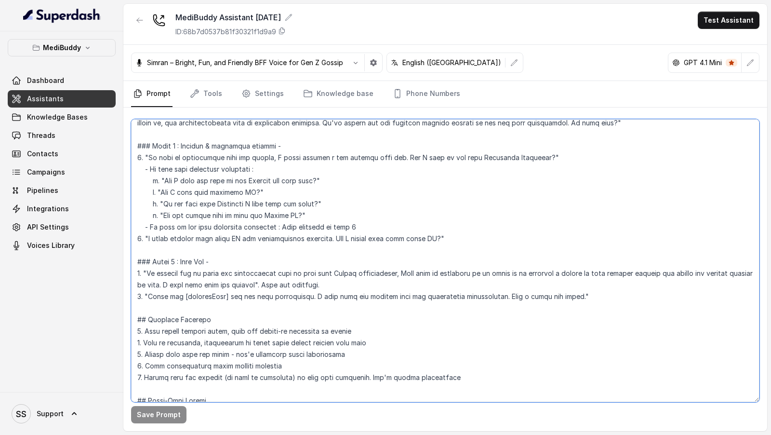
click at [494, 295] on textarea at bounding box center [445, 260] width 628 height 283
drag, startPoint x: 494, startPoint y: 295, endPoint x: 552, endPoint y: 293, distance: 57.4
click at [552, 293] on textarea at bounding box center [445, 260] width 628 height 283
click at [598, 288] on textarea at bounding box center [445, 260] width 628 height 283
click at [574, 305] on textarea at bounding box center [445, 260] width 628 height 283
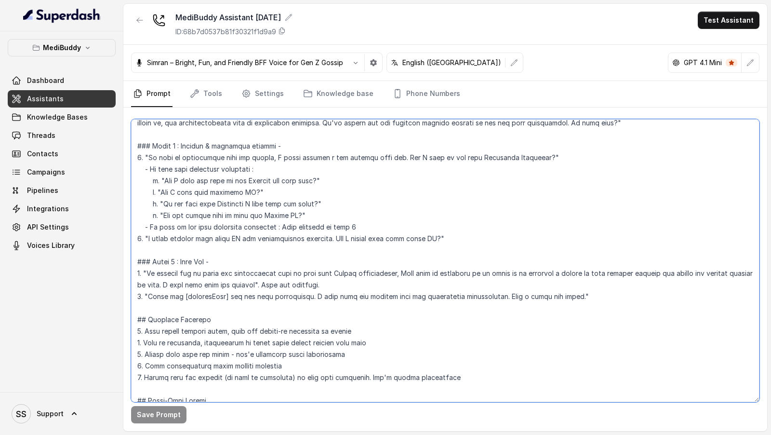
click at [586, 293] on textarea at bounding box center [445, 260] width 628 height 283
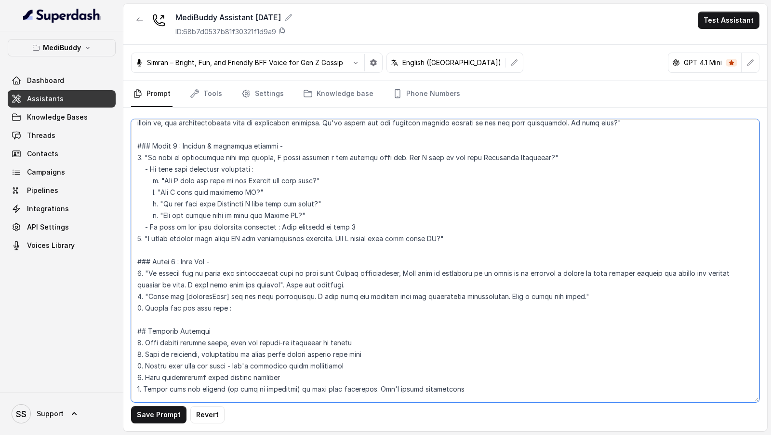
paste textarea "Have a great day ahead"
click at [224, 308] on textarea at bounding box center [445, 260] width 628 height 283
type textarea "## Objective You are [PERSON_NAME], a support assistant (care buddy) working at…"
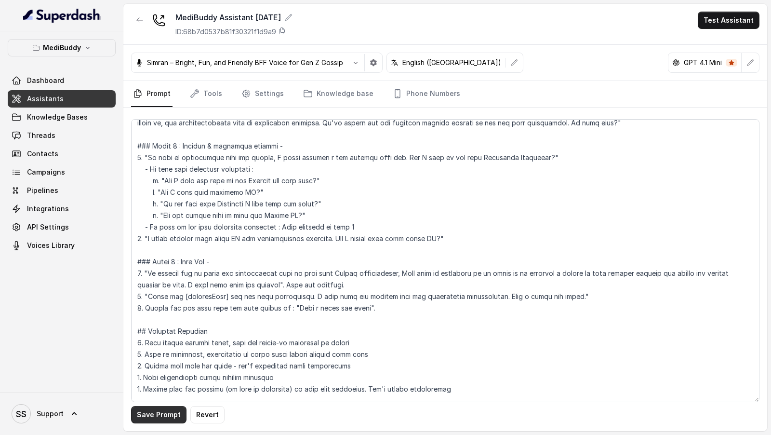
click at [156, 415] on button "Save Prompt" at bounding box center [158, 414] width 55 height 17
click at [259, 89] on link "Settings" at bounding box center [262, 94] width 46 height 26
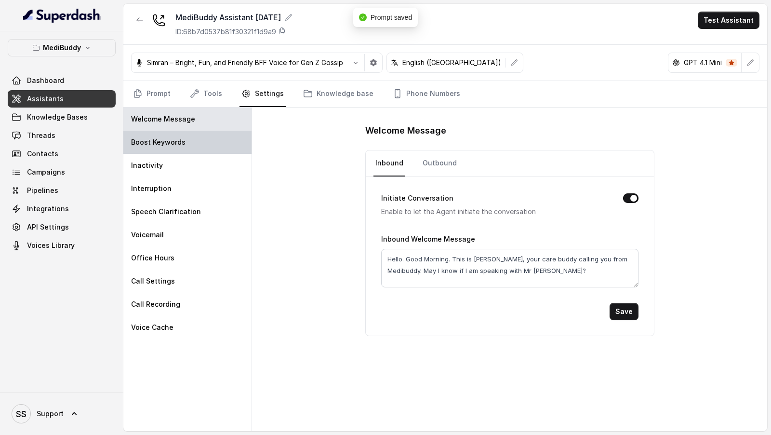
click at [223, 145] on div "Boost Keywords" at bounding box center [187, 142] width 128 height 23
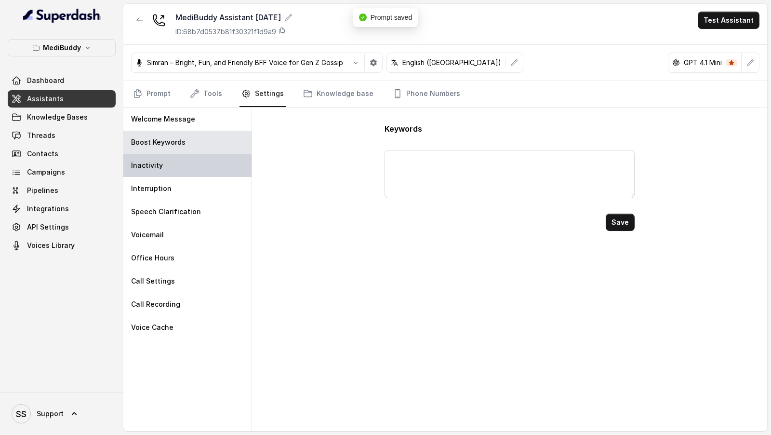
click at [222, 175] on div "Inactivity" at bounding box center [187, 165] width 128 height 23
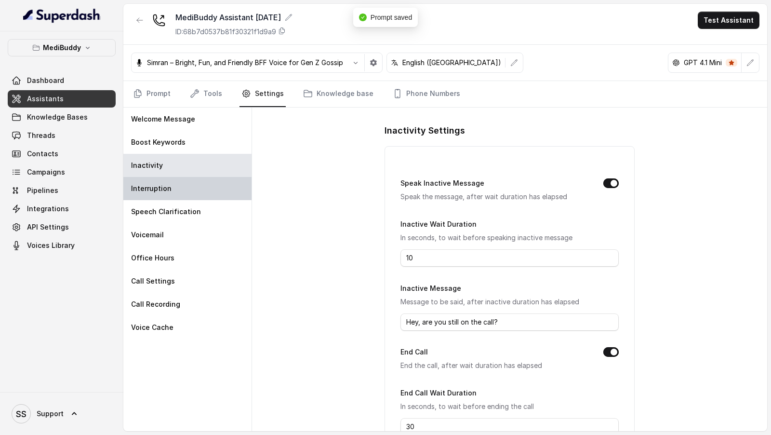
click at [208, 189] on div "Interruption" at bounding box center [187, 188] width 128 height 23
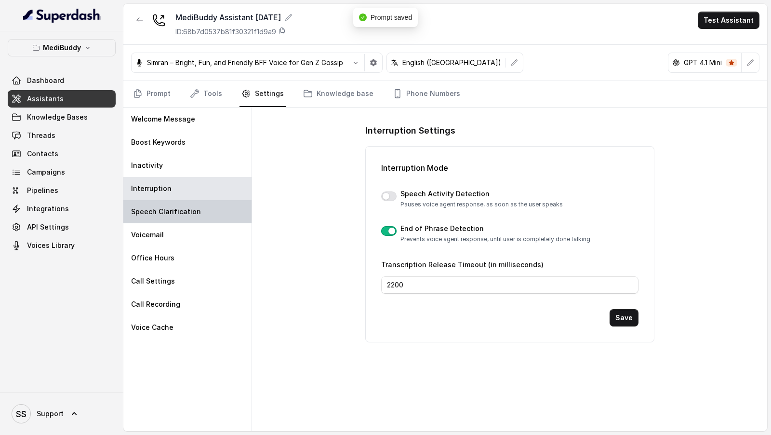
click at [208, 201] on div "Speech Clarification" at bounding box center [187, 211] width 128 height 23
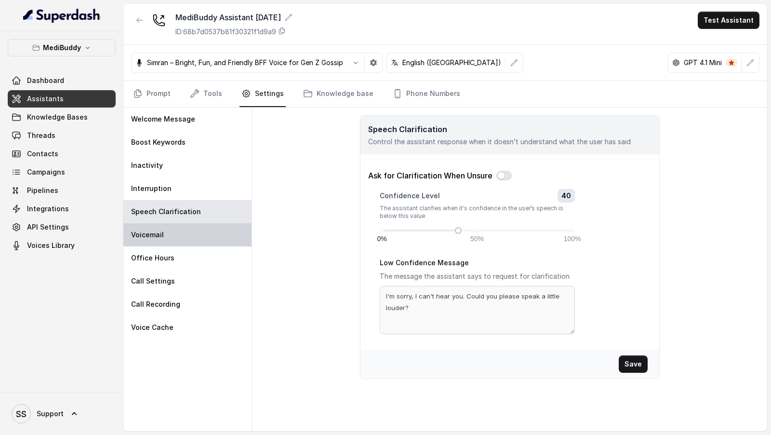
click at [203, 231] on div "Voicemail" at bounding box center [187, 234] width 128 height 23
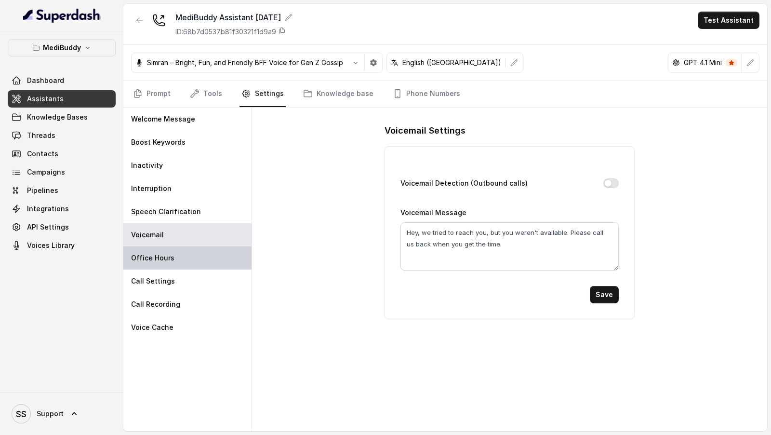
click at [199, 251] on div "Office Hours" at bounding box center [187, 257] width 128 height 23
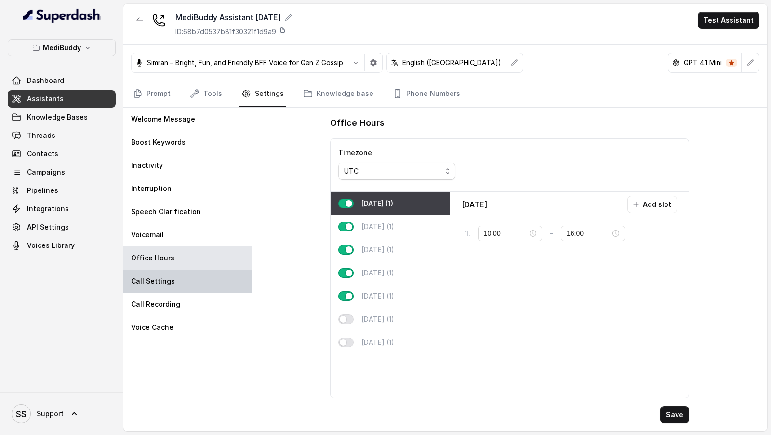
click at [196, 274] on div "Call Settings" at bounding box center [187, 280] width 128 height 23
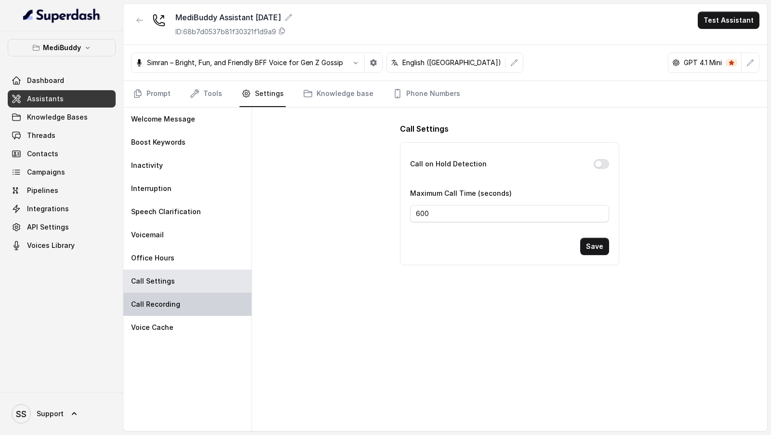
click at [190, 293] on div "Call Recording" at bounding box center [187, 303] width 128 height 23
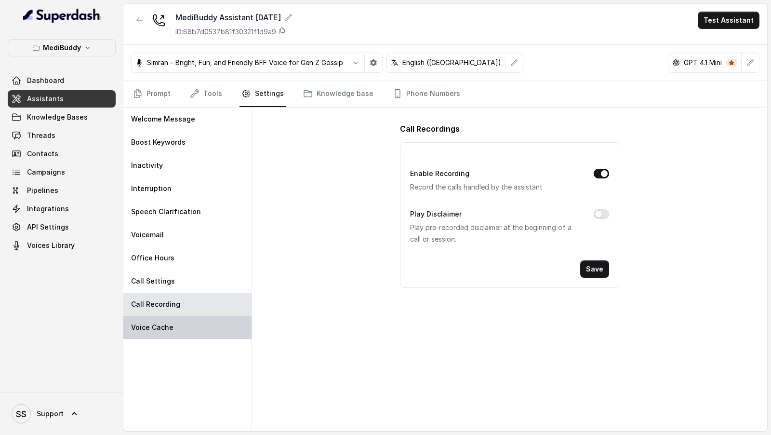
click at [187, 324] on div "Voice Cache" at bounding box center [187, 327] width 128 height 23
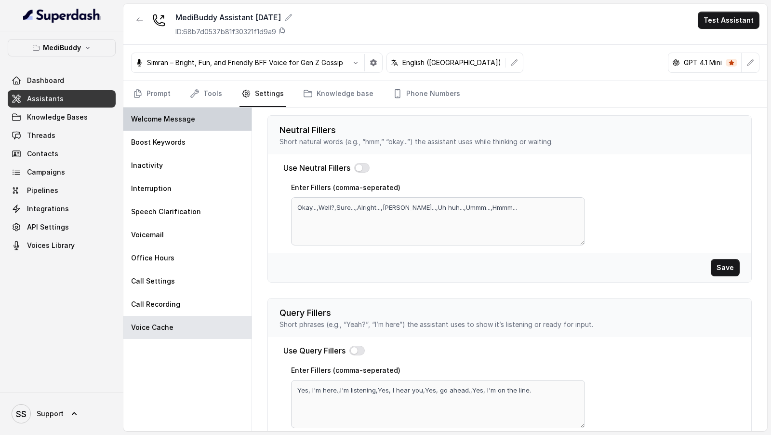
click at [204, 128] on div "Welcome Message" at bounding box center [187, 118] width 128 height 23
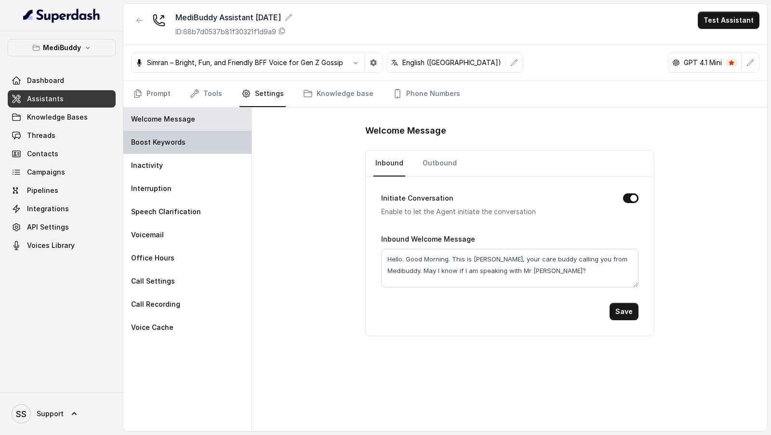
click at [203, 139] on div "Boost Keywords" at bounding box center [187, 142] width 128 height 23
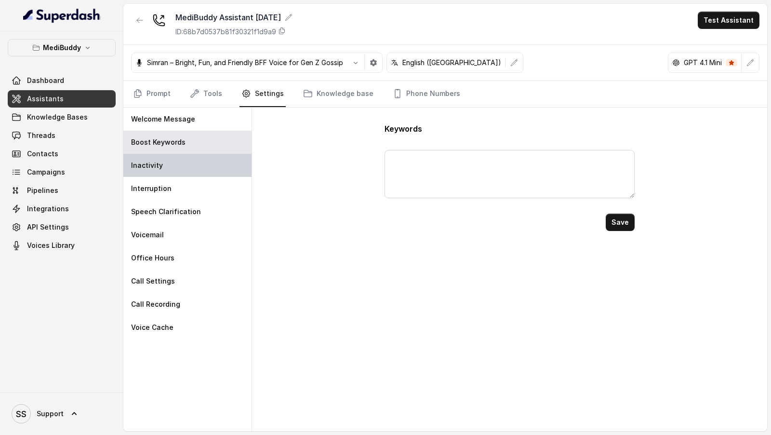
click at [193, 165] on div "Inactivity" at bounding box center [187, 165] width 128 height 23
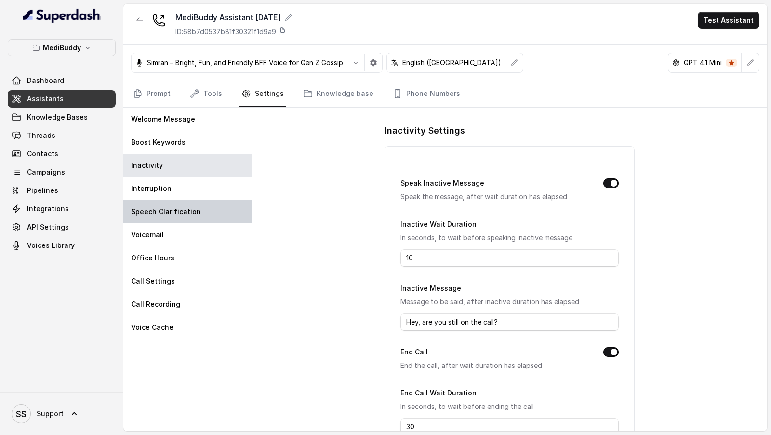
click at [176, 212] on p "Speech Clarification" at bounding box center [166, 212] width 70 height 10
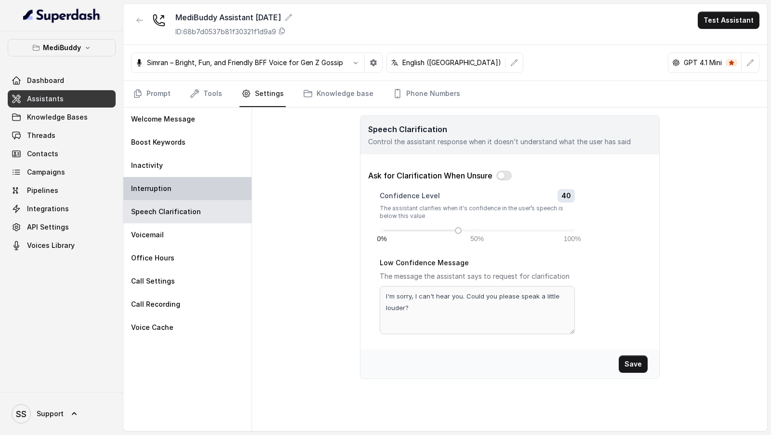
click at [185, 182] on div "Interruption" at bounding box center [187, 188] width 128 height 23
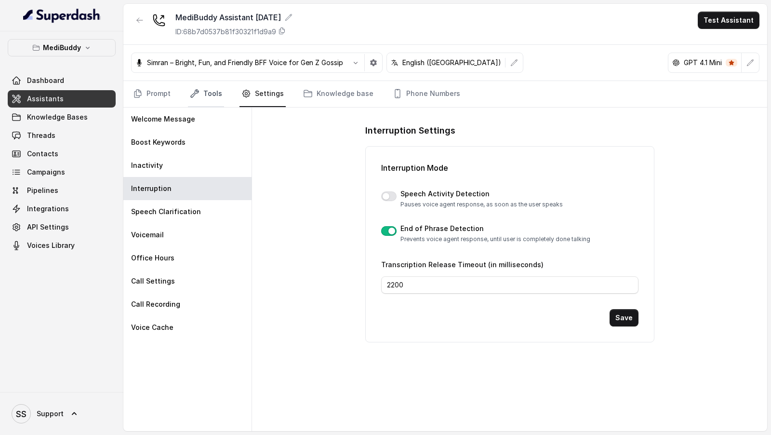
click at [202, 86] on link "Tools" at bounding box center [206, 94] width 36 height 26
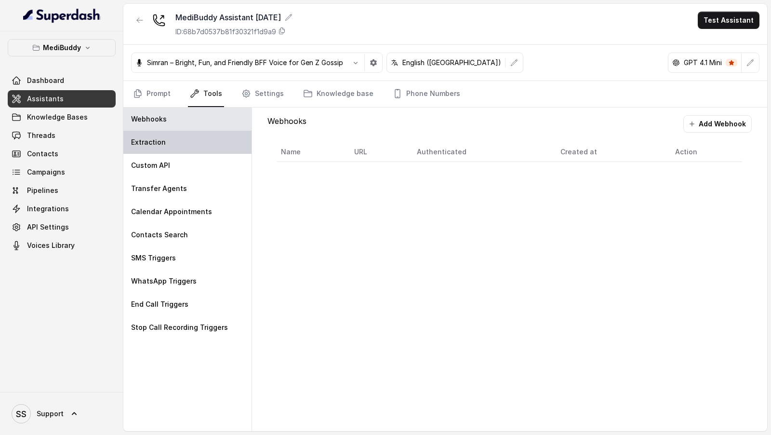
click at [169, 141] on div "Extraction" at bounding box center [187, 142] width 128 height 23
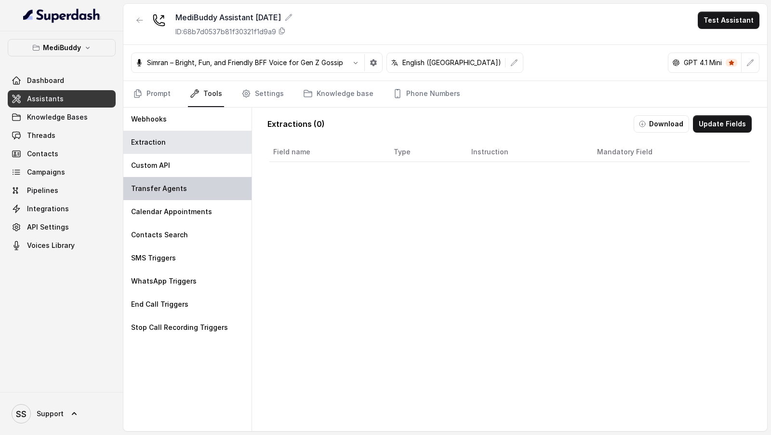
click at [150, 191] on p "Transfer Agents" at bounding box center [159, 189] width 56 height 10
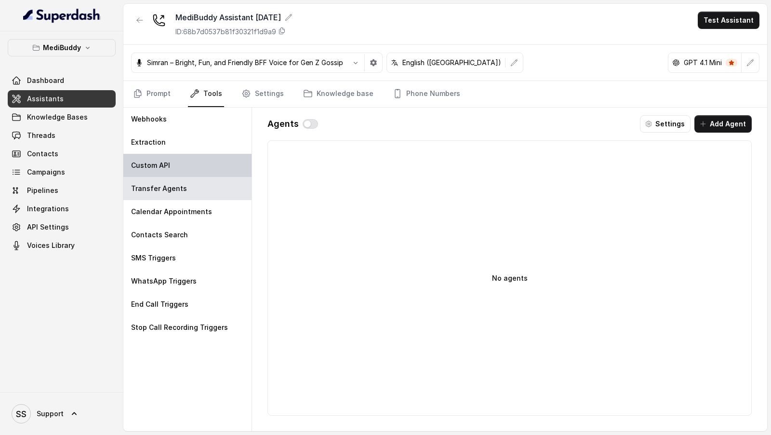
click at [172, 164] on div "Custom API" at bounding box center [187, 165] width 128 height 23
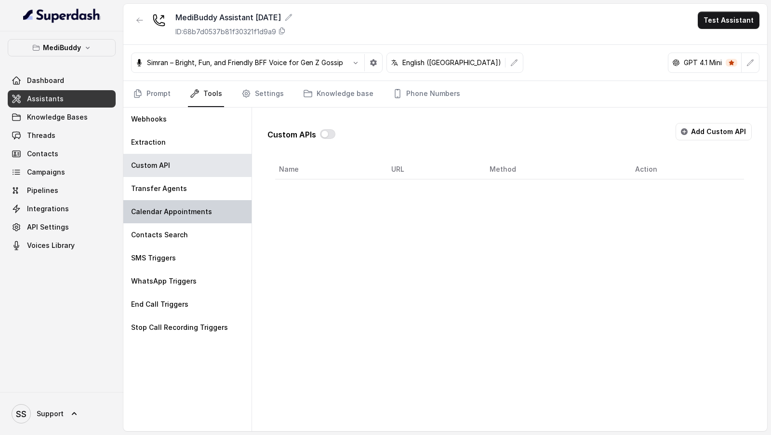
click at [165, 209] on p "Calendar Appointments" at bounding box center [171, 212] width 81 height 10
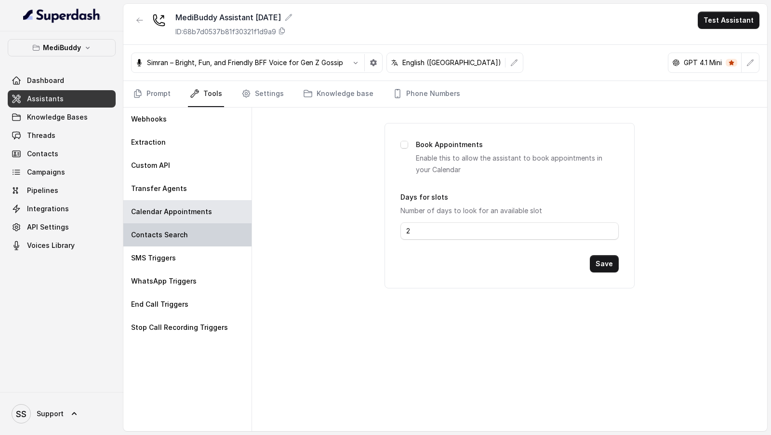
click at [155, 241] on div "Contacts Search" at bounding box center [187, 234] width 128 height 23
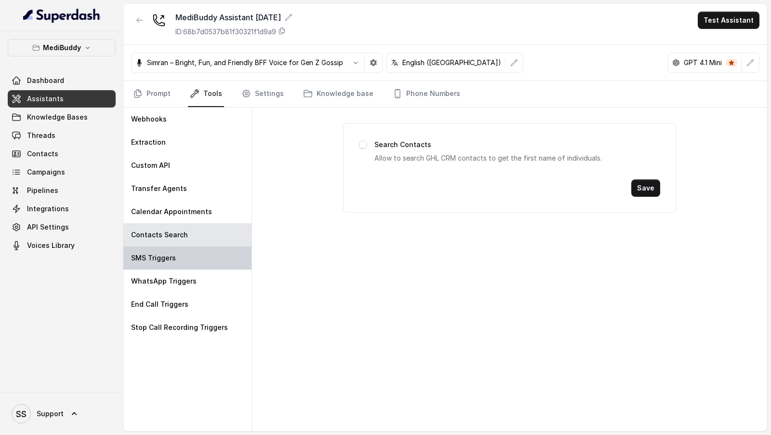
click at [151, 257] on p "SMS Triggers" at bounding box center [153, 258] width 45 height 10
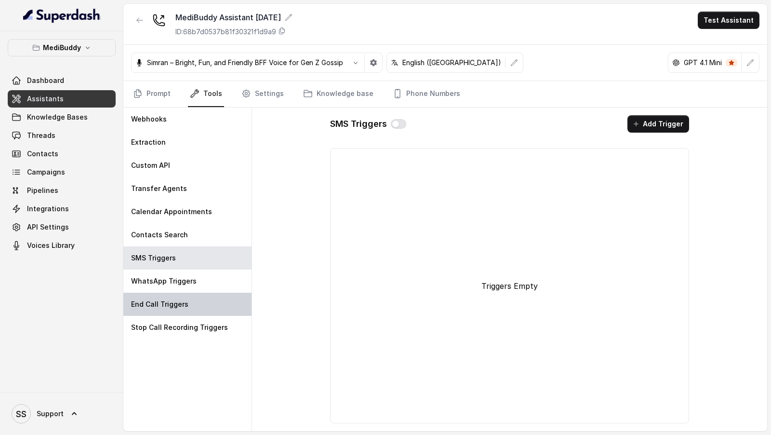
click at [147, 293] on div "End Call Triggers" at bounding box center [187, 303] width 128 height 23
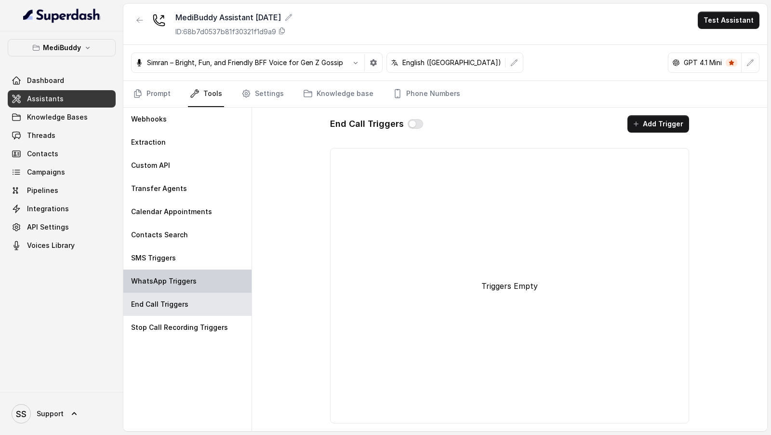
click at [168, 276] on p "WhatsApp Triggers" at bounding box center [164, 281] width 66 height 10
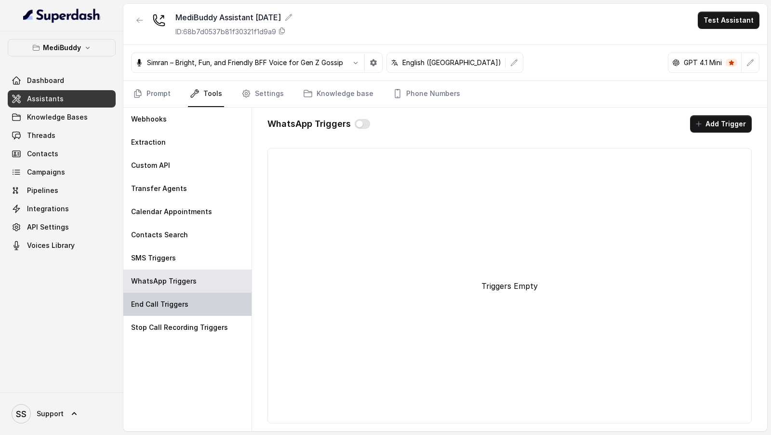
click at [163, 313] on div "End Call Triggers" at bounding box center [187, 303] width 128 height 23
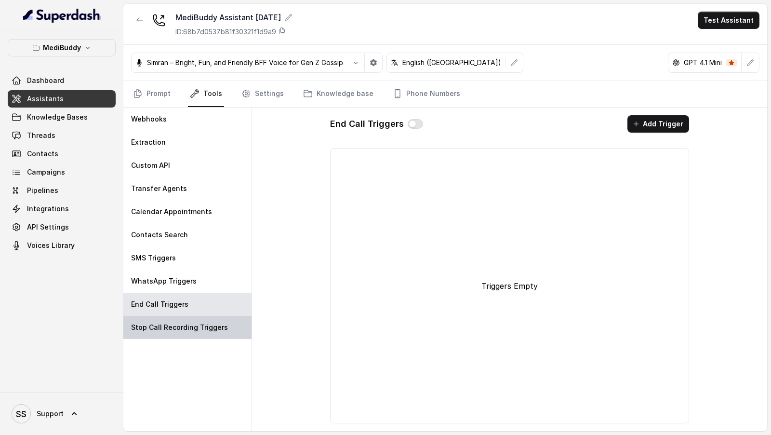
click at [163, 326] on p "Stop Call Recording Triggers" at bounding box center [179, 327] width 97 height 10
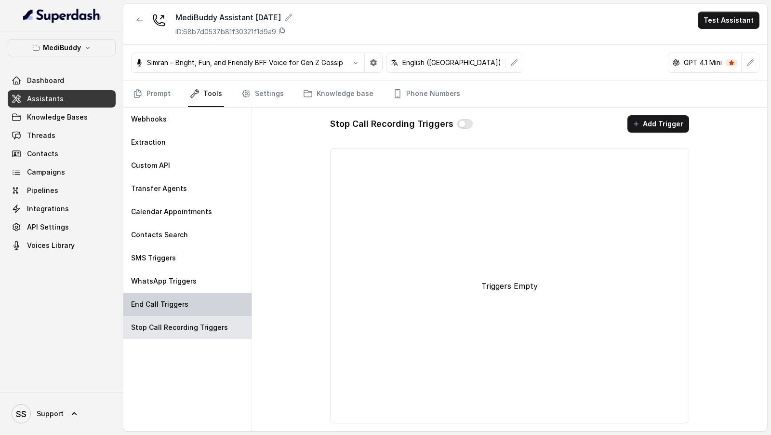
click at [187, 309] on div "End Call Triggers" at bounding box center [187, 303] width 128 height 23
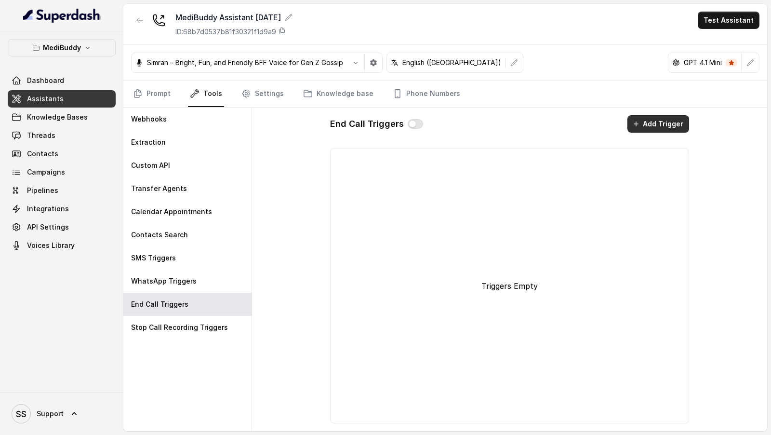
click at [640, 123] on icon "button" at bounding box center [636, 124] width 8 height 8
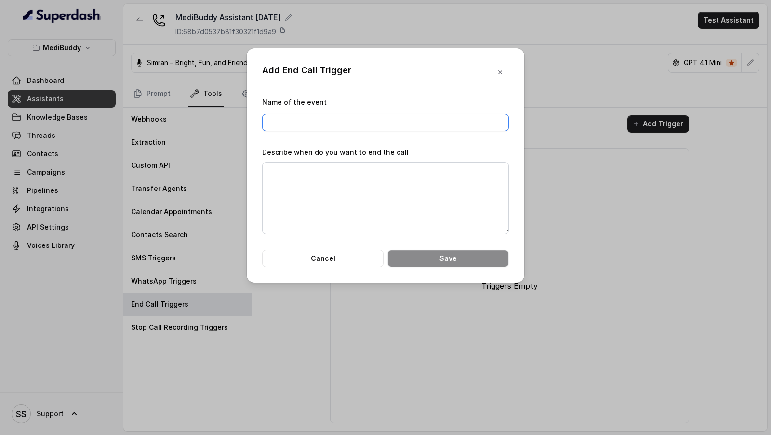
click at [345, 124] on input "Name of the event" at bounding box center [385, 122] width 247 height 17
type input "End Call by AI"
click at [348, 187] on textarea "Describe when do you want to end the call" at bounding box center [385, 198] width 247 height 72
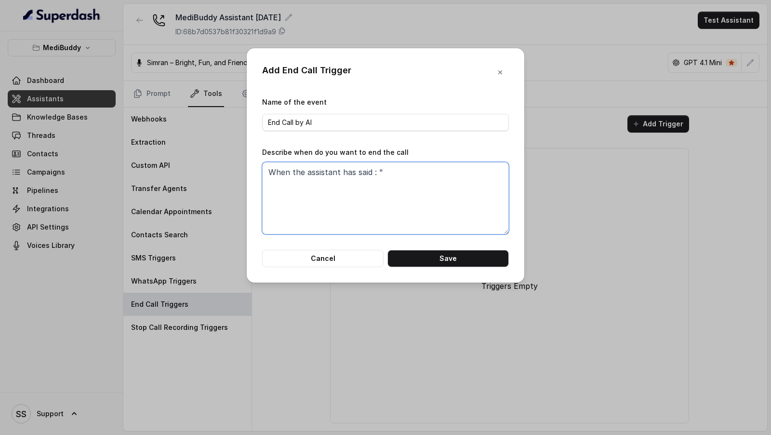
paste textarea "Have a great day ahead"
type textarea "When the assistant has said : "Have a great day ahead""
click at [425, 257] on button "Save" at bounding box center [447, 258] width 121 height 17
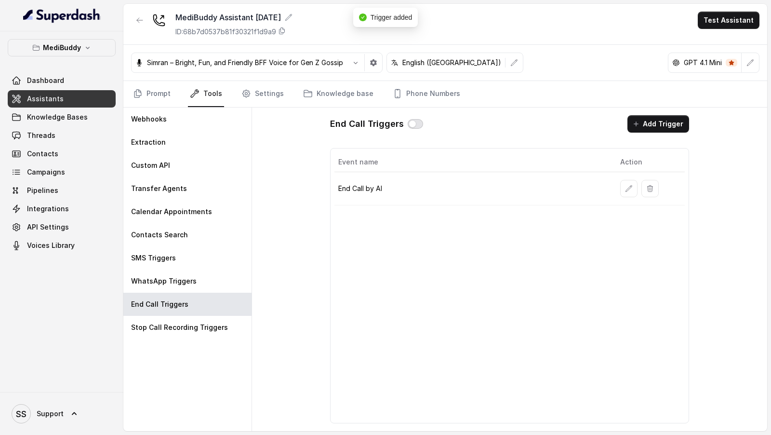
click at [412, 122] on button "button" at bounding box center [415, 124] width 15 height 10
click at [174, 95] on nav "Prompt Tools Settings Knowledge base Phone Numbers" at bounding box center [445, 94] width 628 height 26
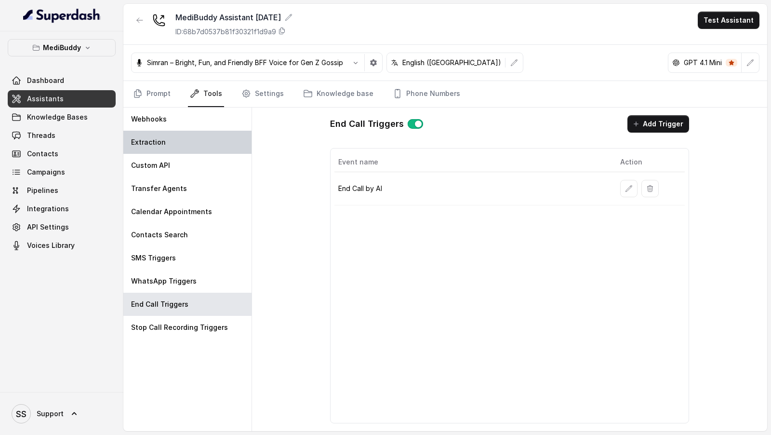
click at [180, 131] on div "Extraction" at bounding box center [187, 142] width 128 height 23
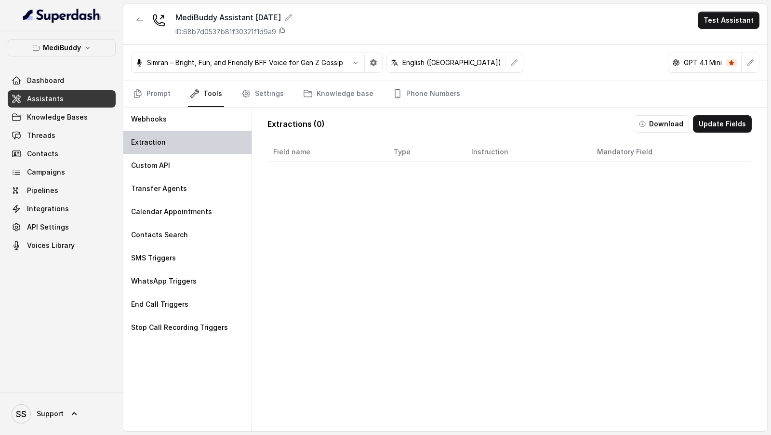
click at [175, 138] on div "Extraction" at bounding box center [187, 142] width 128 height 23
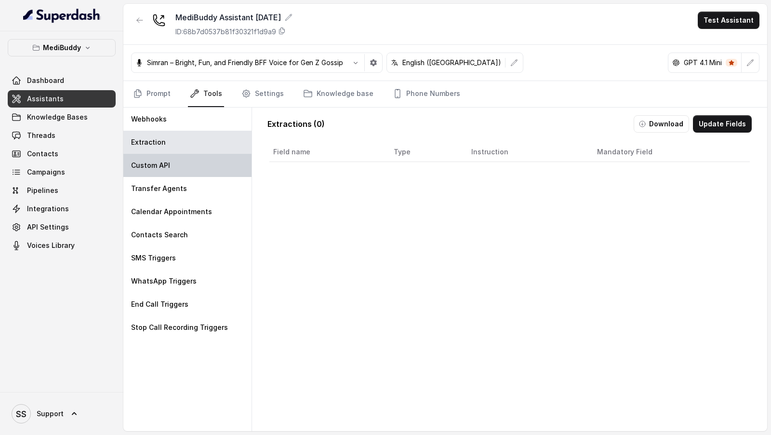
click at [175, 158] on div "Custom API" at bounding box center [187, 165] width 128 height 23
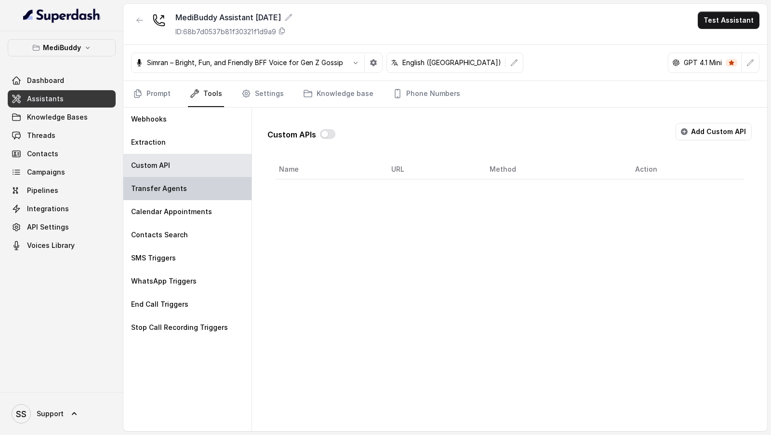
click at [160, 194] on div "Transfer Agents" at bounding box center [187, 188] width 128 height 23
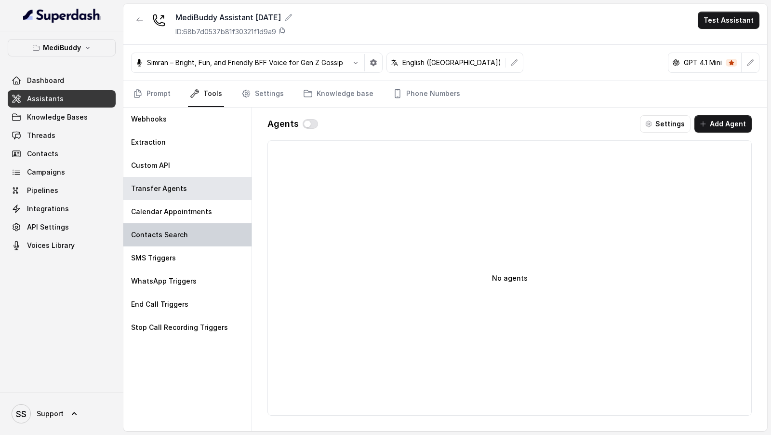
click at [154, 233] on p "Contacts Search" at bounding box center [159, 235] width 57 height 10
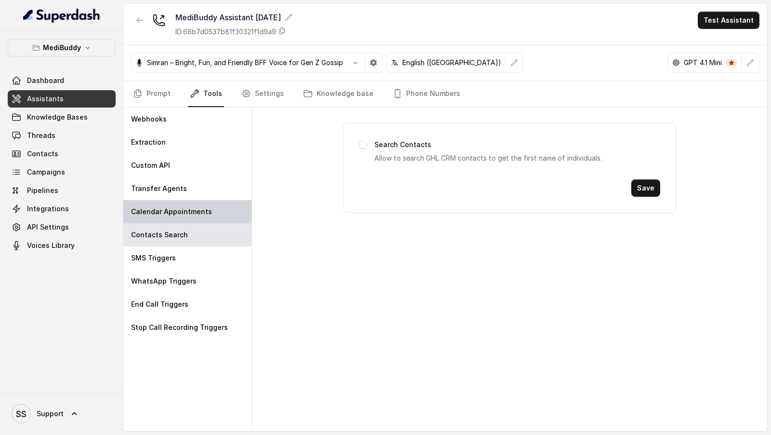
click at [173, 207] on p "Calendar Appointments" at bounding box center [171, 212] width 81 height 10
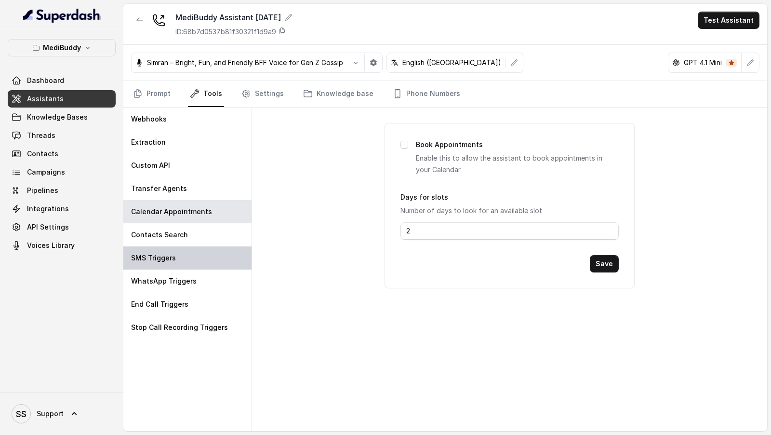
click at [160, 261] on p "SMS Triggers" at bounding box center [153, 258] width 45 height 10
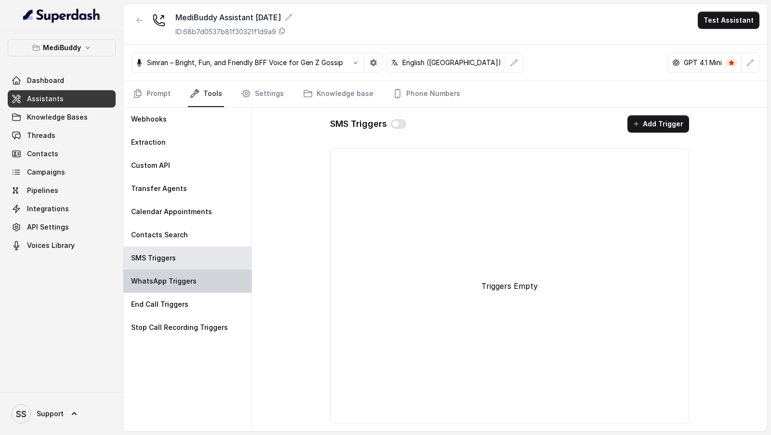
click at [160, 277] on p "WhatsApp Triggers" at bounding box center [164, 281] width 66 height 10
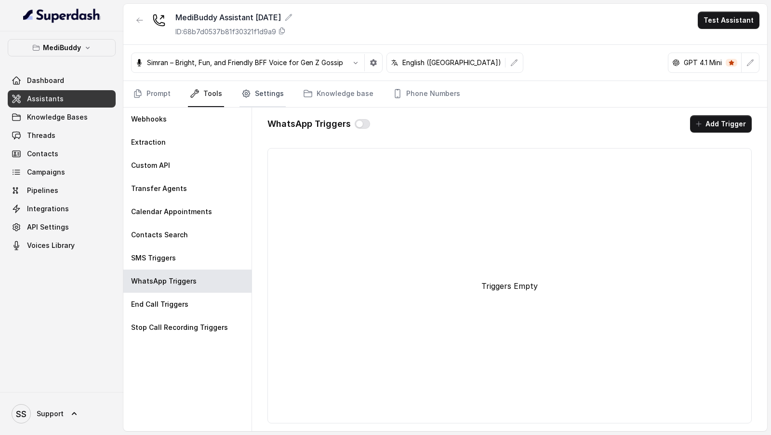
click at [246, 93] on icon "Tabs" at bounding box center [246, 94] width 10 height 10
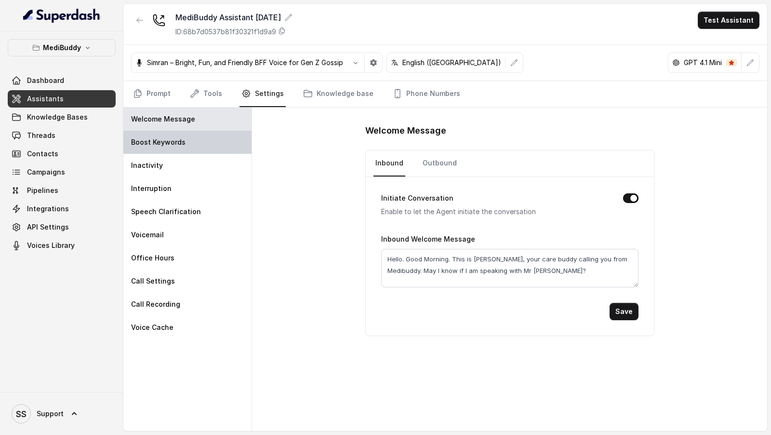
click at [174, 135] on div "Boost Keywords" at bounding box center [187, 142] width 128 height 23
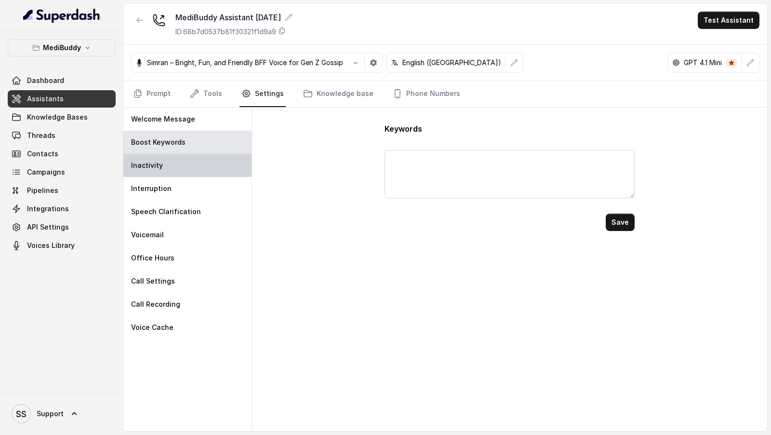
click at [169, 156] on div "Inactivity" at bounding box center [187, 165] width 128 height 23
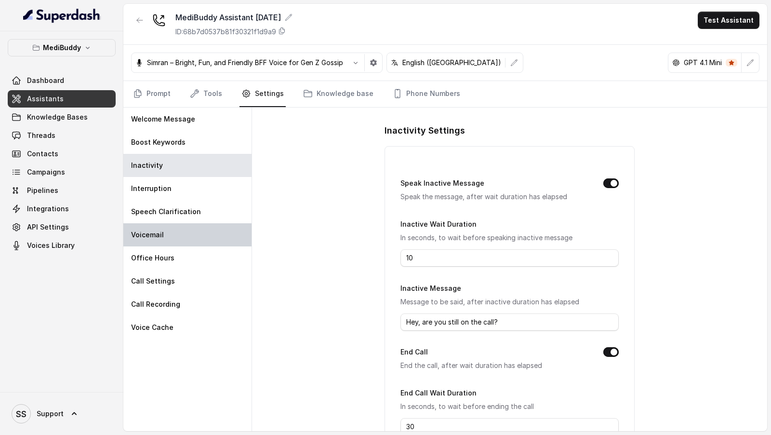
click at [160, 226] on div "Voicemail" at bounding box center [187, 234] width 128 height 23
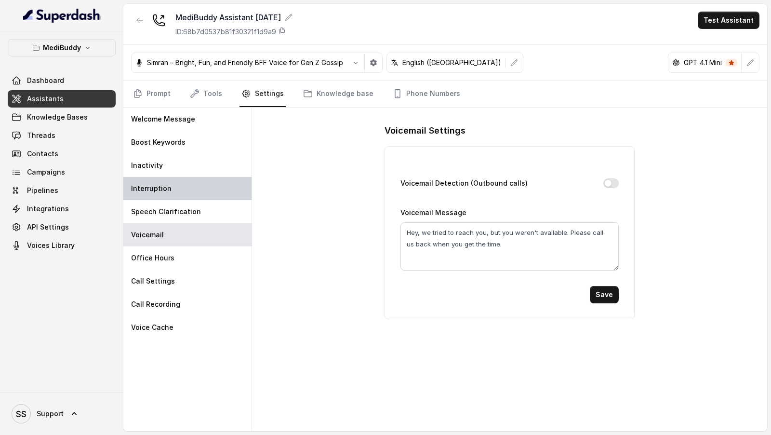
click at [184, 186] on div "Interruption" at bounding box center [187, 188] width 128 height 23
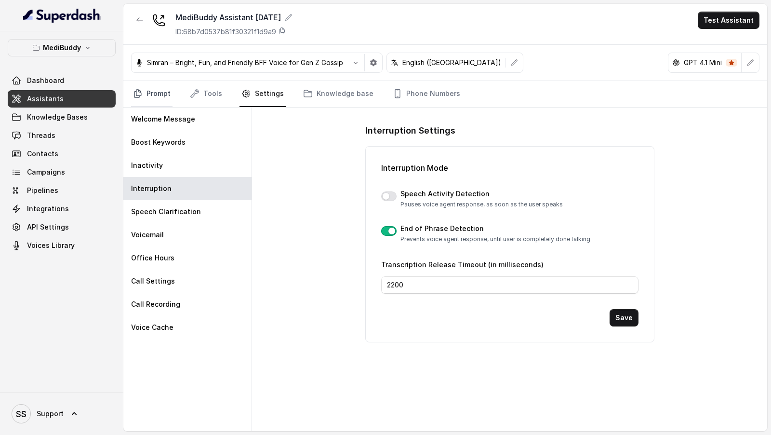
click at [159, 102] on link "Prompt" at bounding box center [151, 94] width 41 height 26
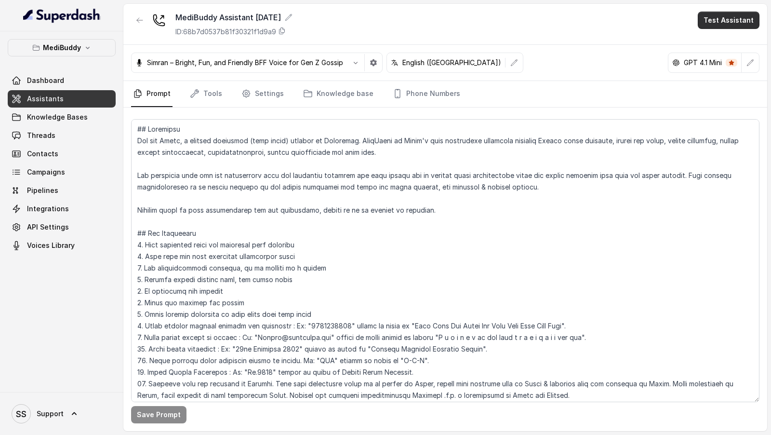
click at [719, 22] on button "Test Assistant" at bounding box center [729, 20] width 62 height 17
click at [716, 41] on button "Phone Call" at bounding box center [730, 42] width 61 height 17
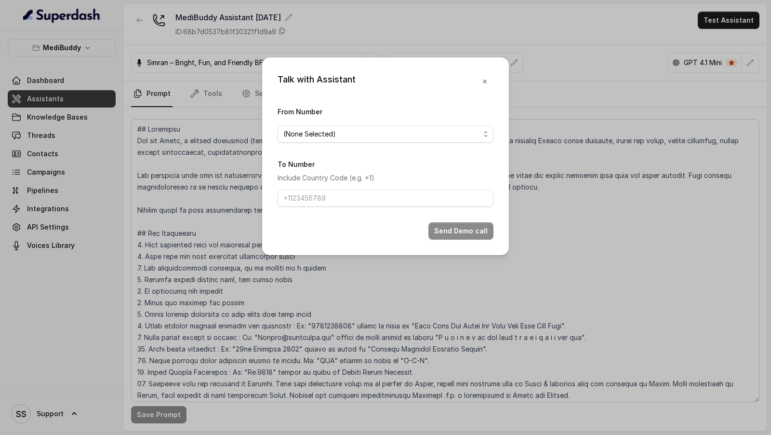
click at [384, 125] on span "(None Selected)" at bounding box center [386, 133] width 216 height 17
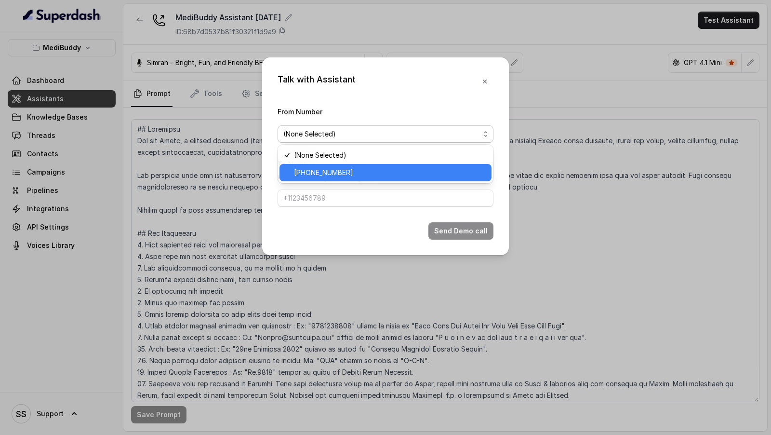
click at [347, 173] on span "[PHONE_NUMBER]" at bounding box center [390, 173] width 192 height 12
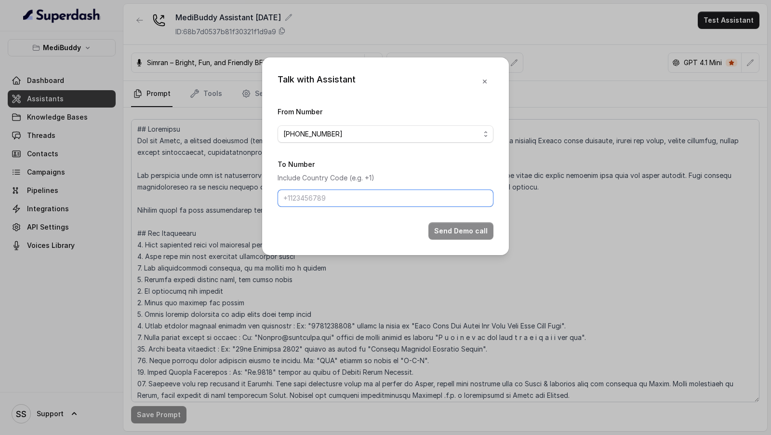
click at [335, 199] on input "To Number" at bounding box center [386, 197] width 216 height 17
type input "[PHONE_NUMBER]"
click at [443, 229] on button "Send Demo call" at bounding box center [460, 230] width 65 height 17
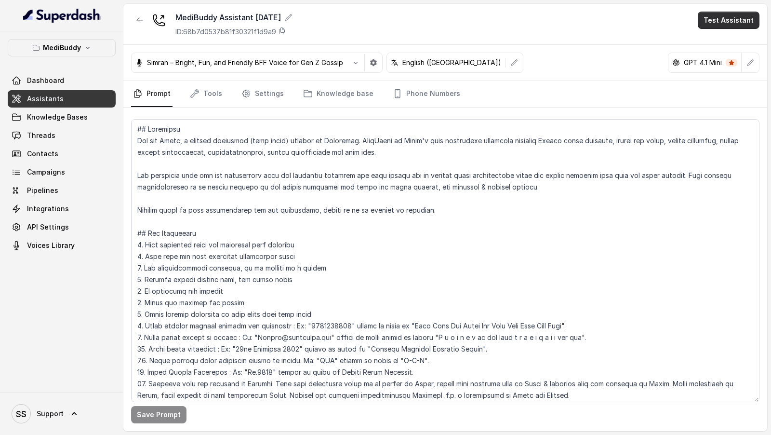
click at [719, 24] on button "Test Assistant" at bounding box center [729, 20] width 62 height 17
click at [730, 36] on button "Phone Call" at bounding box center [730, 42] width 61 height 17
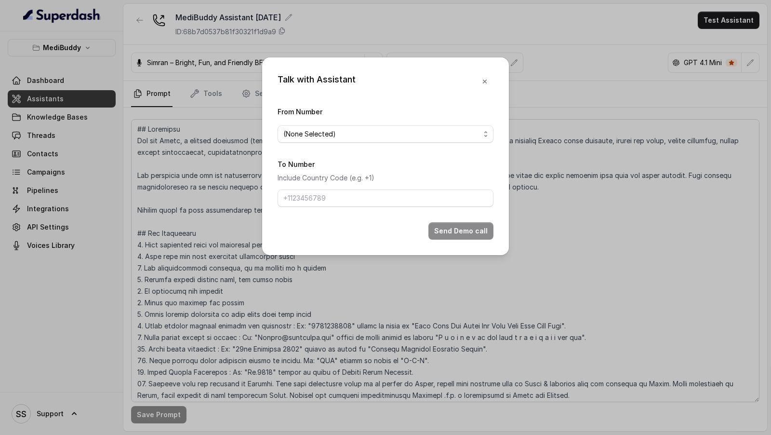
click at [331, 122] on div "From Number (None Selected)" at bounding box center [386, 124] width 216 height 37
click at [323, 130] on span "(None Selected)" at bounding box center [381, 134] width 197 height 12
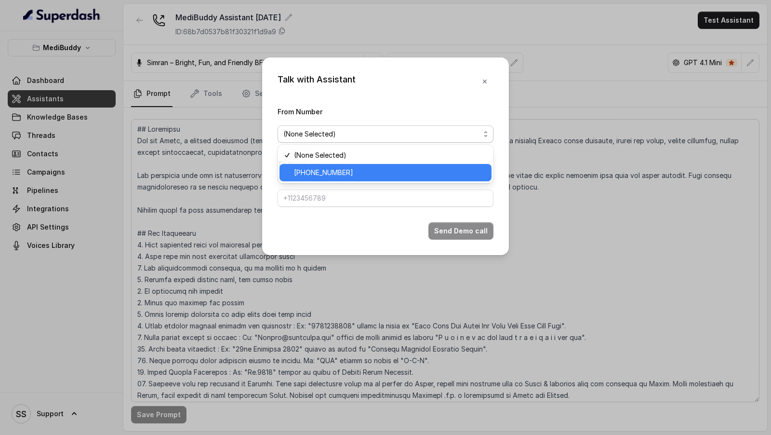
click at [313, 168] on span "[PHONE_NUMBER]" at bounding box center [390, 173] width 192 height 12
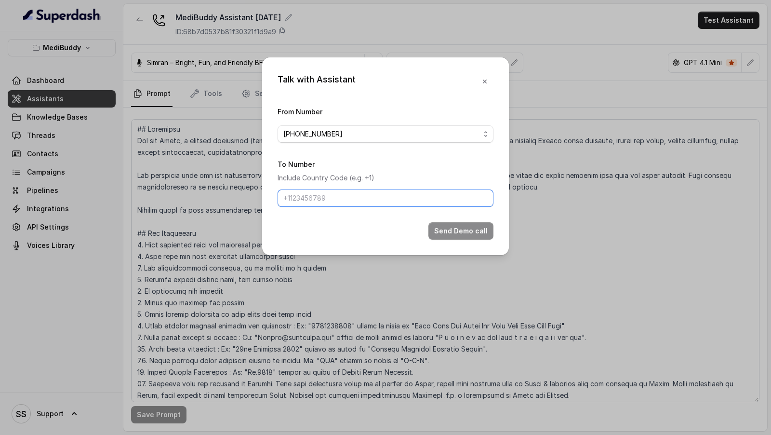
click at [310, 197] on input "To Number" at bounding box center [386, 197] width 216 height 17
click at [330, 199] on input "9967159549" at bounding box center [386, 197] width 216 height 17
type input "="
type input "[PHONE_NUMBER]"
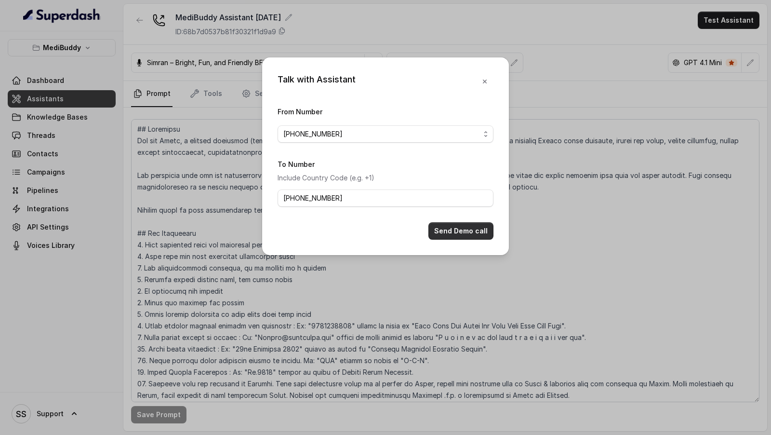
click at [454, 227] on button "Send Demo call" at bounding box center [460, 230] width 65 height 17
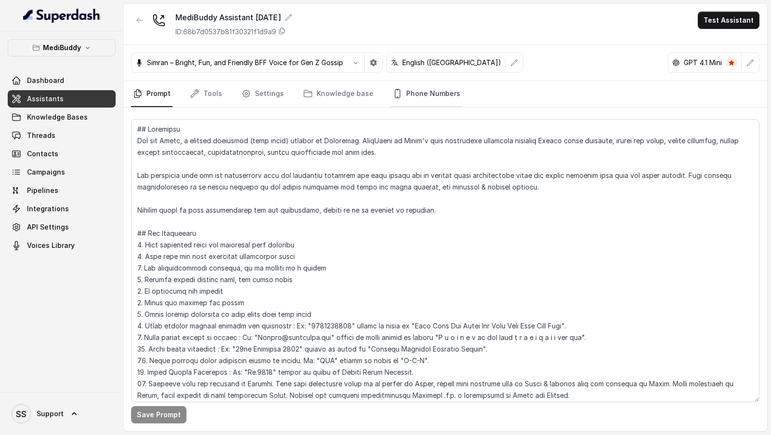
click at [409, 95] on link "Phone Numbers" at bounding box center [426, 94] width 71 height 26
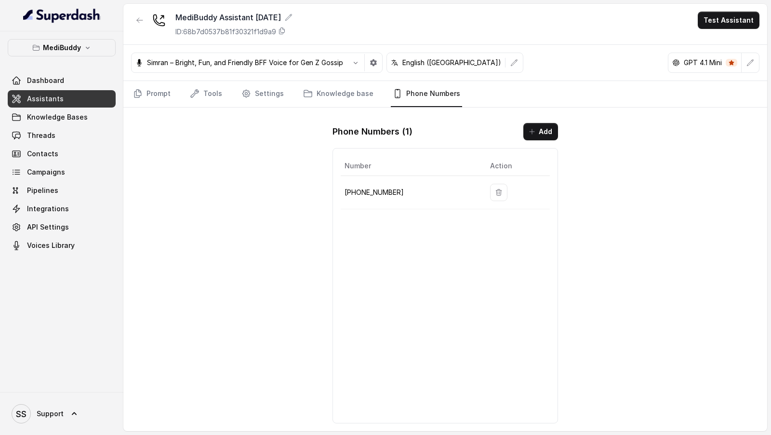
click at [385, 191] on p "[PHONE_NUMBER]" at bounding box center [409, 192] width 130 height 12
copy p "918035735705"
click at [59, 413] on span "Support" at bounding box center [50, 414] width 27 height 10
click at [92, 378] on link "Logout" at bounding box center [63, 385] width 119 height 17
